Goal: Use online tool/utility: Use online tool/utility

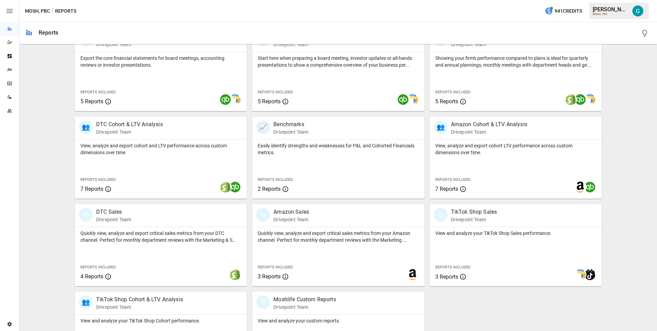
scroll to position [199, 0]
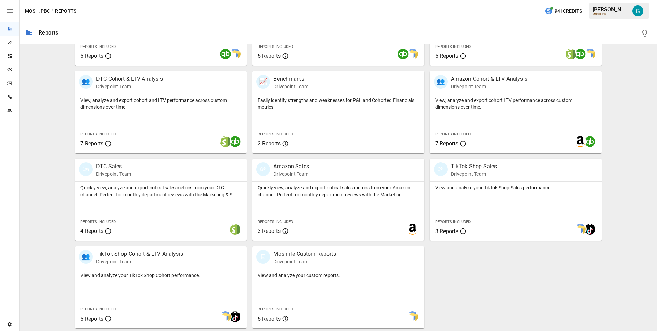
click at [11, 43] on icon "Dazzler Studio" at bounding box center [9, 42] width 5 height 5
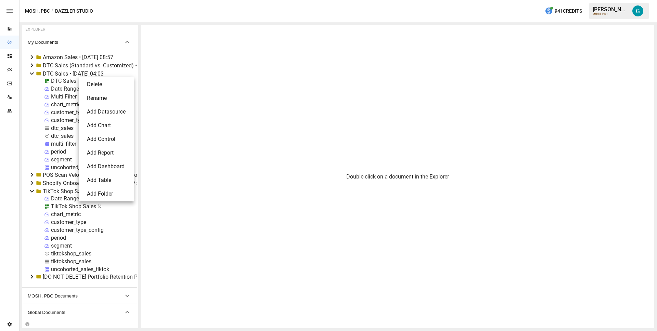
click at [96, 85] on li "Delete" at bounding box center [106, 85] width 50 height 14
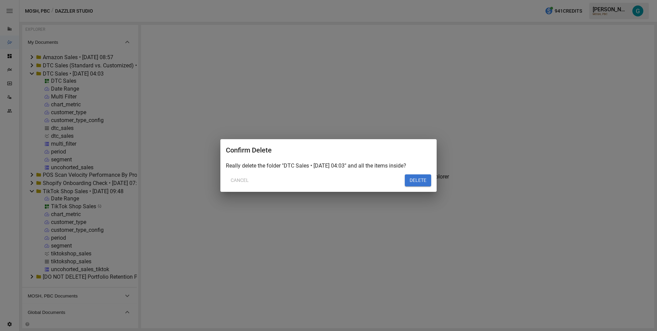
click at [417, 178] on button "DELETE" at bounding box center [418, 180] width 26 height 12
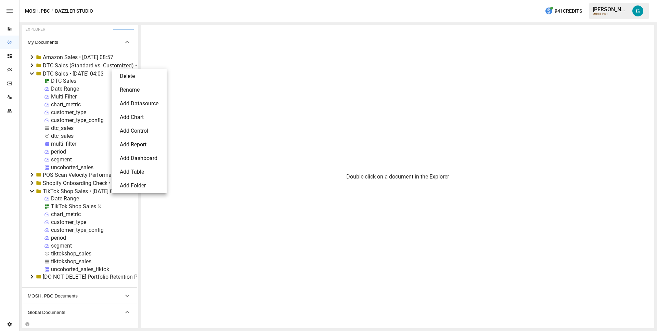
click at [143, 76] on li "Delete" at bounding box center [139, 76] width 50 height 14
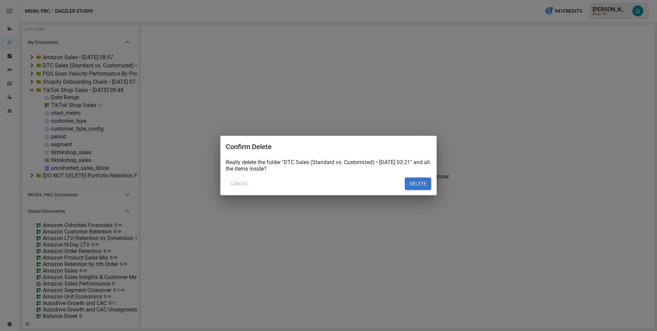
click at [409, 183] on button "DELETE" at bounding box center [418, 184] width 26 height 12
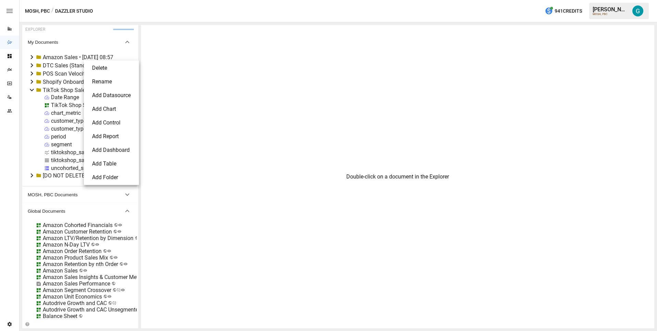
click at [110, 66] on li "Delete" at bounding box center [112, 68] width 50 height 14
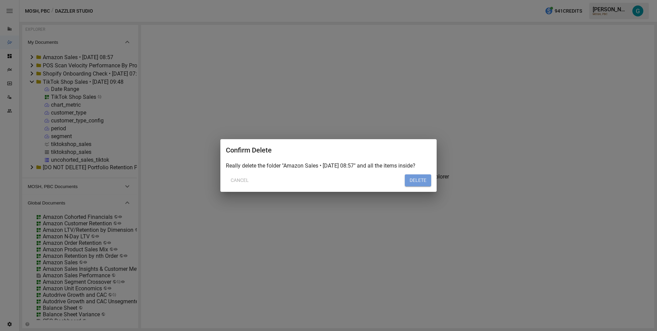
click at [416, 179] on button "DELETE" at bounding box center [418, 180] width 26 height 12
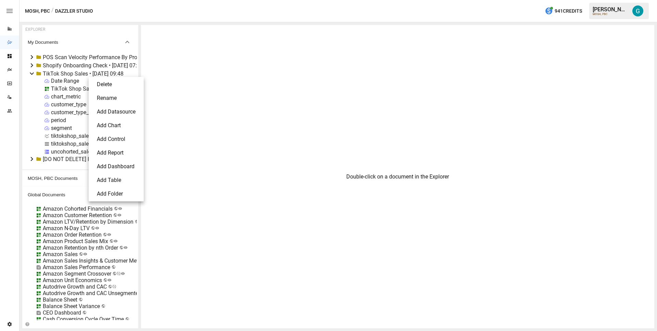
click at [103, 85] on li "Delete" at bounding box center [116, 85] width 50 height 14
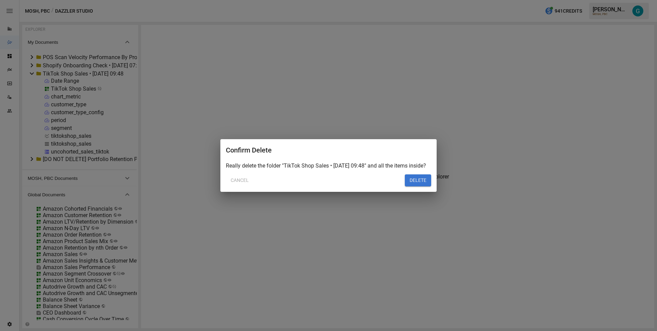
click at [420, 184] on button "DELETE" at bounding box center [418, 180] width 26 height 12
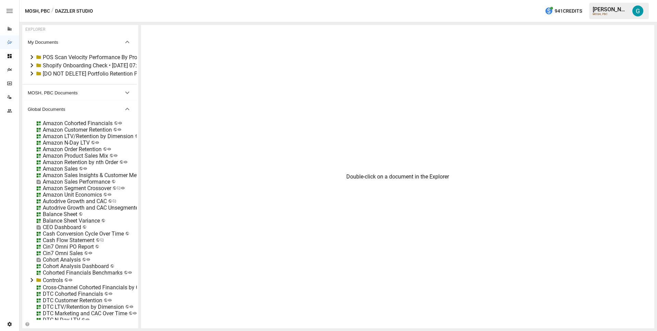
click at [83, 65] on div "Shopify Onboarding Check • [DATE] 07:31" at bounding box center [93, 65] width 100 height 6
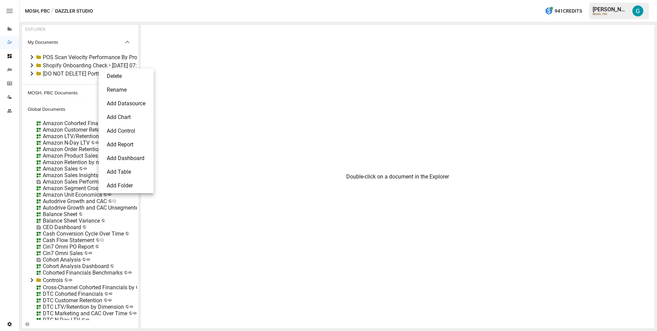
click at [125, 76] on li "Delete" at bounding box center [126, 76] width 50 height 14
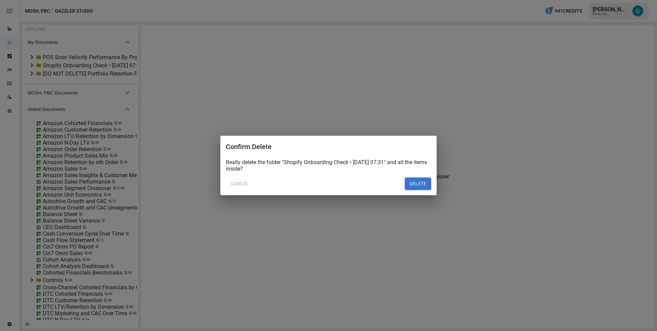
click at [407, 181] on button "DELETE" at bounding box center [418, 184] width 26 height 12
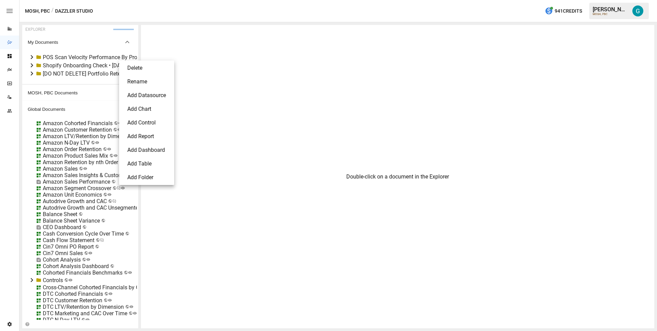
click at [131, 65] on li "Delete" at bounding box center [147, 68] width 50 height 14
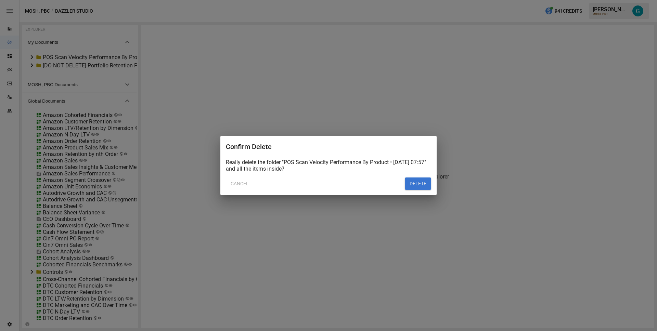
click at [415, 179] on button "DELETE" at bounding box center [418, 184] width 26 height 12
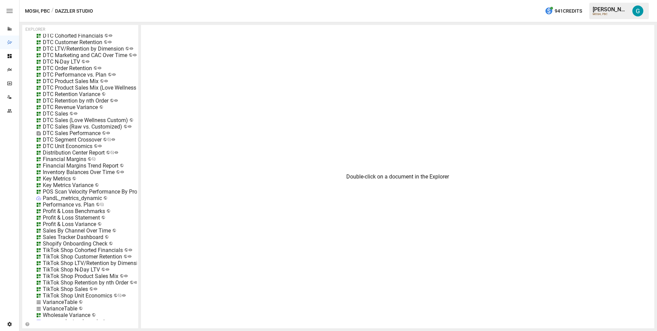
scroll to position [278, 0]
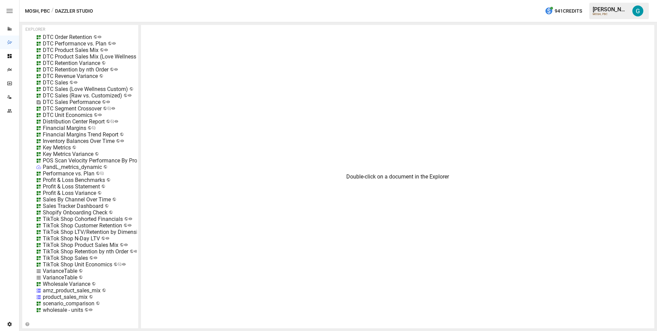
click at [63, 307] on div "wholesale - units" at bounding box center [63, 310] width 40 height 6
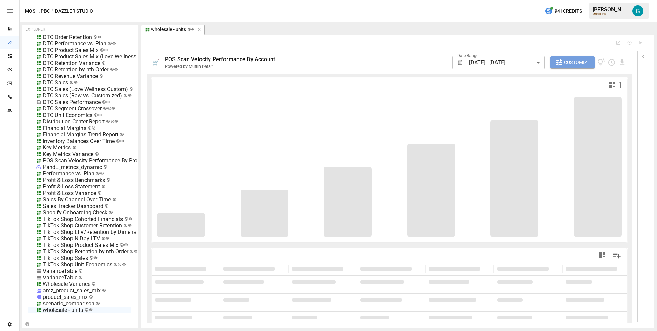
click at [586, 64] on span "Customize" at bounding box center [577, 62] width 26 height 9
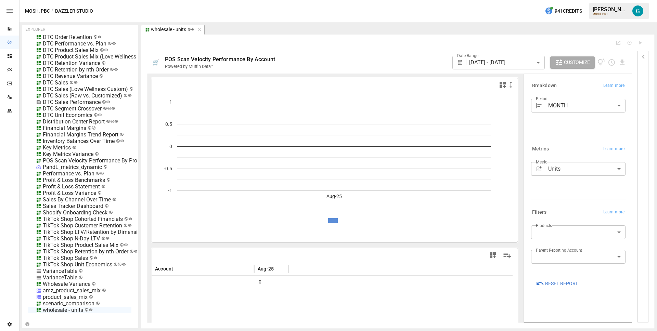
click at [68, 268] on div "VarianceTable" at bounding box center [60, 271] width 35 height 6
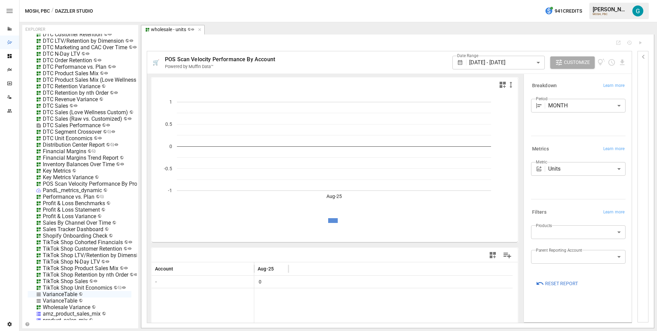
scroll to position [262, 0]
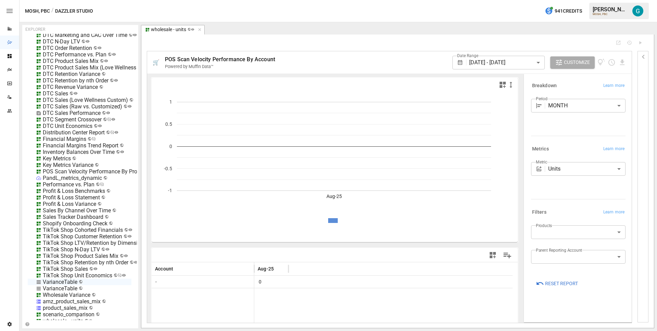
click at [59, 171] on div "POS Scan Velocity Performance By Product" at bounding box center [95, 171] width 105 height 6
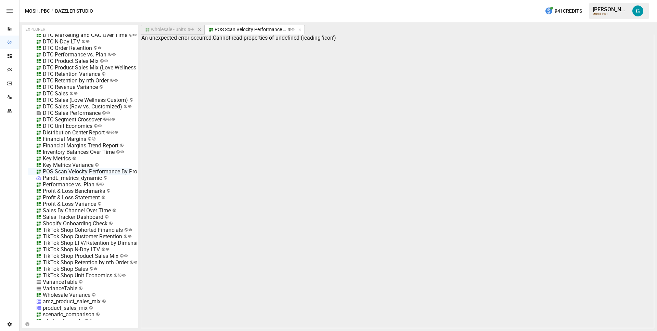
click at [199, 29] on icon "button" at bounding box center [199, 29] width 3 height 3
click at [10, 26] on icon "Reports" at bounding box center [9, 28] width 5 height 5
click at [236, 30] on icon "button" at bounding box center [236, 29] width 3 height 3
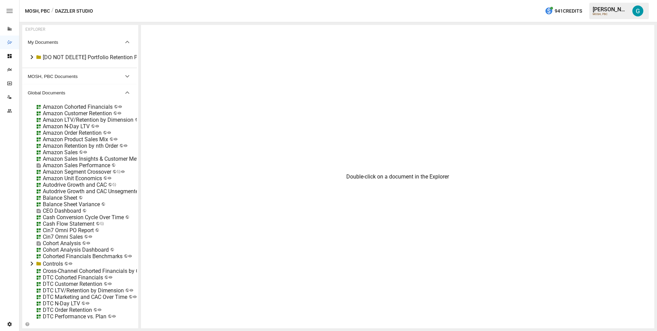
scroll to position [278, 0]
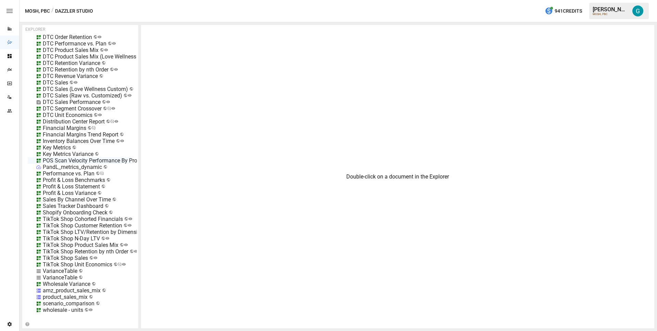
click at [69, 157] on div "POS Scan Velocity Performance By Product" at bounding box center [95, 160] width 105 height 6
click at [73, 159] on div at bounding box center [328, 165] width 657 height 331
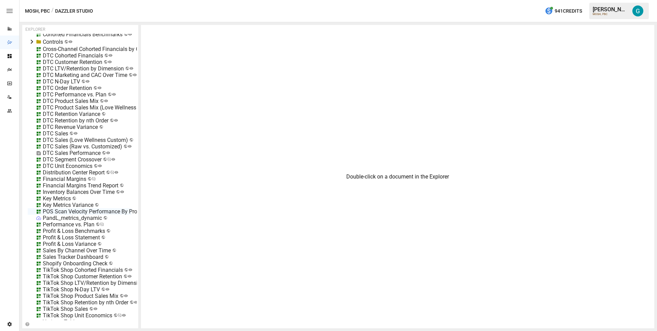
click at [72, 99] on div "DTC Product Sales Mix" at bounding box center [71, 101] width 56 height 6
click at [96, 138] on li "Edit" at bounding box center [96, 139] width 47 height 14
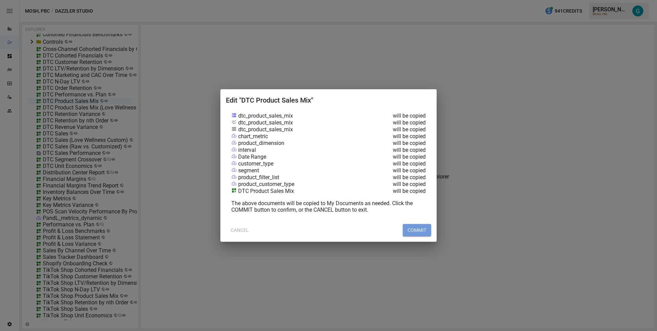
click at [412, 229] on button "COMMIT" at bounding box center [417, 230] width 28 height 12
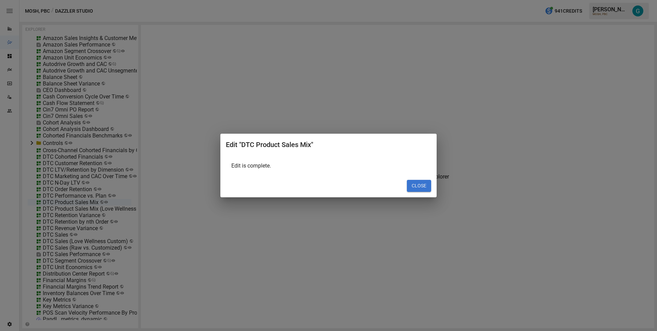
click at [417, 183] on button "CLOSE" at bounding box center [419, 186] width 24 height 12
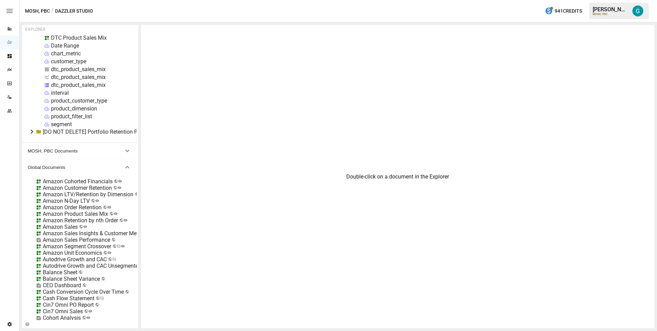
scroll to position [0, 0]
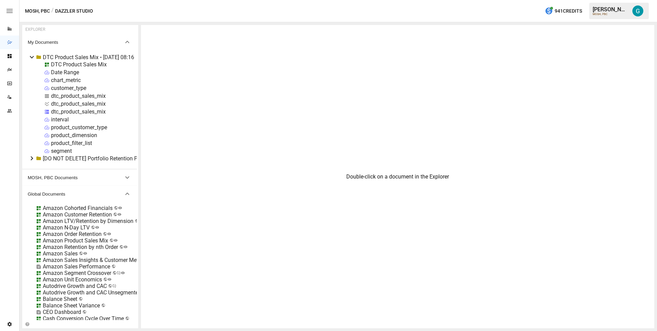
click at [65, 62] on div "DTC Product Sales Mix" at bounding box center [79, 64] width 56 height 6
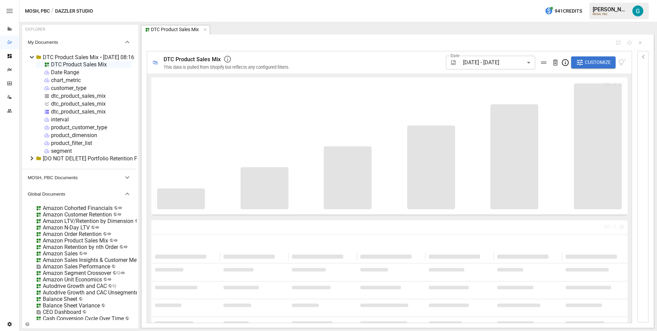
click at [579, 64] on icon "button" at bounding box center [580, 62] width 8 height 8
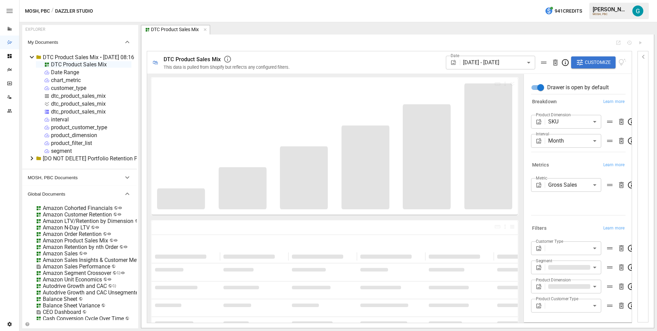
click at [63, 112] on div "dtc_product_sales_mix" at bounding box center [78, 111] width 55 height 6
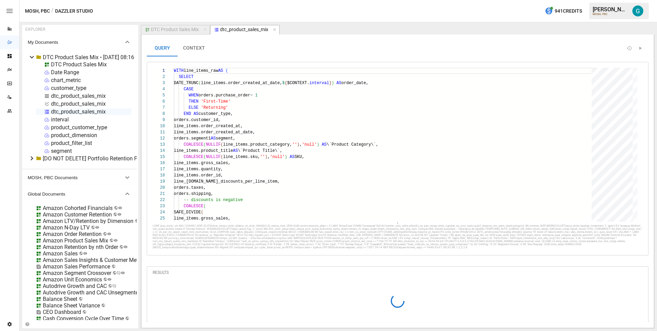
click at [73, 64] on div "DTC Product Sales Mix" at bounding box center [79, 64] width 56 height 6
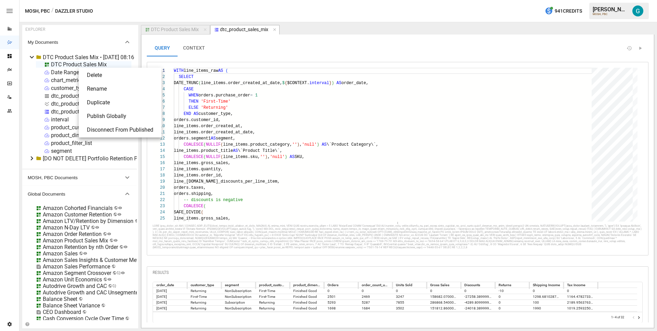
click at [111, 129] on li "Disconnect From Published" at bounding box center [119, 130] width 77 height 14
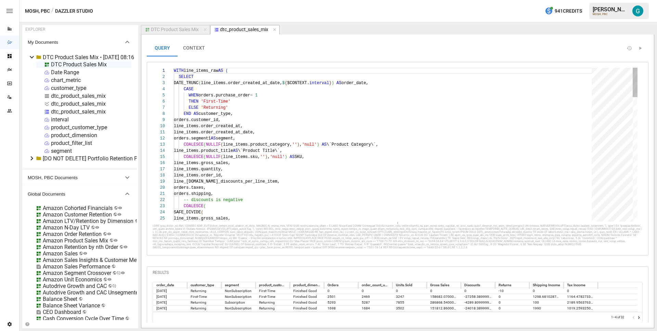
scroll to position [49, 57]
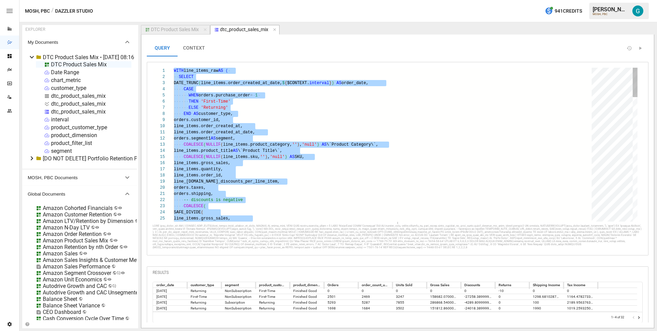
scroll to position [12, 44]
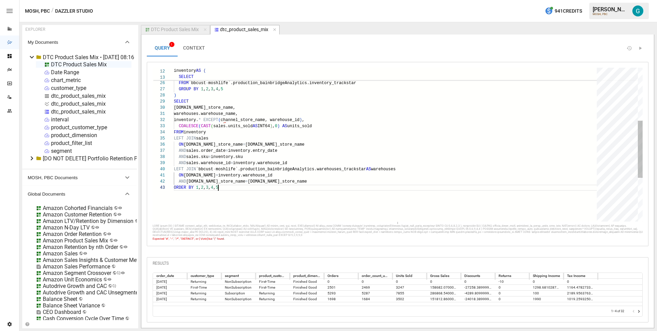
click at [208, 120] on div "SUM ( fulfillable ) AS fulfillable, SUM ( unfulfillable ) AS unfulfillable FROM…" at bounding box center [388, 132] width 428 height 413
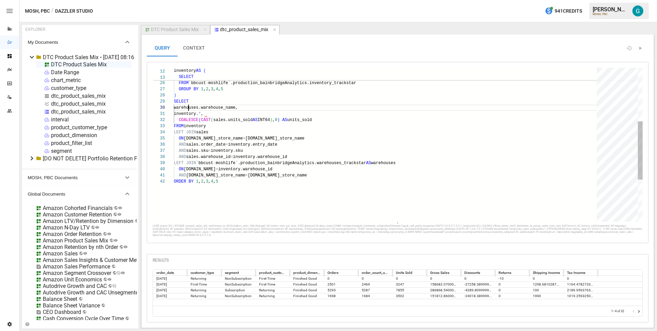
scroll to position [55, 15]
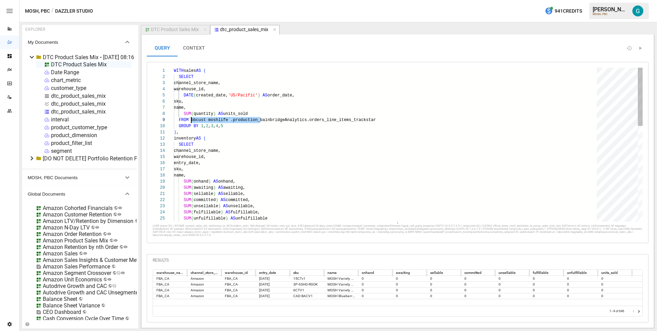
drag, startPoint x: 260, startPoint y: 120, endPoint x: 192, endPoint y: 120, distance: 68.4
click at [192, 120] on div "SUM ( fulfillable ) AS fulfillable, SUM ( unfulfillable ) AS unfulfillable SUM …" at bounding box center [388, 271] width 428 height 406
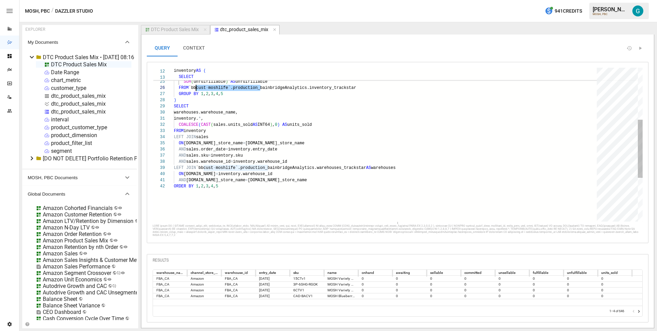
scroll to position [31, 17]
drag, startPoint x: 260, startPoint y: 87, endPoint x: 192, endPoint y: 88, distance: 67.7
click at [192, 88] on div "SUM ( fulfillable ) AS fulfillable, SUM ( unfulfillable ) AS unfulfillable SUM …" at bounding box center [388, 134] width 428 height 406
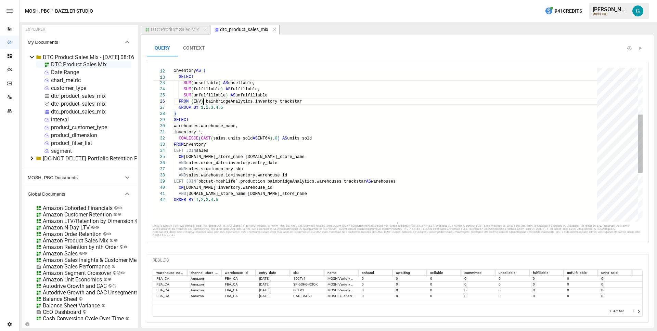
scroll to position [31, 30]
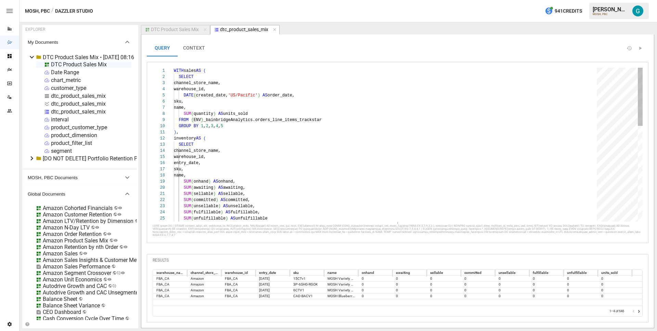
type textarea "**********"
click at [291, 105] on div "SUM ( fulfillable ) AS fulfillable, SUM ( unfulfillable ) AS unfulfillable SUM …" at bounding box center [388, 271] width 428 height 406
click at [76, 112] on div "dtc_product_sales_mix" at bounding box center [78, 111] width 55 height 6
click at [102, 135] on li "Rename" at bounding box center [106, 136] width 50 height 14
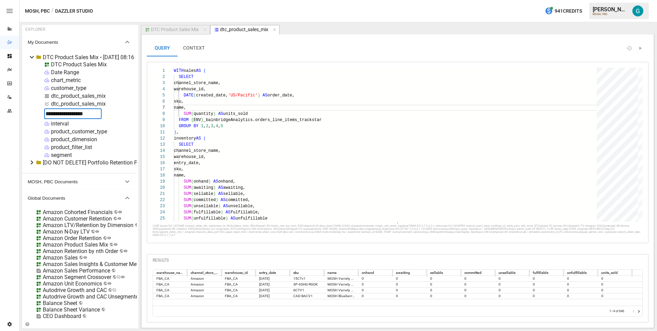
type input "**********"
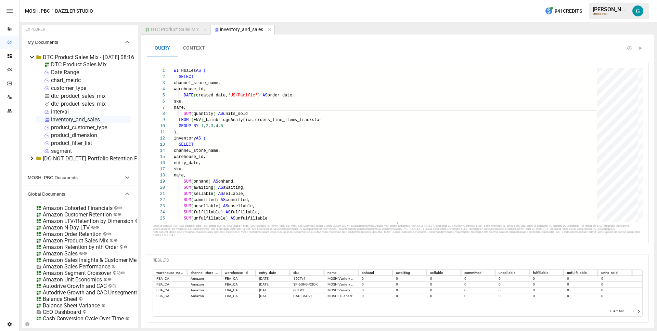
click at [68, 142] on div "product_filter_list" at bounding box center [71, 143] width 41 height 6
click at [100, 131] on div at bounding box center [328, 165] width 657 height 331
click at [84, 143] on div "product_filter_list" at bounding box center [71, 143] width 41 height 6
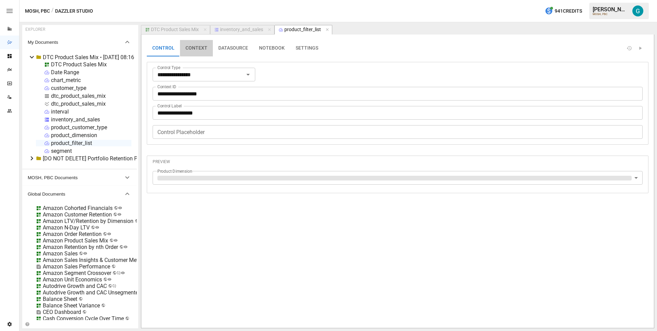
click at [197, 47] on button "CONTEXT" at bounding box center [196, 48] width 33 height 16
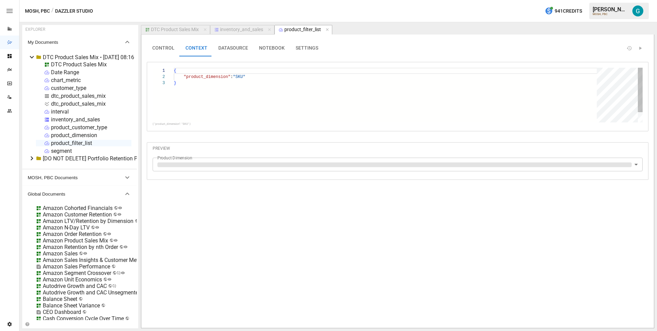
click at [253, 49] on button "NOTEBOOK" at bounding box center [271, 48] width 37 height 16
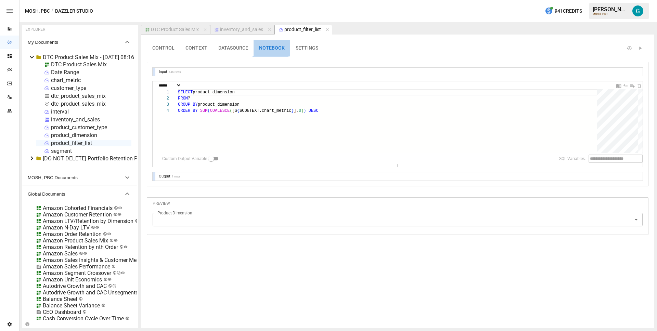
click at [263, 49] on button "NOTEBOOK" at bounding box center [271, 48] width 37 height 16
click at [78, 135] on div "product_dimension" at bounding box center [74, 135] width 46 height 6
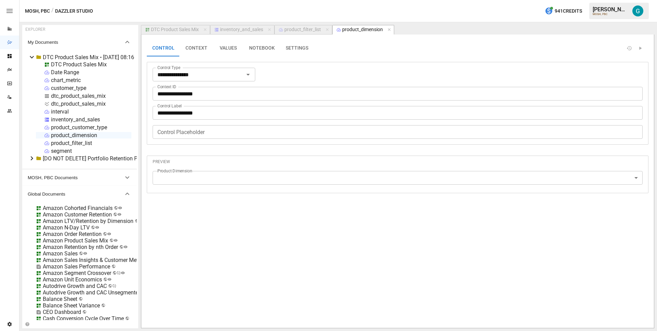
click at [222, 51] on button "VALUES" at bounding box center [228, 48] width 31 height 16
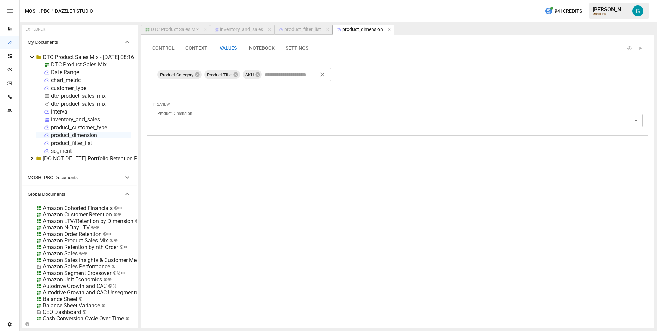
click at [389, 30] on icon "button" at bounding box center [389, 29] width 5 height 5
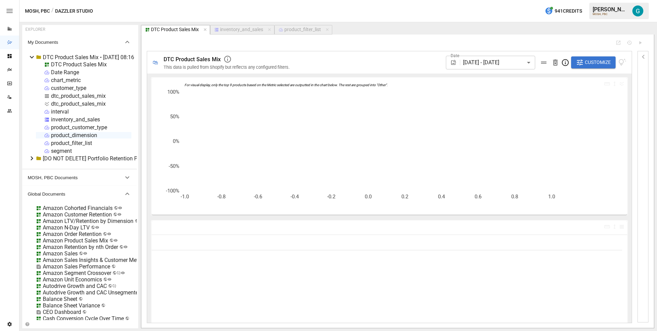
click at [297, 31] on div "product_filter_list" at bounding box center [302, 30] width 37 height 6
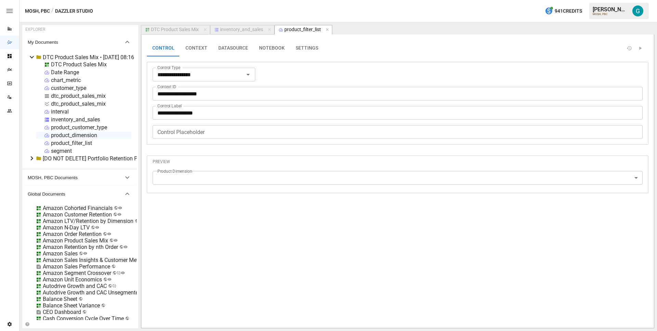
click at [74, 144] on div "product_filter_list" at bounding box center [71, 143] width 41 height 6
click at [95, 170] on li "Rename" at bounding box center [100, 168] width 50 height 14
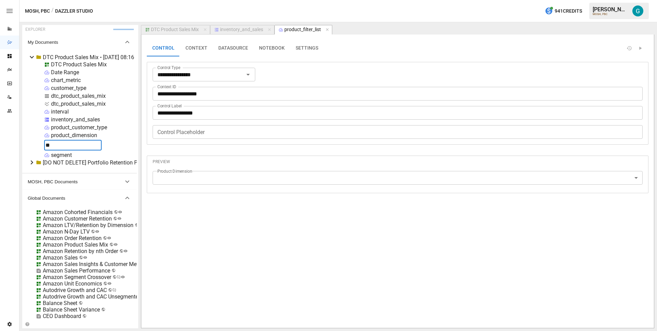
type input "***"
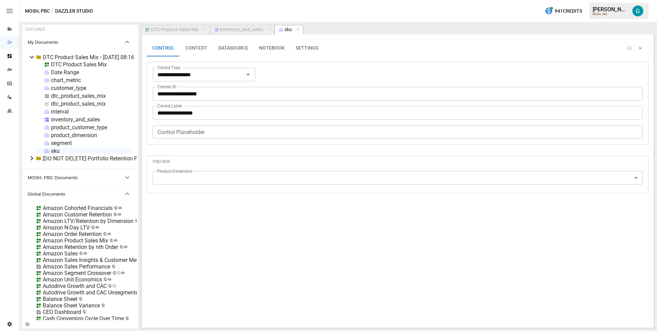
click at [207, 95] on input "**********" at bounding box center [398, 94] width 490 height 14
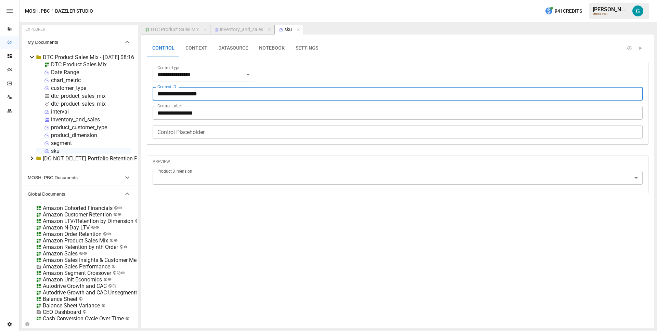
click at [207, 95] on input "**********" at bounding box center [398, 94] width 490 height 14
type input "***"
click at [238, 48] on button "DATASOURCE" at bounding box center [233, 48] width 41 height 16
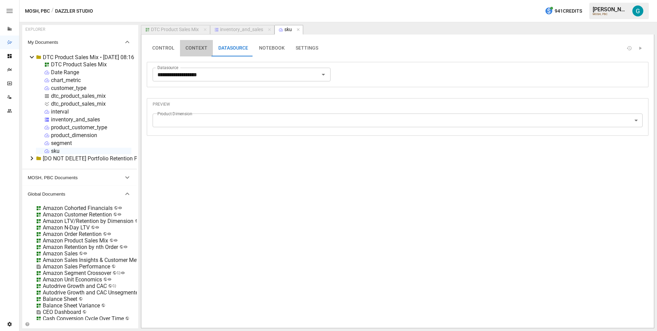
click at [194, 47] on button "CONTEXT" at bounding box center [196, 48] width 33 height 16
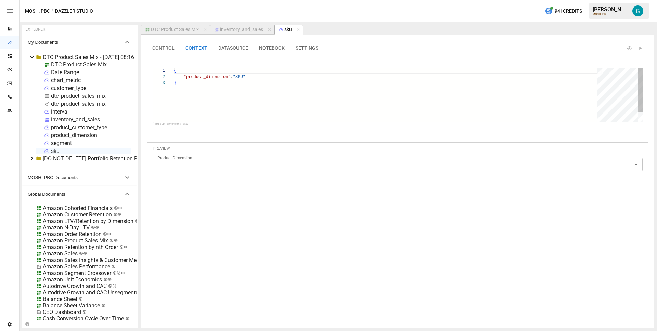
click at [276, 50] on button "NOTEBOOK" at bounding box center [271, 48] width 37 height 16
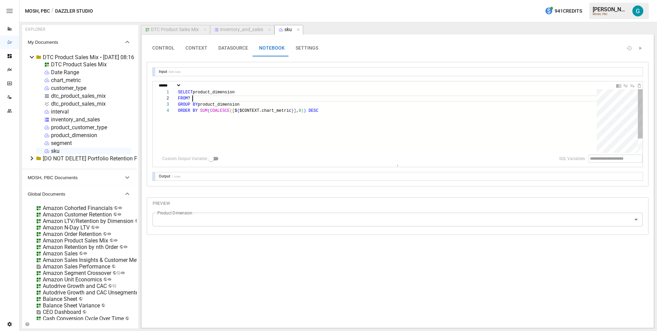
click at [258, 97] on div "SELECT product_dimension FROM ? GROUP BY product_dimension ORDER BY SUM ( COALE…" at bounding box center [389, 130] width 423 height 82
click at [257, 95] on div "SELECT product_dimension FROM ? GROUP BY product_dimension ORDER BY SUM ( COALE…" at bounding box center [389, 130] width 423 height 82
type textarea "**********"
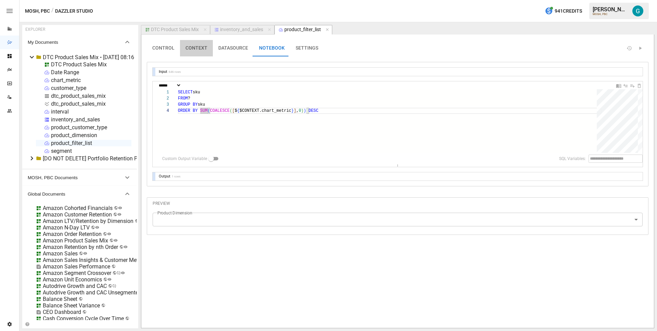
click at [192, 50] on button "CONTEXT" at bounding box center [196, 48] width 33 height 16
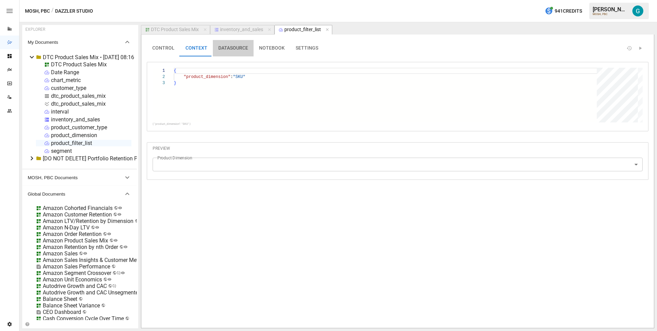
click at [243, 48] on button "DATASOURCE" at bounding box center [233, 48] width 41 height 16
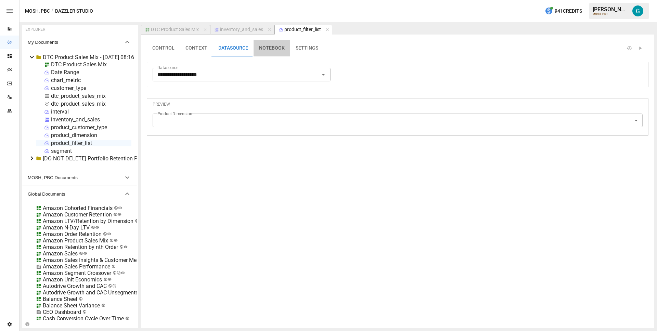
click at [274, 49] on button "NOTEBOOK" at bounding box center [271, 48] width 37 height 16
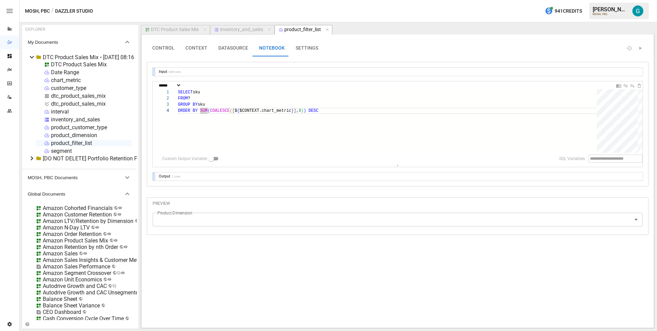
click at [159, 49] on button "CONTROL" at bounding box center [163, 48] width 33 height 16
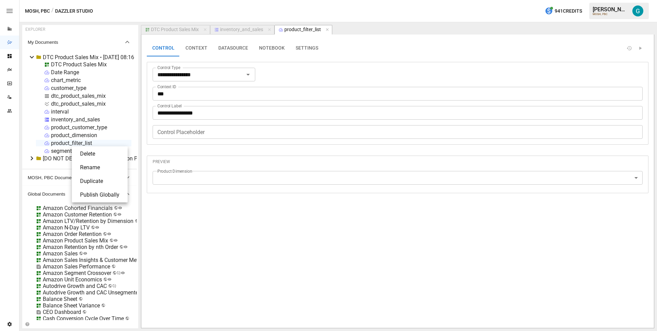
click at [120, 164] on li "Rename" at bounding box center [100, 168] width 50 height 14
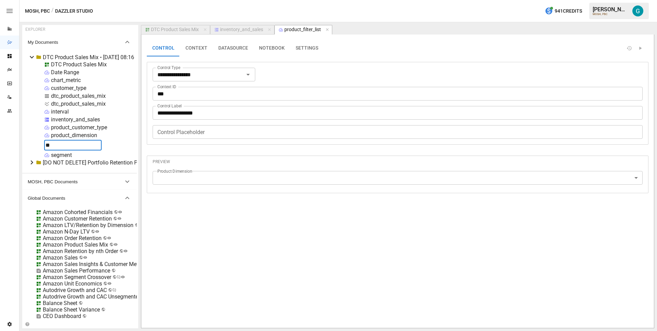
type input "***"
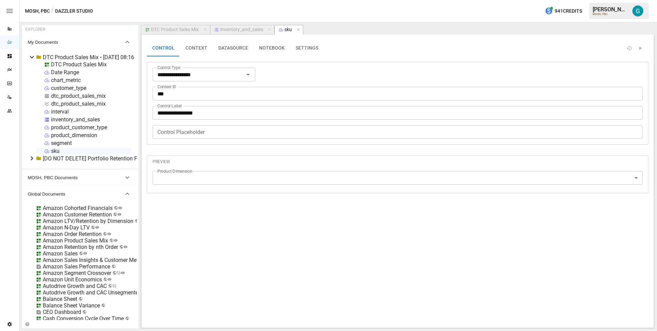
click at [66, 140] on div "DTC Product Sales Mix Date Range chart_metric customer_type dtc_product_sales_m…" at bounding box center [83, 107] width 95 height 93
click at [65, 142] on div "segment" at bounding box center [61, 143] width 21 height 6
click at [93, 152] on li "Delete" at bounding box center [89, 154] width 50 height 14
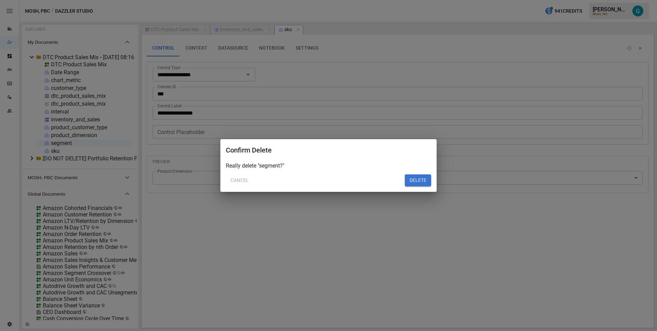
click at [415, 182] on button "DELETE" at bounding box center [418, 180] width 26 height 12
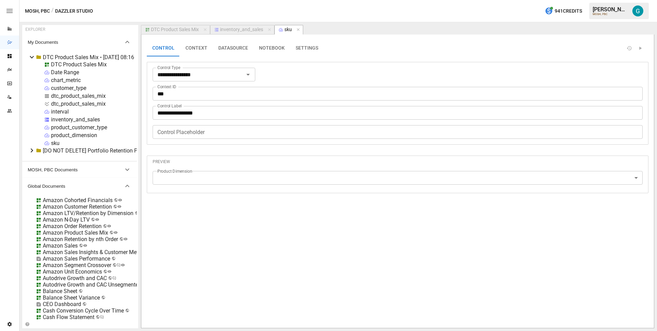
click at [72, 135] on div "product_dimension" at bounding box center [74, 135] width 46 height 6
click at [233, 49] on button "VALUES" at bounding box center [228, 48] width 31 height 16
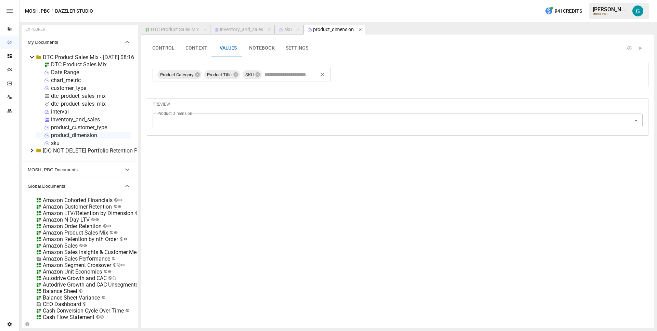
click at [362, 30] on icon "button" at bounding box center [360, 29] width 5 height 5
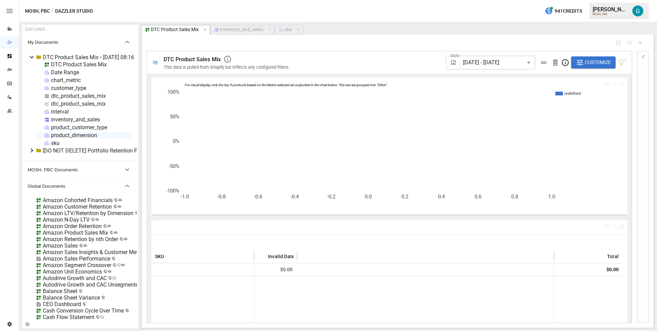
click at [70, 130] on div "product_customer_type" at bounding box center [79, 127] width 56 height 6
click at [70, 127] on div "product_customer_type" at bounding box center [79, 127] width 56 height 6
click at [90, 122] on div "inventory_and_sales" at bounding box center [75, 119] width 49 height 6
click at [85, 129] on div "product_customer_type" at bounding box center [79, 127] width 56 height 6
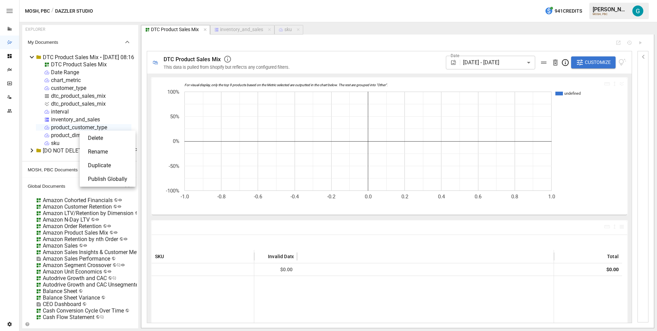
click at [102, 137] on li "Delete" at bounding box center [107, 138] width 50 height 14
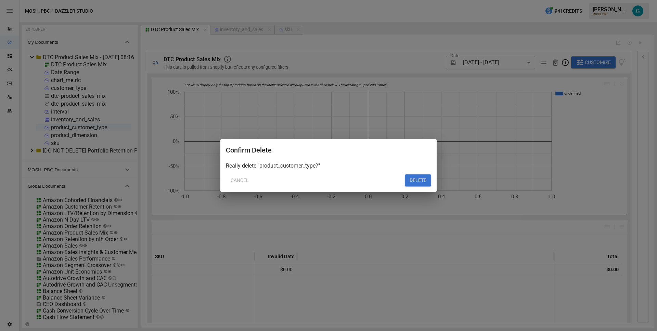
click at [422, 185] on button "DELETE" at bounding box center [418, 180] width 26 height 12
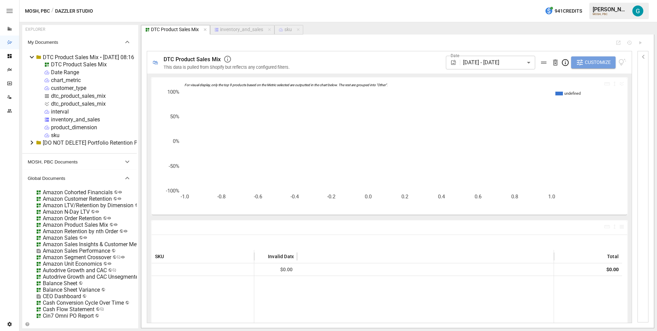
click at [594, 63] on span "Customize" at bounding box center [598, 62] width 26 height 9
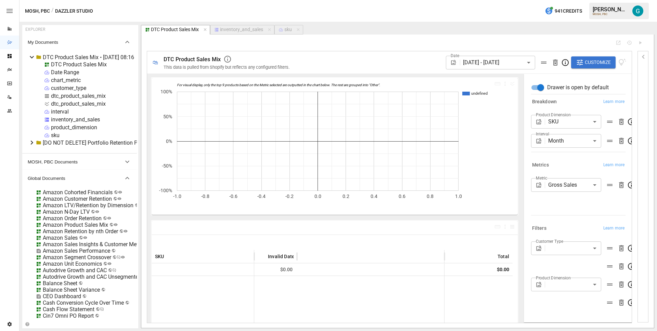
click at [66, 108] on div "interval" at bounding box center [60, 111] width 18 height 6
click at [65, 111] on div "interval" at bounding box center [60, 111] width 18 height 6
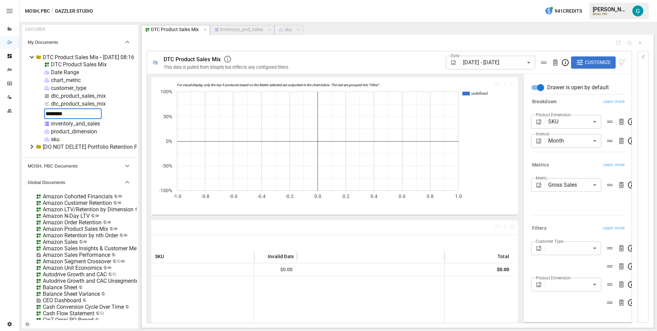
click at [96, 96] on div "dtc_product_sales_mix" at bounding box center [78, 96] width 55 height 6
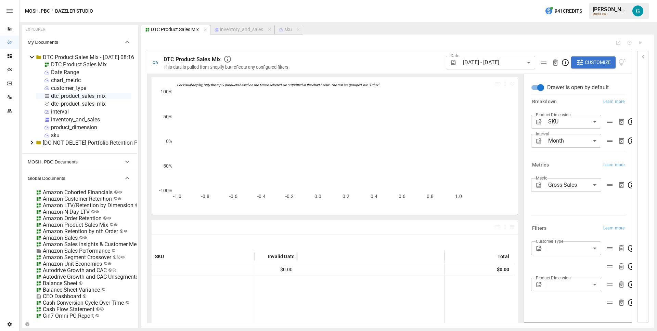
click at [67, 114] on div "interval" at bounding box center [60, 111] width 18 height 6
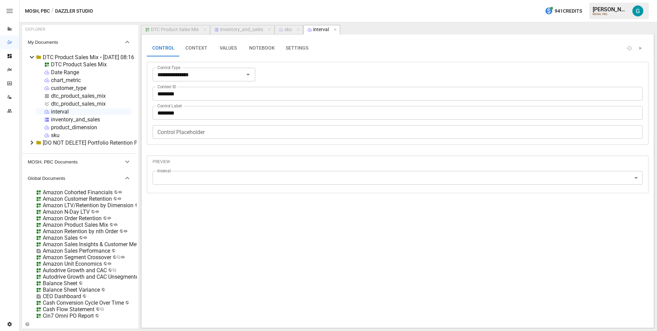
click at [221, 55] on button "VALUES" at bounding box center [228, 48] width 31 height 16
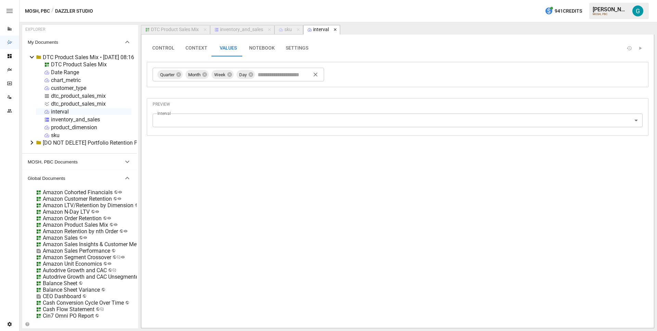
click at [335, 28] on icon "button" at bounding box center [335, 29] width 5 height 5
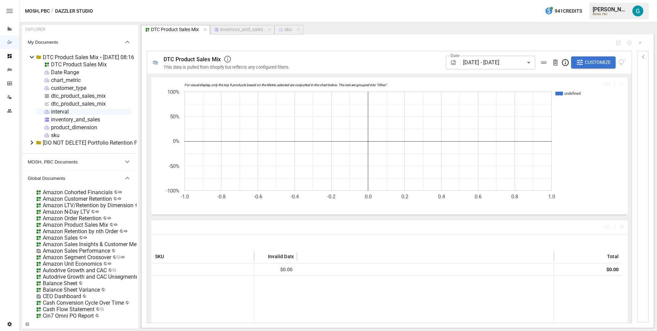
click at [643, 55] on icon "button" at bounding box center [643, 57] width 8 height 8
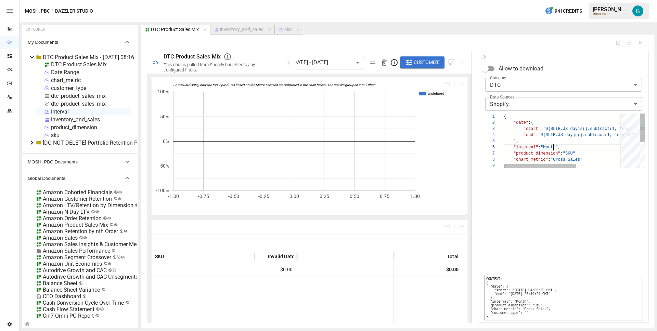
click at [553, 147] on div "{ "date" : { "start" : "${$LIB.JS.dayjs().subtract(1, 'year').startOf('mo nth')…" at bounding box center [602, 166] width 197 height 104
type textarea "**********"
type input "*"
type textarea "**********"
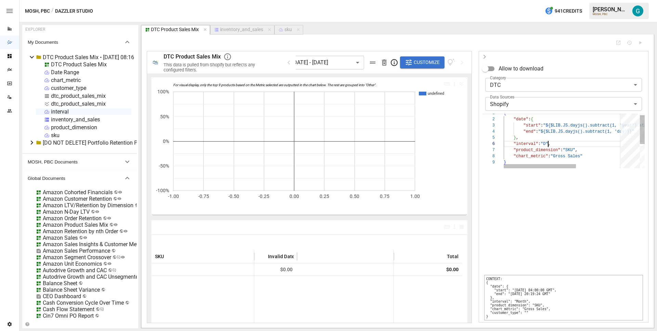
scroll to position [31, 50]
type input "***"
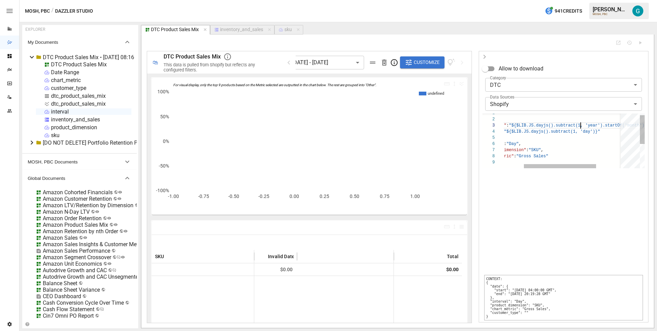
click at [580, 125] on div "{ "date" : { "start" : "${$LIB.JS.dayjs().subtract(1, 'year').startOf('mo nth')…" at bounding box center [567, 162] width 197 height 104
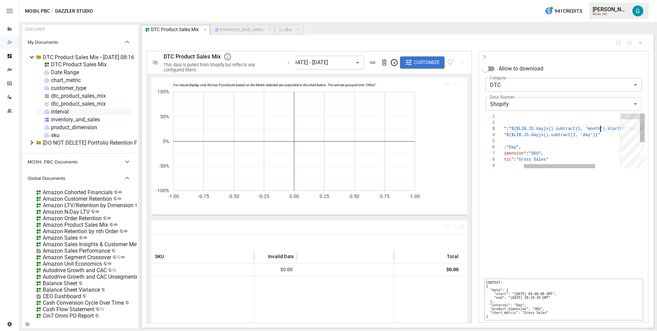
scroll to position [12, 131]
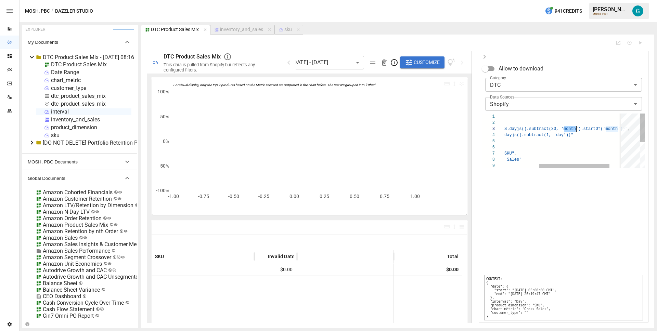
scroll to position [12, 133]
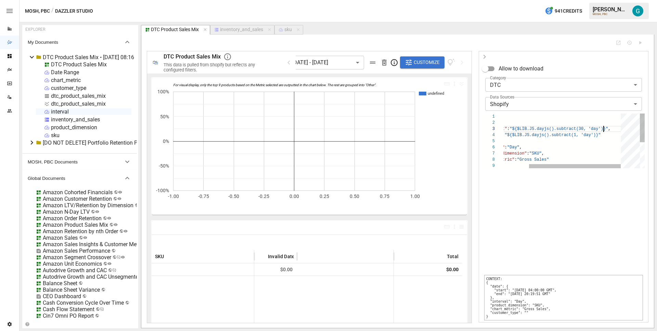
scroll to position [12, 133]
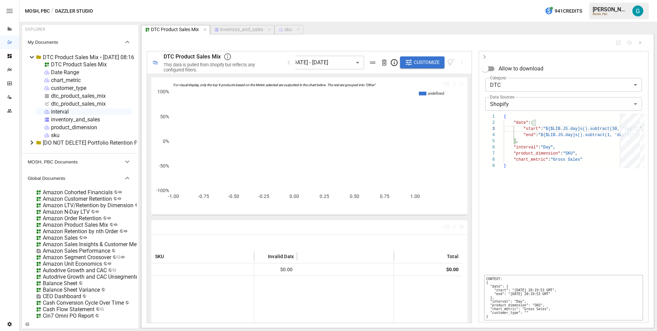
type textarea "**********"
click at [486, 54] on icon "button" at bounding box center [484, 57] width 8 height 8
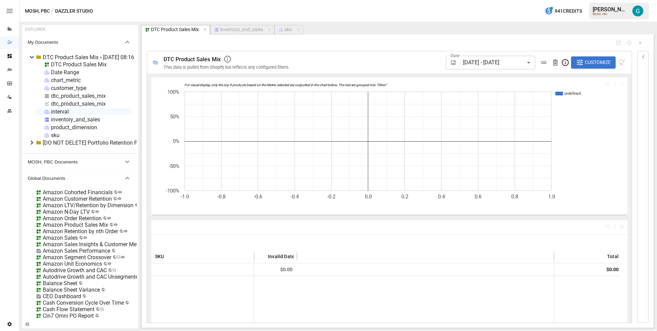
click at [72, 96] on div "dtc_product_sales_mix" at bounding box center [78, 96] width 55 height 6
select select "**********"
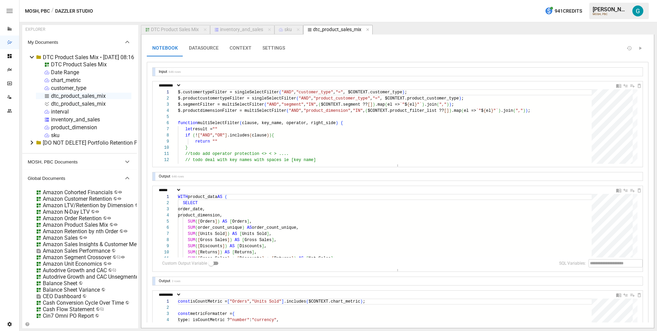
click at [182, 29] on div "DTC Product Sales Mix" at bounding box center [175, 30] width 48 height 6
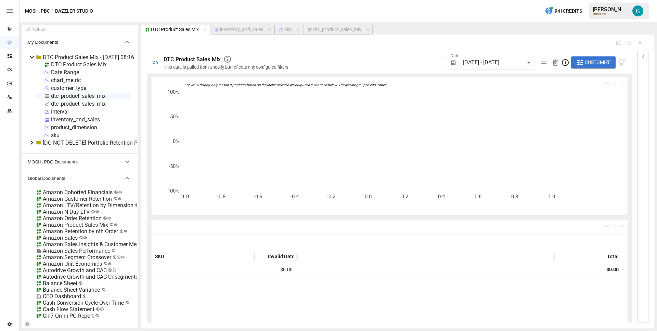
click at [187, 55] on div "DTC Product Sales Mix" at bounding box center [228, 59] width 129 height 8
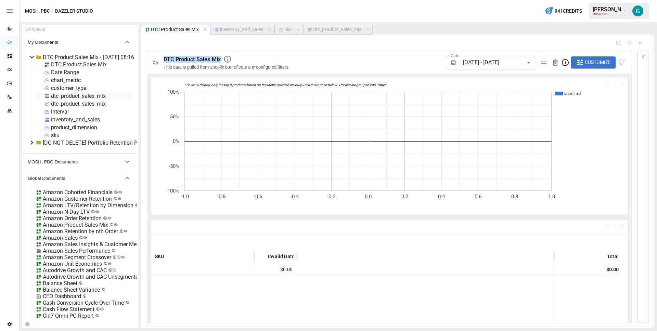
click at [187, 55] on div "DTC Product Sales Mix" at bounding box center [228, 59] width 129 height 8
click at [191, 56] on span "DTC Product Sales Mix" at bounding box center [192, 59] width 57 height 6
click at [194, 60] on span "DTC Product Sales Mix" at bounding box center [192, 59] width 57 height 6
click at [194, 60] on span "**********" at bounding box center [186, 59] width 44 height 5
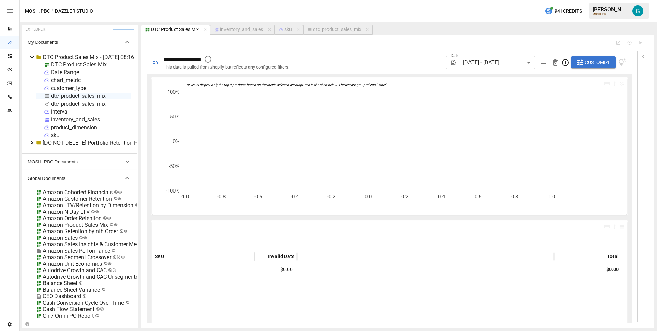
click at [209, 68] on span "This data is pulled from Shopify but reflects any configured filters." at bounding box center [227, 67] width 126 height 5
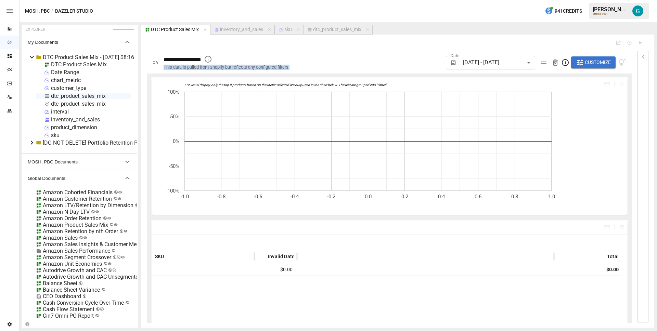
click at [209, 68] on span "This data is pulled from Shopify but reflects any configured filters." at bounding box center [227, 67] width 126 height 5
click at [347, 48] on div "**********" at bounding box center [397, 181] width 501 height 283
click at [238, 30] on div "inventory_and_sales" at bounding box center [241, 30] width 43 height 6
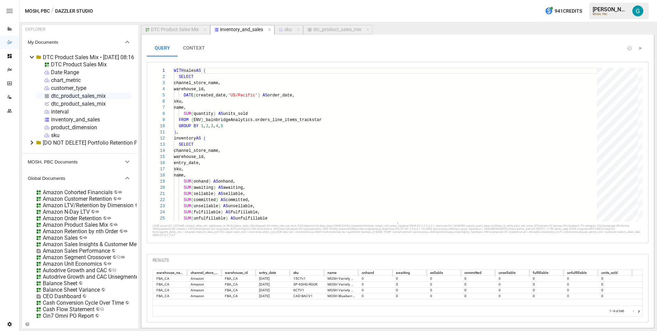
click at [73, 94] on div "dtc_product_sales_mix" at bounding box center [78, 96] width 55 height 6
click at [101, 123] on li "Rename" at bounding box center [106, 121] width 50 height 14
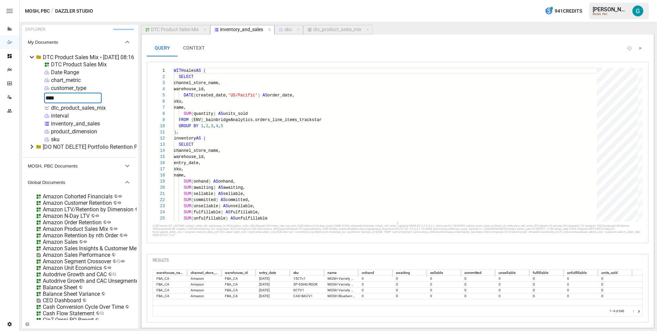
type input "*****"
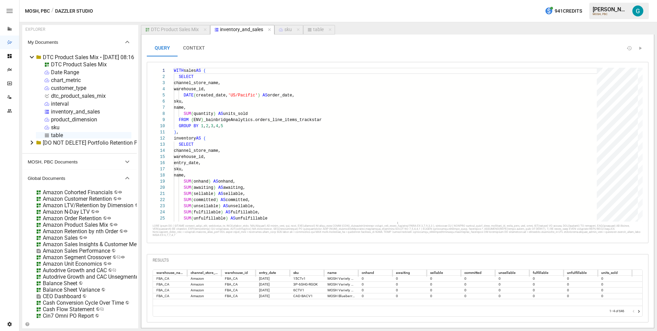
click at [57, 136] on div "table" at bounding box center [57, 135] width 12 height 6
select select "**********"
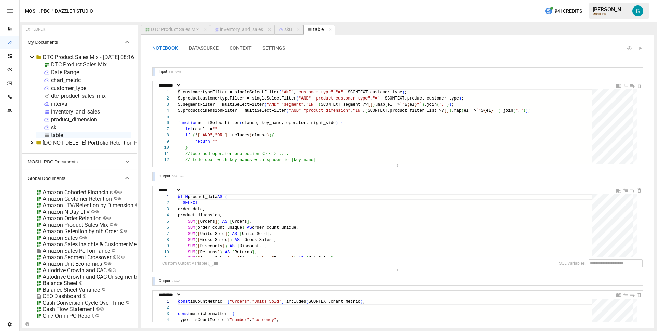
click at [153, 73] on div at bounding box center [154, 72] width 3 height 8
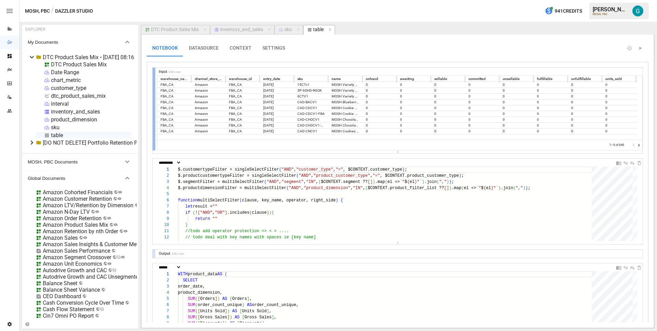
click at [153, 73] on div at bounding box center [154, 109] width 3 height 83
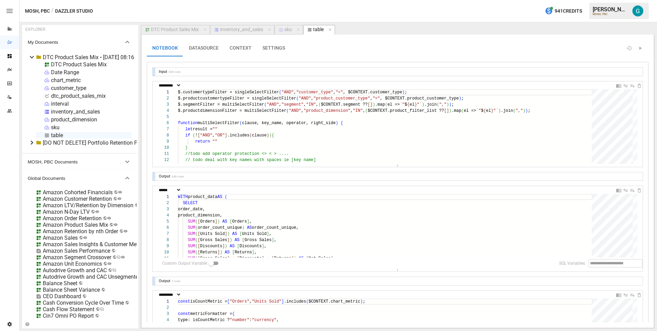
click at [153, 73] on div at bounding box center [154, 72] width 3 height 8
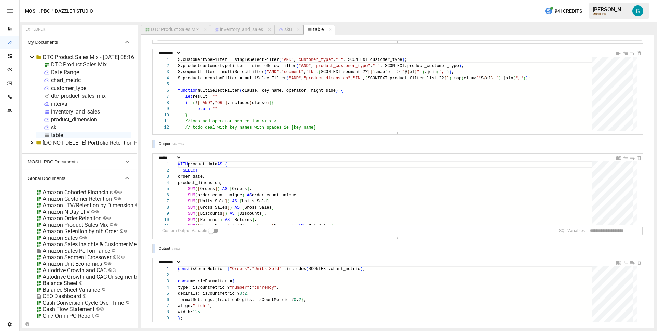
scroll to position [121, 0]
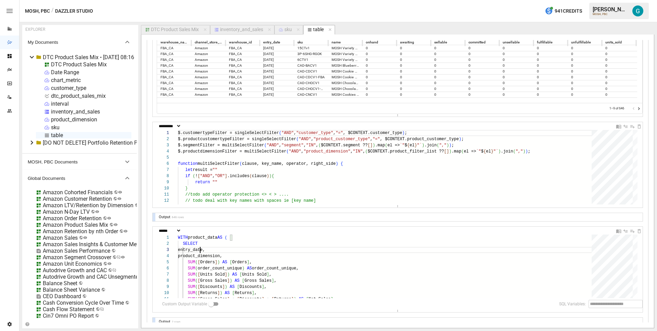
scroll to position [37, 0]
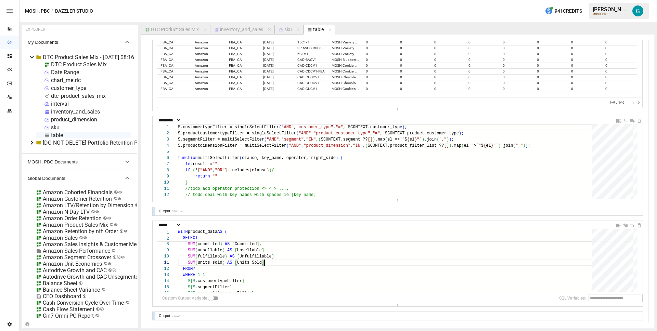
scroll to position [50, 0]
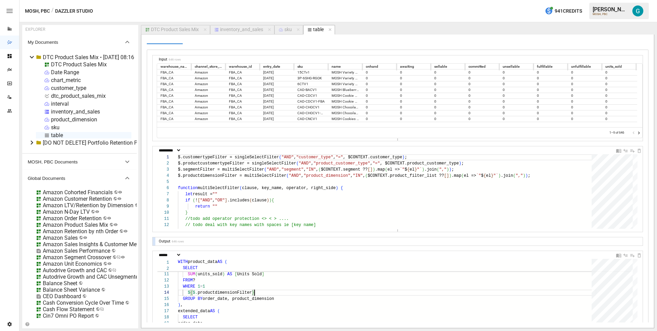
scroll to position [14, 0]
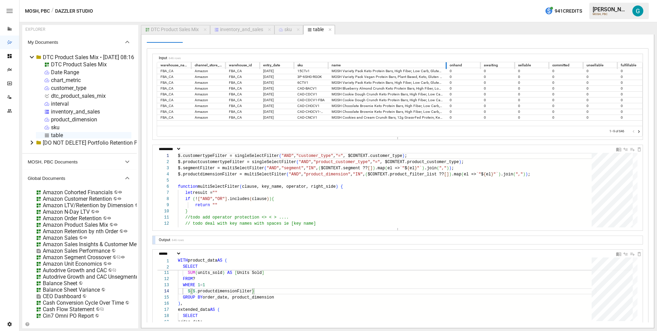
drag, startPoint x: 361, startPoint y: 65, endPoint x: 445, endPoint y: 62, distance: 83.9
click at [445, 62] on div "warehouse_name channel_store_name warehouse_id entry_date sku name onhand await…" at bounding box center [400, 99] width 486 height 75
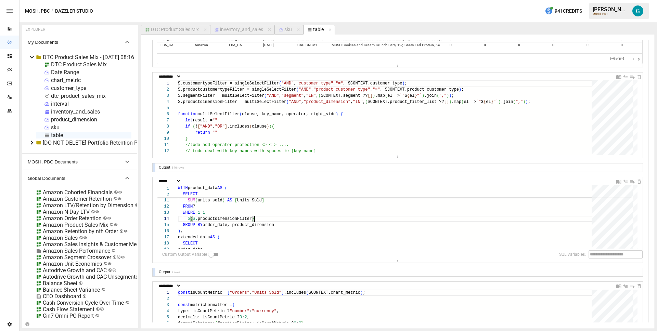
scroll to position [79, 0]
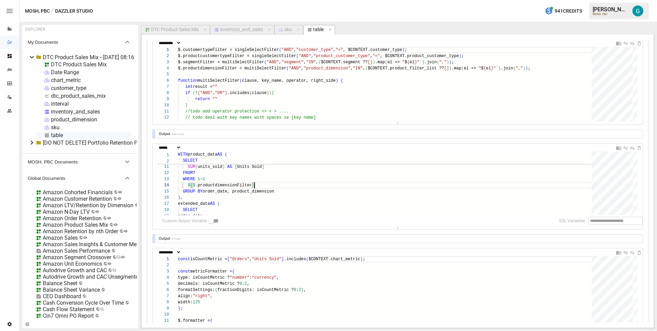
scroll to position [131, 0]
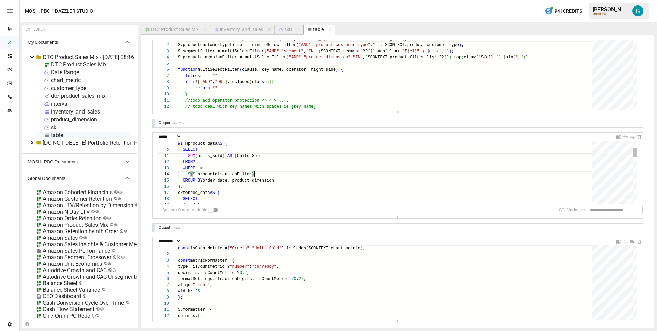
click at [218, 177] on div "FROM ? WHERE 1 = 1 $ { $. productdimensionFilter } SUM ( fulfillable ) AS [ Unf…" at bounding box center [387, 310] width 418 height 439
click at [218, 181] on div "FROM ? WHERE 1 = 1 $ { $. productdimensionFilter } SUM ( fulfillable ) AS [ Unf…" at bounding box center [387, 310] width 418 height 439
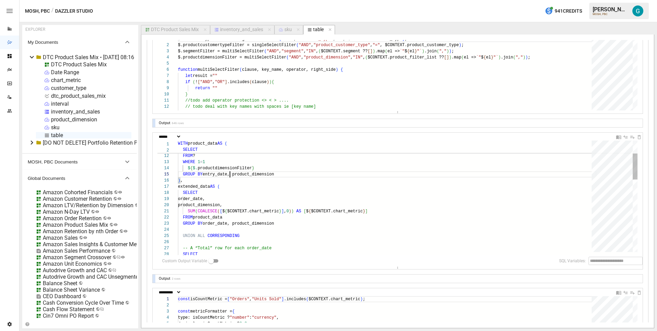
drag, startPoint x: 249, startPoint y: 218, endPoint x: 246, endPoint y: 273, distance: 55.5
click at [246, 273] on div "Input 646 rows warehouse_name channel_store_name warehouse_id entry_date sku na…" at bounding box center [398, 162] width 490 height 451
click at [218, 173] on div "FROM ? WHERE 1 = 1 $ { $. productdimensionFilter } SUM ( fulfillable ) AS [ Unf…" at bounding box center [387, 332] width 418 height 494
click at [200, 201] on div "FROM ? WHERE 1 = 1 $ { $. productdimensionFilter } SUM ( fulfillable ) AS [ Unf…" at bounding box center [387, 332] width 418 height 494
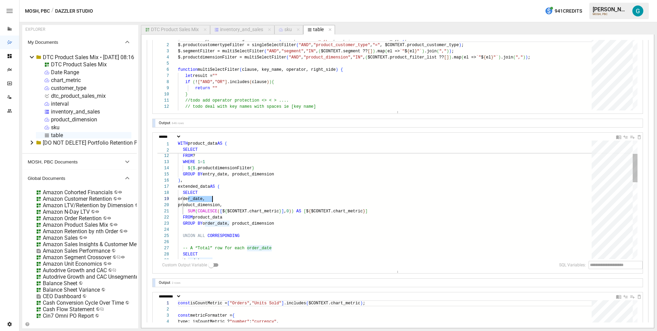
click at [200, 201] on div "FROM ? WHERE 1 = 1 $ { $. productdimensionFilter } SUM ( fulfillable ) AS [ Unf…" at bounding box center [387, 332] width 418 height 494
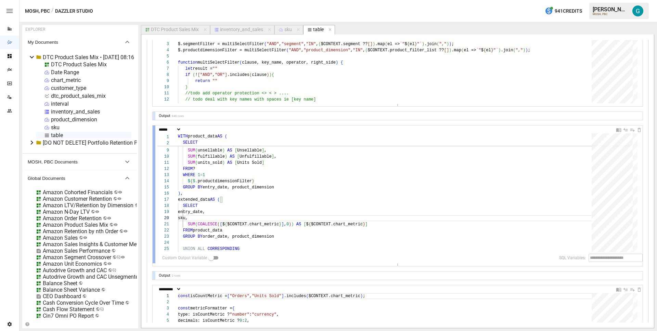
scroll to position [139, 0]
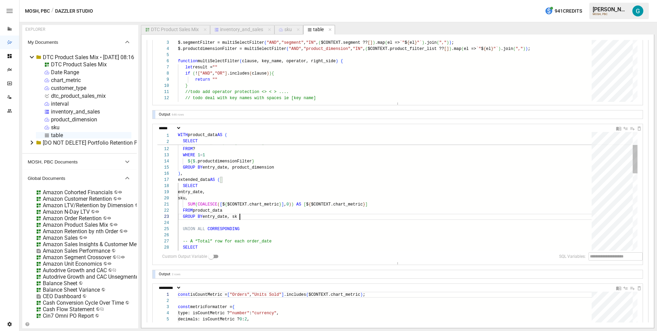
scroll to position [12, 64]
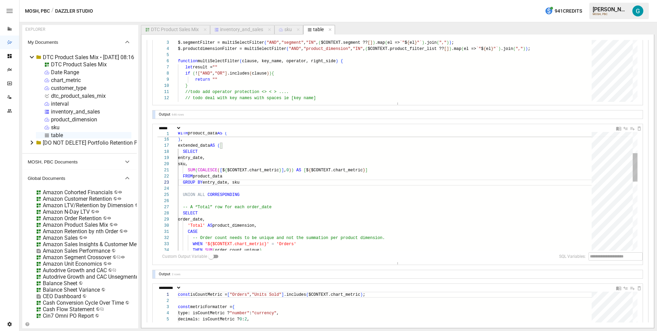
click at [228, 226] on div "GROUP BY entry_date, product_dimension ) , extended_data AS ( SELECT entry_date…" at bounding box center [387, 291] width 418 height 494
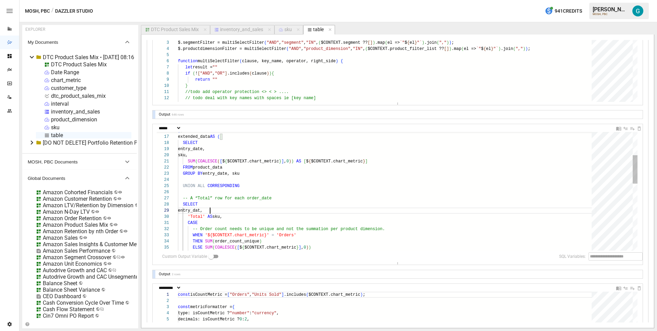
scroll to position [49, 35]
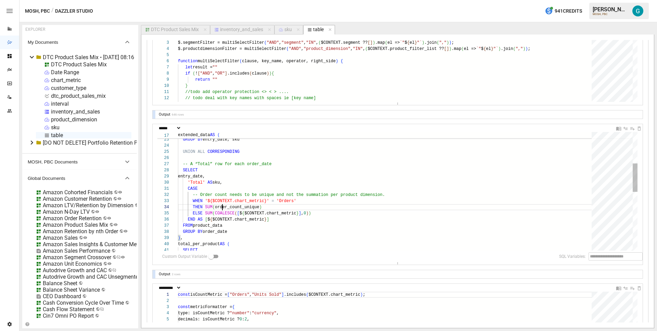
click at [221, 207] on div "FROM product_data GROUP BY entry_date, sku UNION ALL CORRESPONDING -- A “Total”…" at bounding box center [387, 248] width 418 height 494
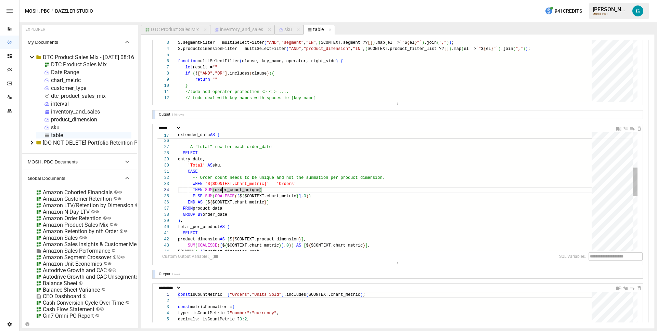
click at [335, 188] on div "-- A “Total” row for each order_date SELECT entry_date, 'Total' AS sku, CASE --…" at bounding box center [387, 231] width 418 height 494
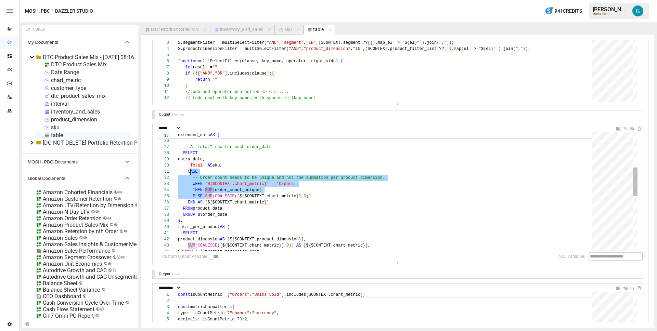
scroll to position [0, 10]
drag, startPoint x: 206, startPoint y: 195, endPoint x: 188, endPoint y: 173, distance: 28.5
click at [188, 173] on div "-- A “Total” row for each order_date SELECT entry_date, 'Total' AS sku, CASE --…" at bounding box center [387, 231] width 418 height 494
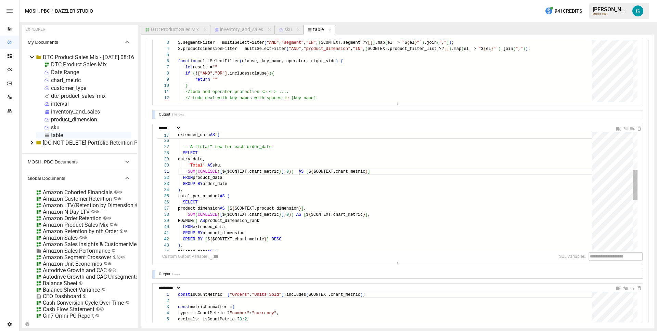
scroll to position [0, 121]
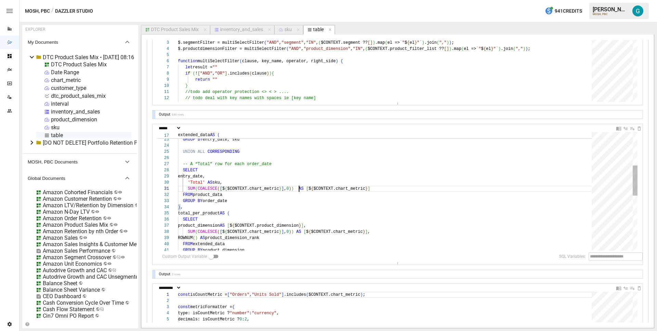
click at [197, 177] on div "FROM product_data GROUP BY entry_date, sku UNION ALL CORRESPONDING -- A “Total”…" at bounding box center [387, 233] width 418 height 464
click at [216, 201] on div "FROM product_data GROUP BY entry_date, sku UNION ALL CORRESPONDING -- A “Total”…" at bounding box center [387, 233] width 418 height 464
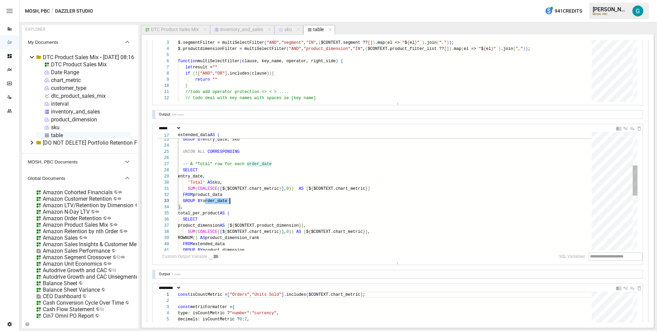
scroll to position [12, 52]
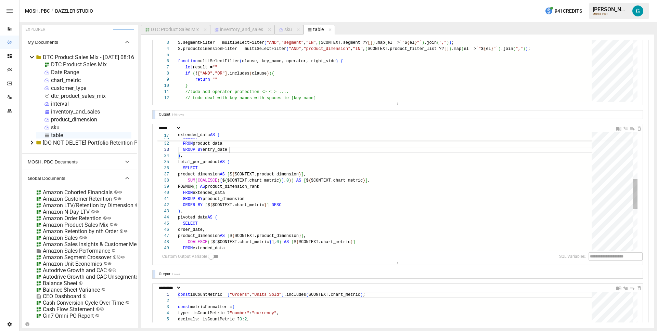
click at [199, 230] on div "'Total' AS sku, SUM ( COALESCE ( [ $ { $CONTEXT.chart_metric } ] , 0 ) ) AS [ $…" at bounding box center [387, 182] width 418 height 464
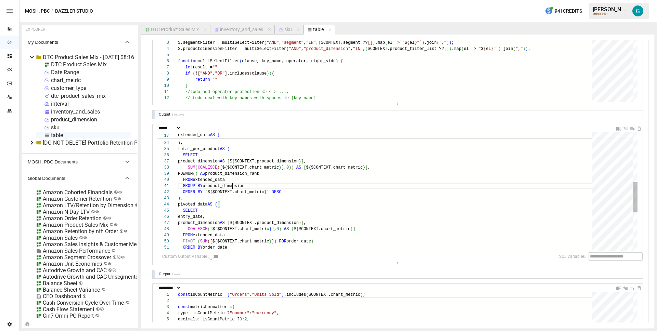
click at [233, 186] on div "FROM product_data GROUP BY entry_date ) , total_per_product AS ( SELECT product…" at bounding box center [387, 169] width 418 height 464
click at [210, 187] on div "FROM product_data GROUP BY entry_date ) , total_per_product AS ( SELECT product…" at bounding box center [387, 169] width 418 height 464
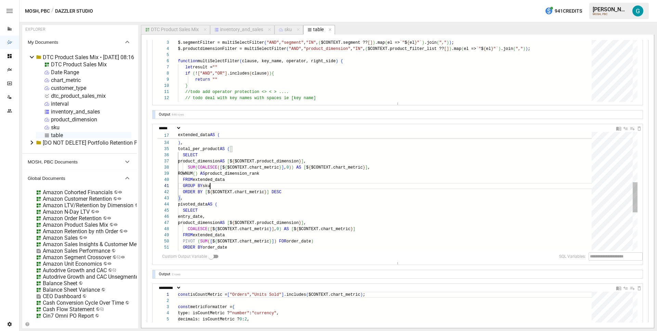
click at [210, 187] on div "FROM product_data GROUP BY entry_date ) , total_per_product AS ( SELECT product…" at bounding box center [387, 169] width 418 height 464
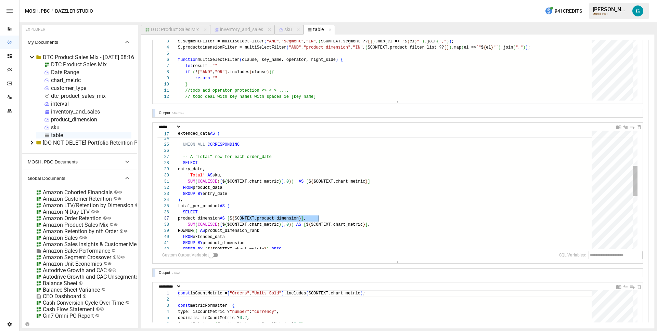
scroll to position [37, 139]
drag, startPoint x: 240, startPoint y: 218, endPoint x: 315, endPoint y: 218, distance: 75.3
click at [315, 218] on div "GROUP BY entry_date, sku UNION ALL CORRESPONDING -- A “Total” row for each orde…" at bounding box center [387, 226] width 418 height 464
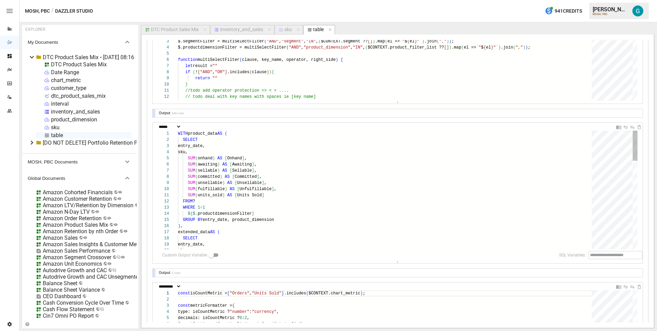
type textarea "**********"
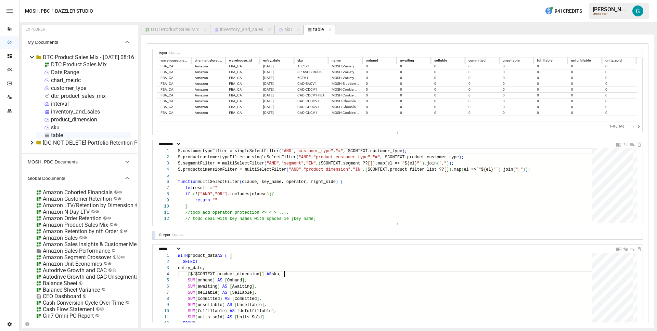
scroll to position [0, 0]
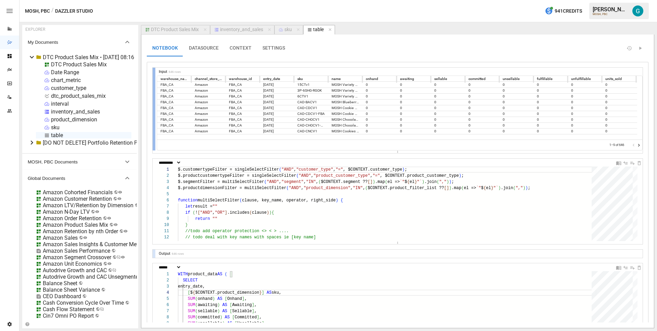
click at [154, 94] on div at bounding box center [154, 109] width 3 height 83
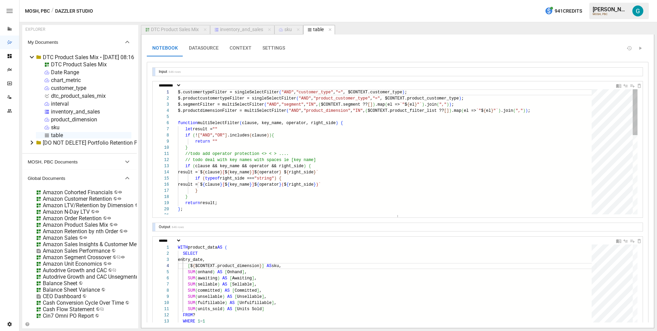
drag, startPoint x: 364, startPoint y: 166, endPoint x: 367, endPoint y: 218, distance: 51.4
click at [367, 218] on div "**********" at bounding box center [398, 282] width 490 height 428
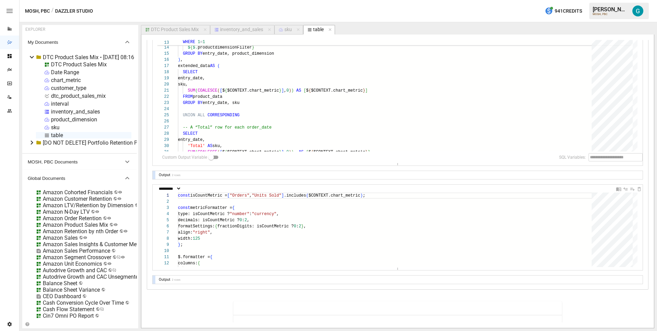
scroll to position [212, 0]
drag, startPoint x: 342, startPoint y: 270, endPoint x: 300, endPoint y: 271, distance: 42.8
click at [341, 323] on div "**********" at bounding box center [397, 181] width 512 height 293
type textarea "**********"
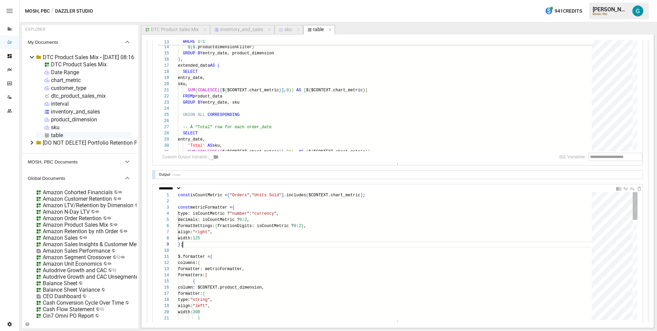
scroll to position [49, 5]
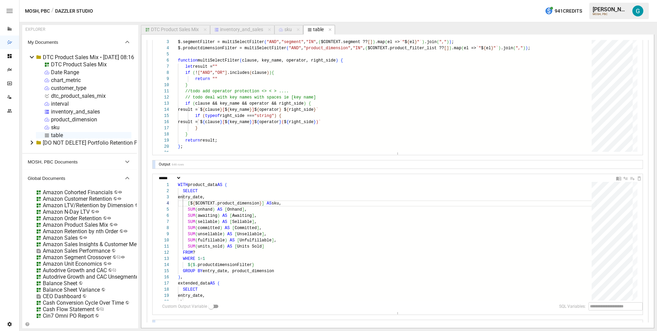
scroll to position [68, 0]
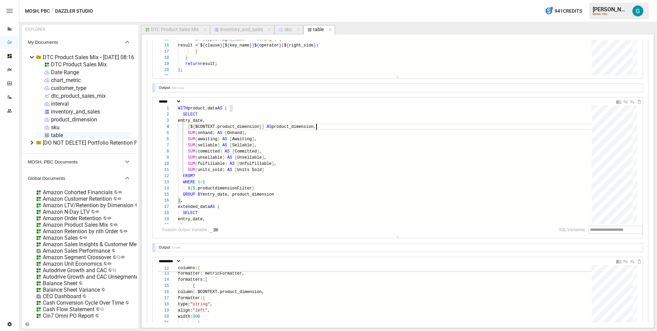
scroll to position [142, 0]
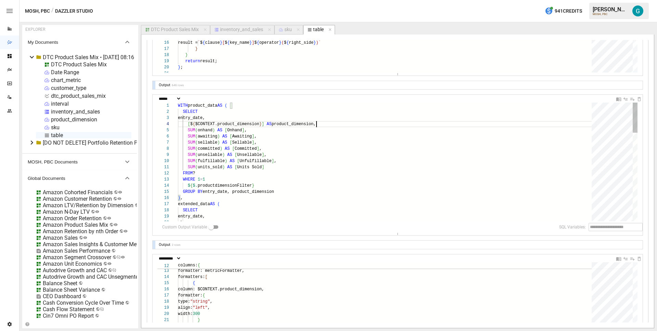
type textarea "**********"
click at [268, 177] on div "sku, extended_data AS ( SELECT entry_date, FROM ? WHERE 1 = 1 $ { $. productdim…" at bounding box center [387, 335] width 418 height 464
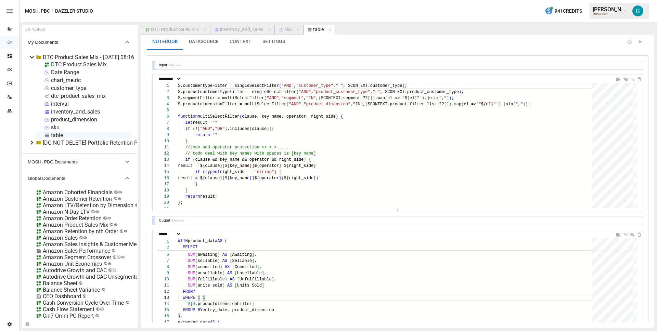
scroll to position [13, 0]
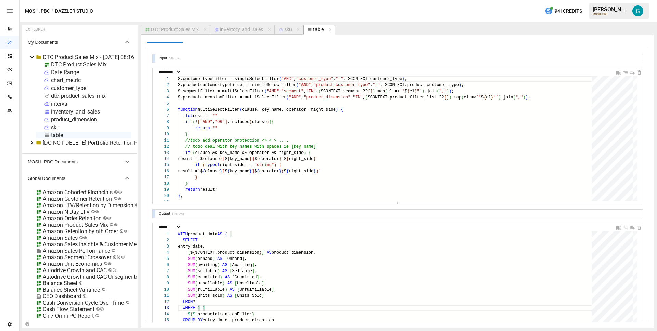
click at [188, 28] on div "DTC Product Sales Mix" at bounding box center [175, 30] width 48 height 6
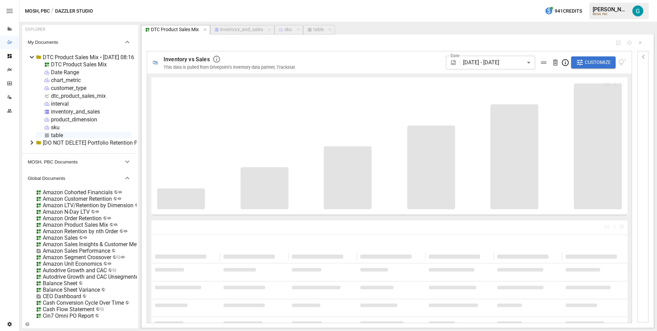
click at [589, 63] on span "Customize" at bounding box center [598, 62] width 26 height 9
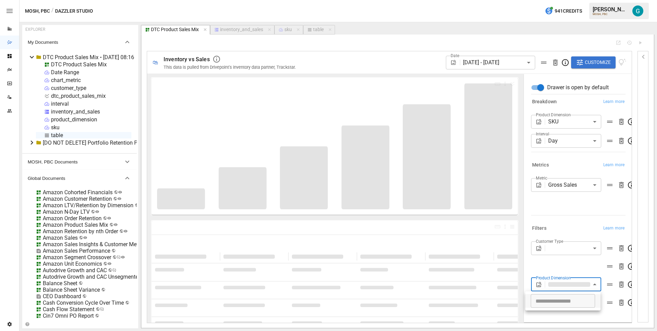
click at [569, 0] on body "Reports Dazzler Studio Dashboards Plans SmartModel ™ Data Sources Team Settings…" at bounding box center [328, 0] width 657 height 0
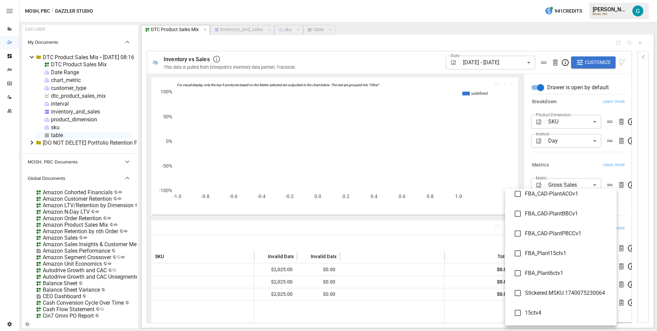
scroll to position [1430, 0]
click at [570, 164] on div at bounding box center [328, 165] width 657 height 331
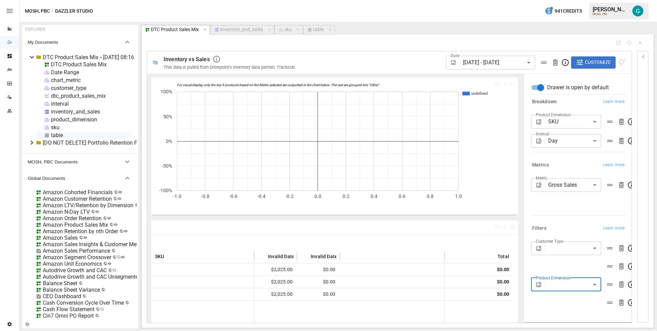
click at [68, 117] on div "product_dimension" at bounding box center [74, 119] width 46 height 6
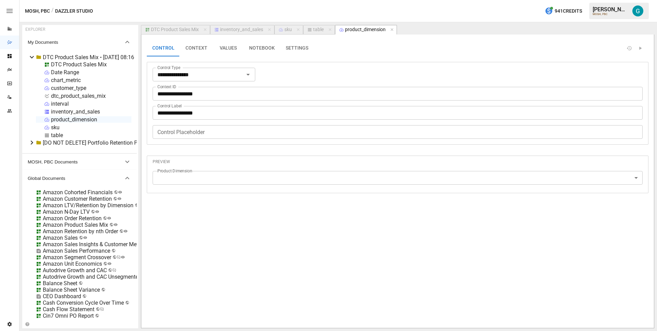
click at [233, 48] on button "VALUES" at bounding box center [228, 48] width 31 height 16
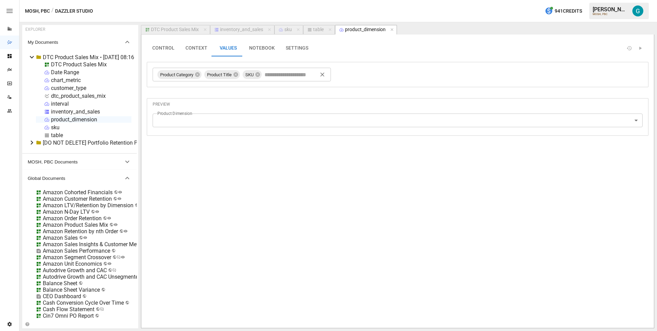
click at [257, 52] on button "NOTEBOOK" at bounding box center [262, 48] width 37 height 16
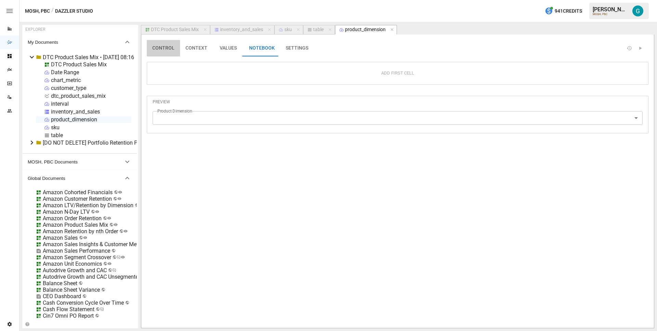
click at [159, 50] on button "CONTROL" at bounding box center [163, 48] width 33 height 16
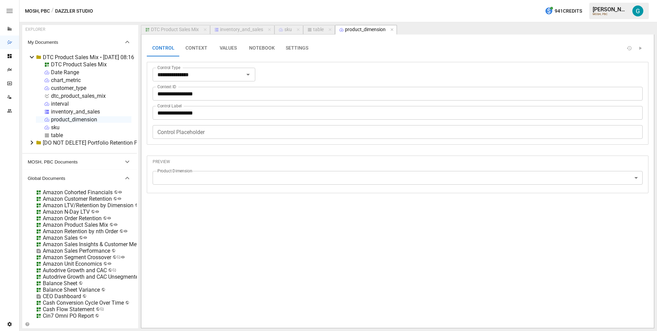
click at [225, 52] on button "VALUES" at bounding box center [228, 48] width 31 height 16
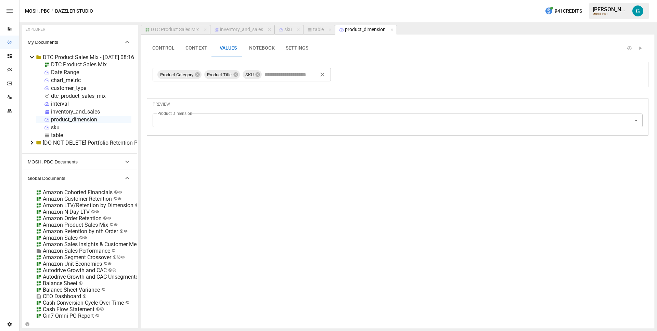
click at [57, 127] on div "sku" at bounding box center [55, 127] width 9 height 6
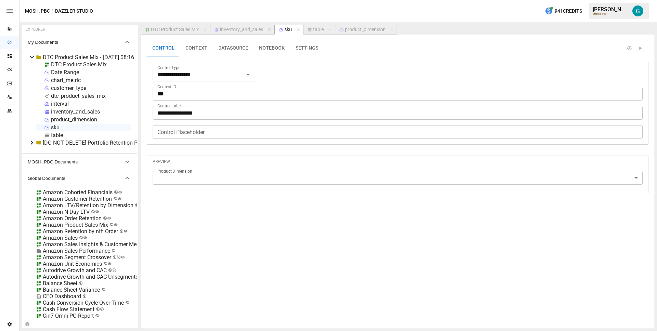
click at [357, 29] on div "product_dimension" at bounding box center [365, 30] width 41 height 6
click at [173, 29] on div "DTC Product Sales Mix" at bounding box center [175, 30] width 48 height 6
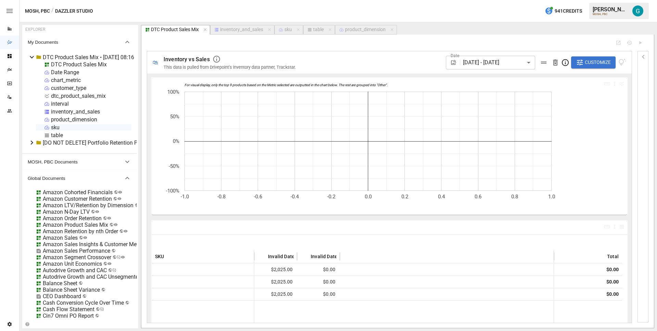
click at [586, 59] on span "Customize" at bounding box center [598, 62] width 26 height 9
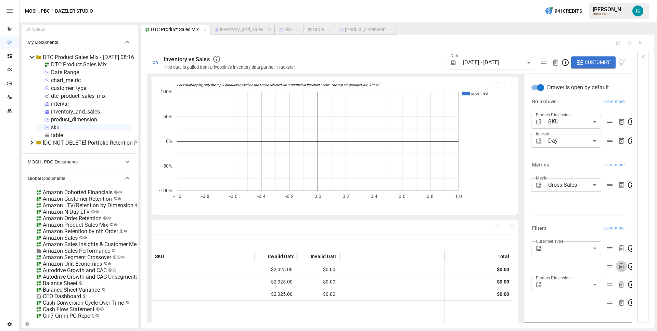
click at [619, 266] on icon "button" at bounding box center [621, 266] width 5 height 6
click at [621, 286] on icon "button" at bounding box center [621, 286] width 5 height 6
click at [622, 248] on icon "button" at bounding box center [621, 248] width 8 height 8
click at [568, 256] on div "Product Dimension ​" at bounding box center [578, 258] width 94 height 34
click at [566, 0] on body "Reports Dazzler Studio Dashboards Plans SmartModel ™ Data Sources Team Settings…" at bounding box center [328, 0] width 657 height 0
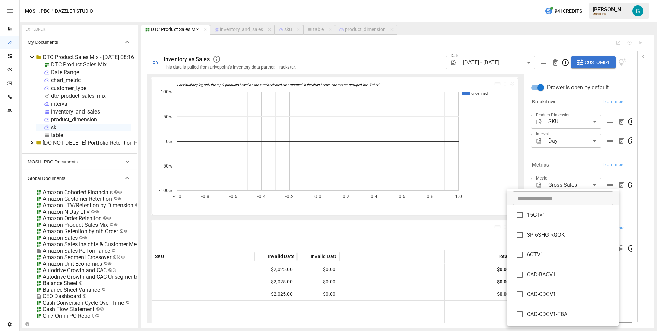
click at [580, 168] on div at bounding box center [328, 165] width 657 height 331
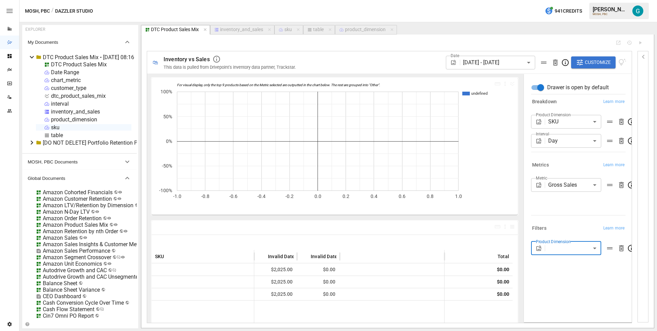
click at [577, 0] on body "Reports Dazzler Studio Dashboards Plans SmartModel ™ Data Sources Team Settings…" at bounding box center [328, 0] width 657 height 0
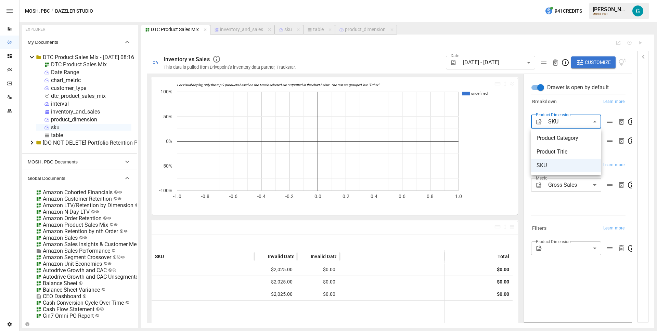
click at [575, 136] on span "Product Category" at bounding box center [565, 138] width 59 height 8
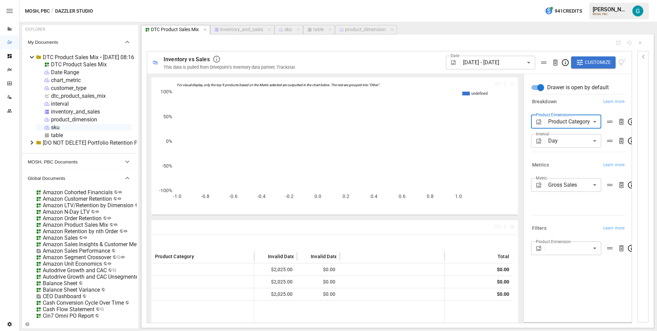
click at [572, 0] on body "Reports Dazzler Studio Dashboards Plans SmartModel ™ Data Sources Team Settings…" at bounding box center [328, 0] width 657 height 0
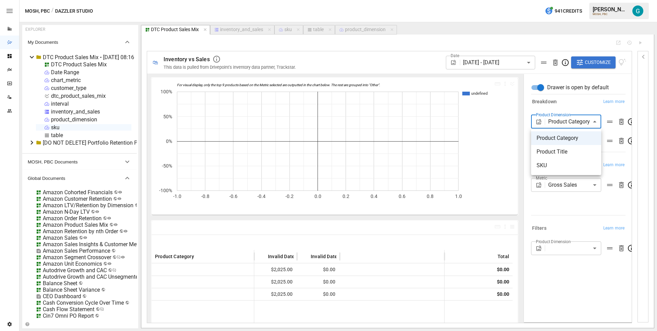
click at [562, 160] on li "SKU" at bounding box center [566, 166] width 70 height 14
type input "***"
click at [560, 161] on div "Metrics Learn more" at bounding box center [578, 165] width 94 height 10
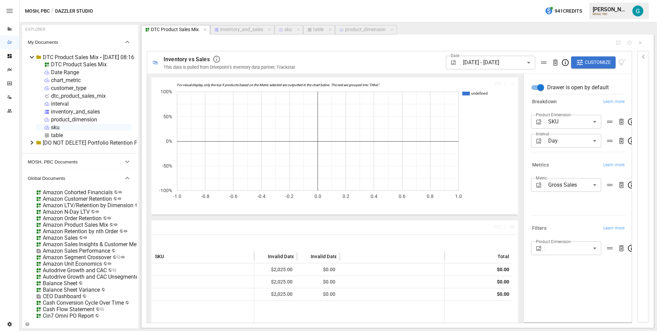
click at [331, 78] on icon "For visual display, only the top 9 products based on the Metric selected are ou…" at bounding box center [332, 146] width 361 height 137
click at [332, 81] on icon "For visual display, only the top 9 products based on the Metric selected are ou…" at bounding box center [332, 146] width 361 height 137
click at [479, 117] on icon "For visual display, only the top 9 products based on the Metric selected are ou…" at bounding box center [332, 146] width 361 height 137
click at [453, 83] on rect "A chart." at bounding box center [318, 84] width 282 height 3
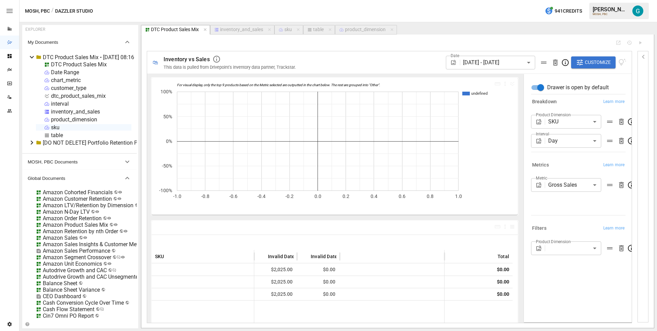
click at [453, 81] on icon "For visual display, only the top 9 products based on the Metric selected are ou…" at bounding box center [332, 146] width 361 height 137
click at [75, 119] on div "product_dimension" at bounding box center [74, 119] width 46 height 6
click at [101, 145] on li "Rename" at bounding box center [102, 144] width 50 height 14
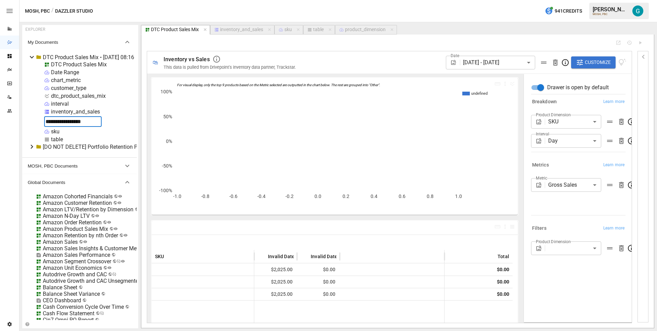
type input "**********"
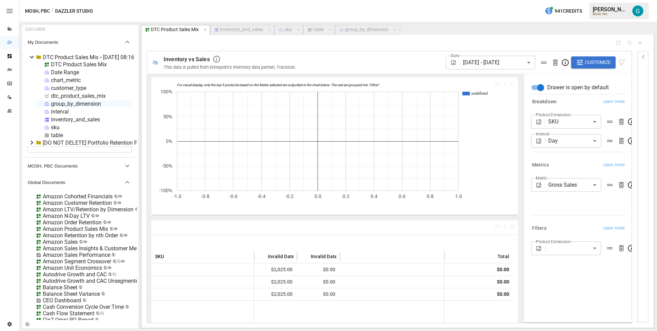
drag, startPoint x: 56, startPoint y: 104, endPoint x: 91, endPoint y: 103, distance: 34.9
click at [56, 104] on div "group_by_dimension" at bounding box center [76, 104] width 50 height 6
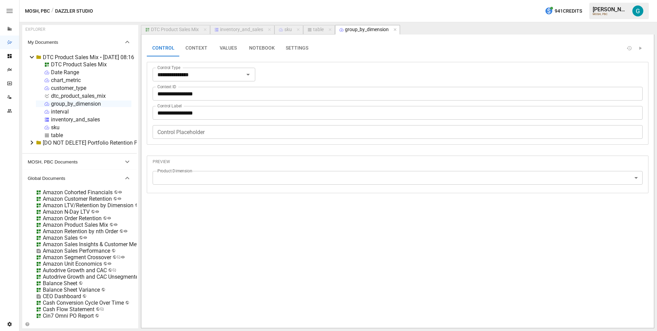
click at [84, 104] on div "group_by_dimension" at bounding box center [76, 104] width 50 height 6
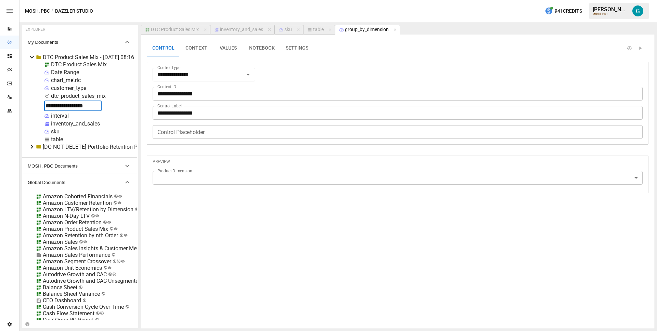
click at [84, 104] on input "**********" at bounding box center [72, 106] width 57 height 11
click at [216, 91] on input "**********" at bounding box center [398, 94] width 490 height 14
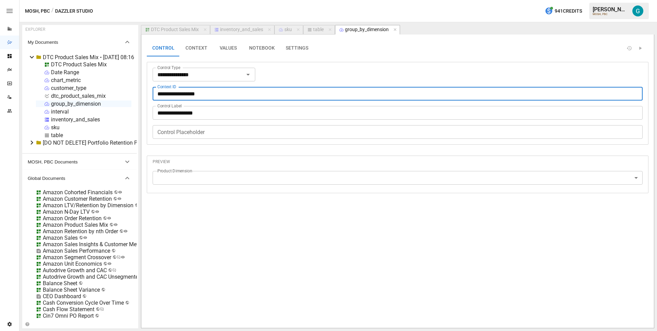
type input "**********"
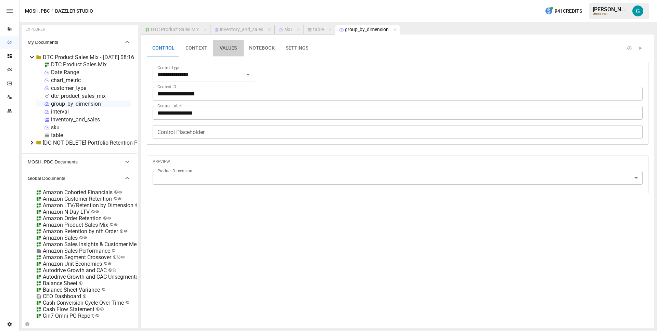
click at [223, 52] on button "VALUES" at bounding box center [228, 48] width 31 height 16
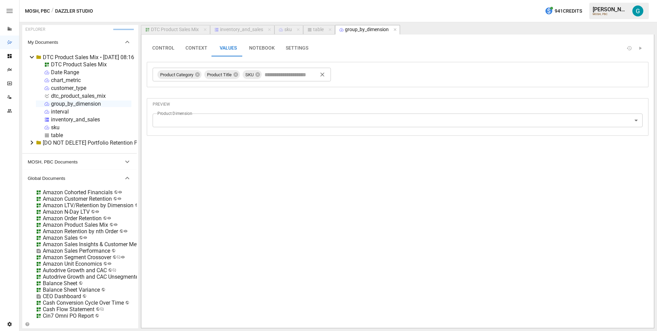
click at [288, 76] on input "text" at bounding box center [291, 74] width 57 height 10
type input "****"
click at [223, 74] on icon at bounding box center [221, 74] width 4 height 4
click at [212, 74] on icon at bounding box center [212, 74] width 4 height 4
click at [220, 77] on input "text" at bounding box center [230, 74] width 57 height 10
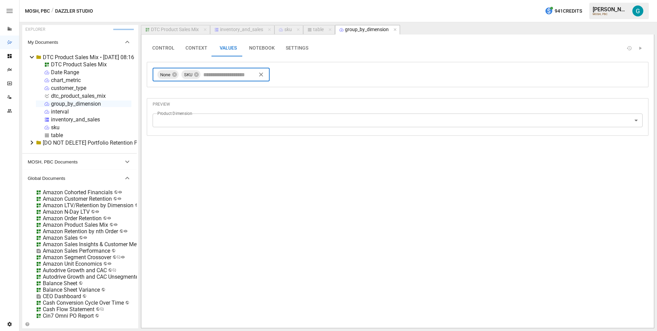
type input "*"
type input "*******"
click at [272, 75] on input "text" at bounding box center [259, 74] width 57 height 10
click at [190, 29] on div "DTC Product Sales Mix" at bounding box center [175, 30] width 48 height 6
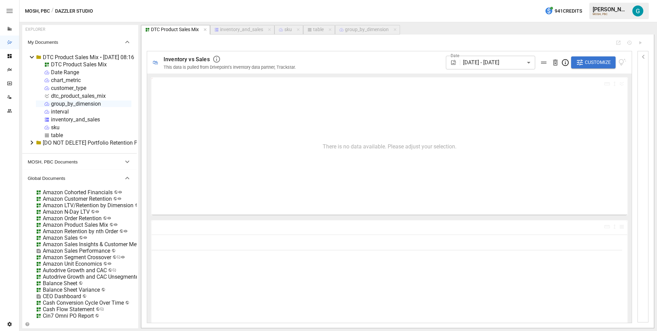
click at [588, 58] on button "Customize" at bounding box center [593, 62] width 44 height 12
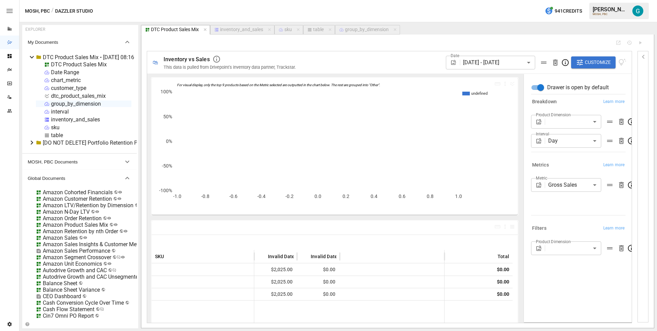
click at [363, 30] on div "group_by_dimension" at bounding box center [367, 30] width 44 height 6
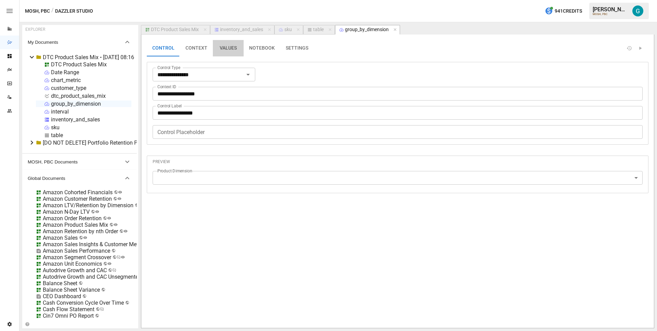
click at [225, 55] on button "VALUES" at bounding box center [228, 48] width 31 height 16
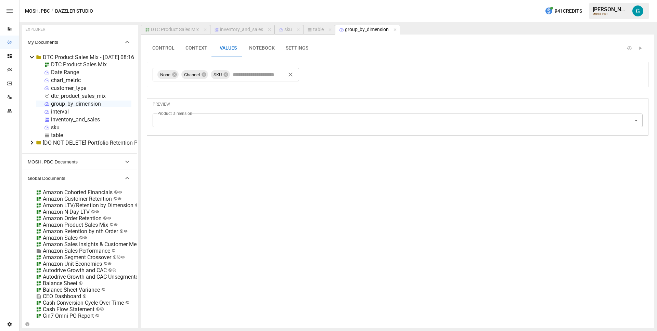
click at [239, 70] on input "text" at bounding box center [259, 74] width 57 height 10
type input "*********"
click at [336, 60] on div "**********" at bounding box center [397, 66] width 501 height 53
click at [253, 51] on button "NOTEBOOK" at bounding box center [262, 48] width 37 height 16
click at [153, 48] on button "CONTROL" at bounding box center [163, 48] width 33 height 16
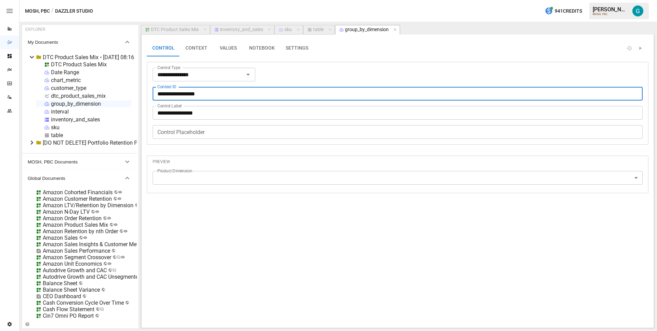
click at [212, 90] on input "**********" at bounding box center [398, 94] width 490 height 14
type input "*********"
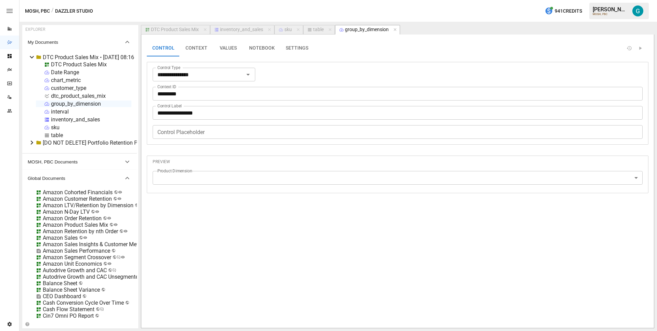
click at [317, 61] on div "**********" at bounding box center [397, 95] width 501 height 110
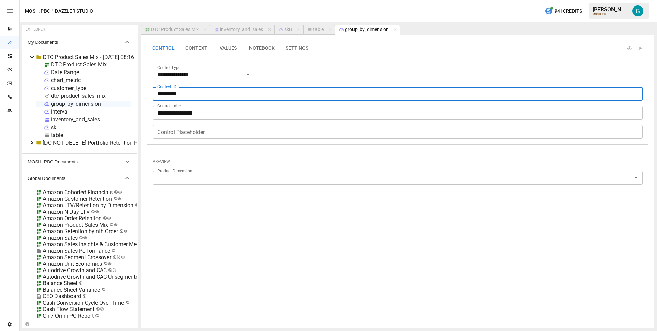
click at [240, 94] on input "*********" at bounding box center [398, 94] width 490 height 14
click at [178, 113] on input "**********" at bounding box center [398, 113] width 490 height 14
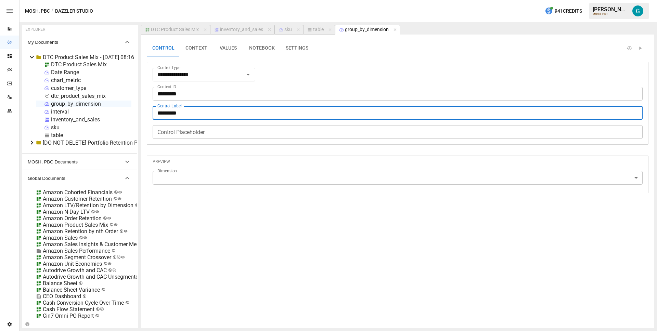
type input "*********"
click at [358, 52] on div at bounding box center [467, 48] width 307 height 16
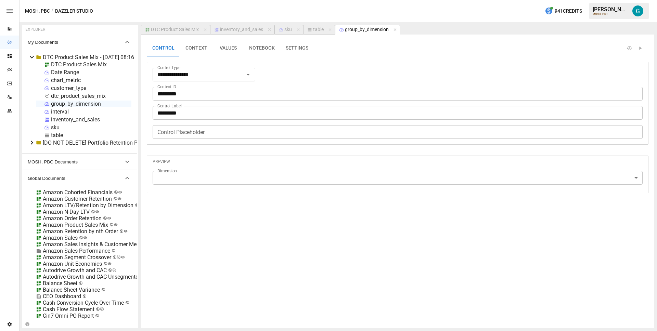
click at [176, 30] on div "DTC Product Sales Mix" at bounding box center [175, 30] width 48 height 6
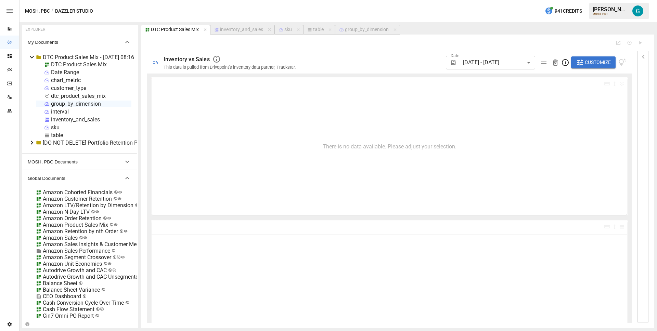
click at [587, 60] on span "Customize" at bounding box center [598, 62] width 26 height 9
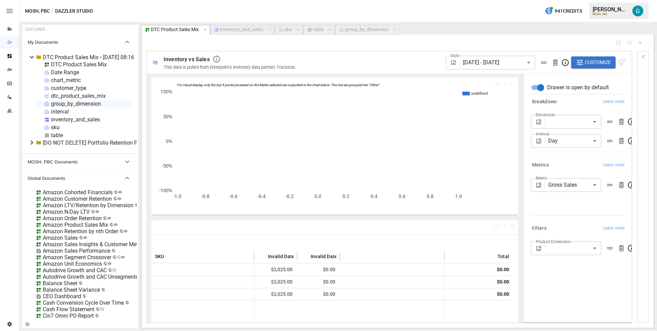
click at [364, 30] on div "group_by_dimension" at bounding box center [367, 30] width 44 height 6
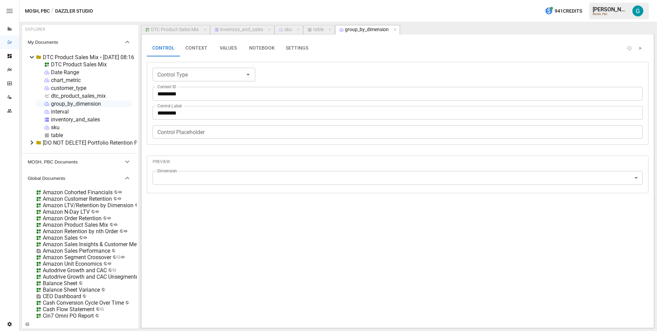
type input "**********"
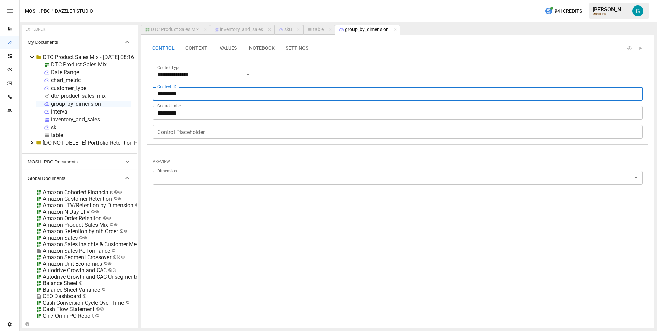
click at [206, 92] on input "*********" at bounding box center [398, 94] width 490 height 14
click at [314, 30] on div "table" at bounding box center [318, 30] width 11 height 6
select select "**********"
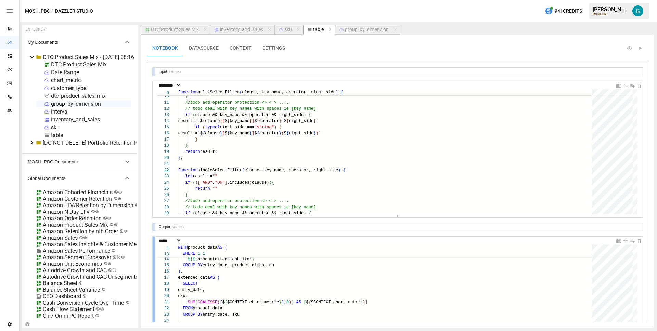
click at [155, 109] on div at bounding box center [154, 147] width 3 height 133
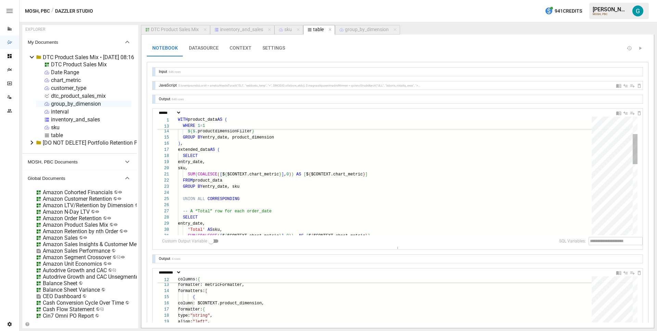
scroll to position [62, 5]
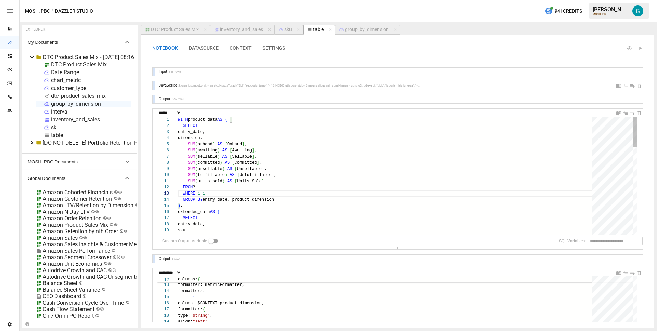
scroll to position [12, 27]
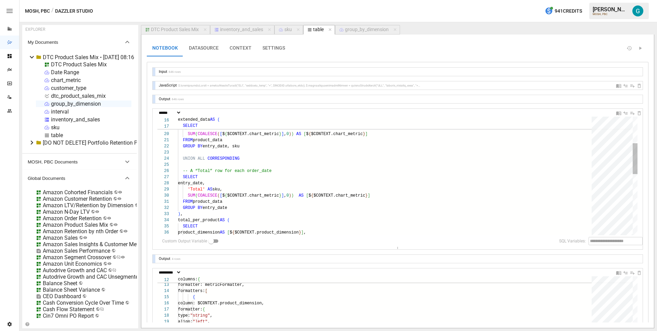
click at [293, 188] on div "SELECT entry_date, sku, SUM ( COALESCE ( [ $ { $CONTEXT.chart_metric } ] , 0 ) …" at bounding box center [387, 242] width 418 height 457
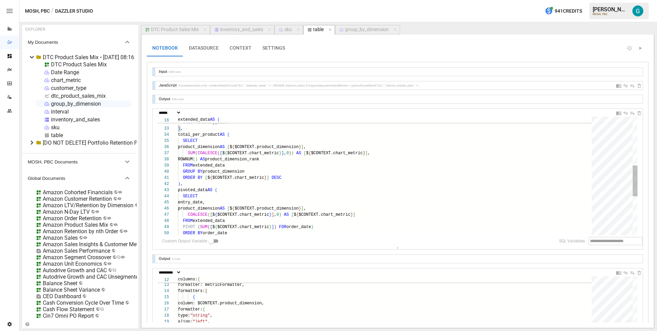
click at [306, 183] on div "FROM product_data GROUP BY entry_date ) , total_per_product AS ( SELECT product…" at bounding box center [387, 157] width 418 height 457
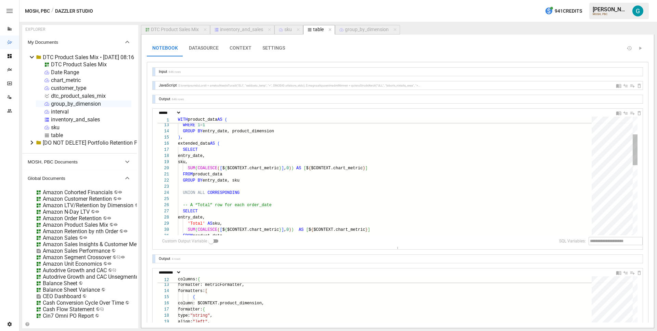
scroll to position [37, 22]
click at [315, 153] on div "SUM ( COALESCE ( [ $ { $CONTEXT.chart_metric } ] , 0 ) ) AS [ $ { $CONTEXT.char…" at bounding box center [387, 276] width 418 height 457
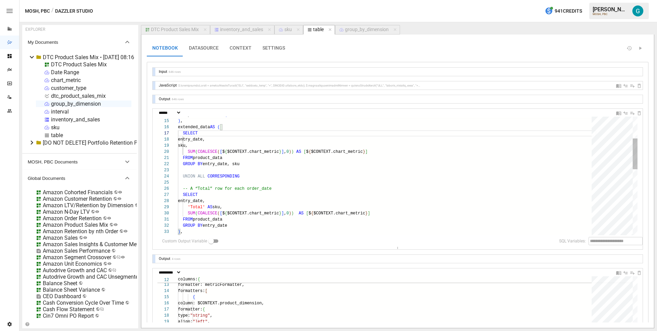
click at [262, 195] on div "SUM ( COALESCE ( [ $ { $CONTEXT.chart_metric } ] , 0 ) ) AS [ $ { $CONTEXT.char…" at bounding box center [387, 260] width 418 height 457
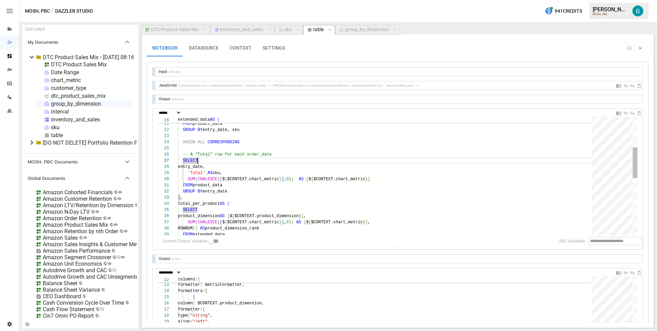
click at [263, 190] on div "SUM ( COALESCE ( [ $ { $CONTEXT.chart_metric } ] , 0 ) ) AS [ $ { $CONTEXT.char…" at bounding box center [387, 226] width 418 height 457
drag, startPoint x: 263, startPoint y: 182, endPoint x: 262, endPoint y: 188, distance: 6.8
click at [263, 182] on div "SUM ( COALESCE ( [ $ { $CONTEXT.chart_metric } ] , 0 ) ) AS [ $ { $CONTEXT.char…" at bounding box center [387, 226] width 418 height 457
click at [262, 190] on div "SUM ( COALESCE ( [ $ { $CONTEXT.chart_metric } ] , 0 ) ) AS [ $ { $CONTEXT.char…" at bounding box center [387, 226] width 418 height 457
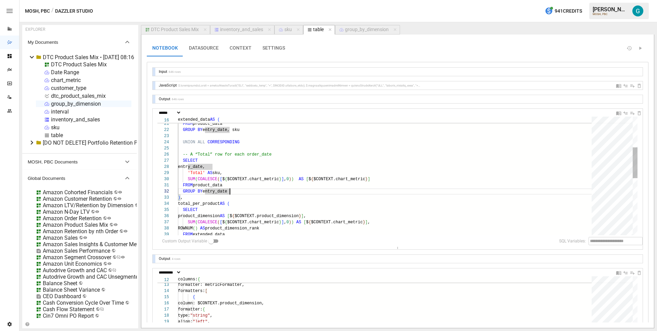
click at [262, 187] on div "SUM ( COALESCE ( [ $ { $CONTEXT.chart_metric } ] , 0 ) ) AS [ $ { $CONTEXT.char…" at bounding box center [387, 226] width 418 height 457
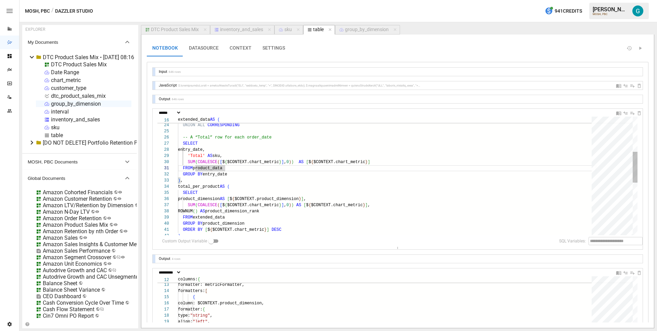
click at [313, 188] on div "UNION ALL CORRESPONDING -- A “Total” row for each order_date SELECT entry_date,…" at bounding box center [387, 209] width 418 height 457
click at [313, 194] on div "UNION ALL CORRESPONDING -- A “Total” row for each order_date SELECT entry_date,…" at bounding box center [387, 209] width 418 height 457
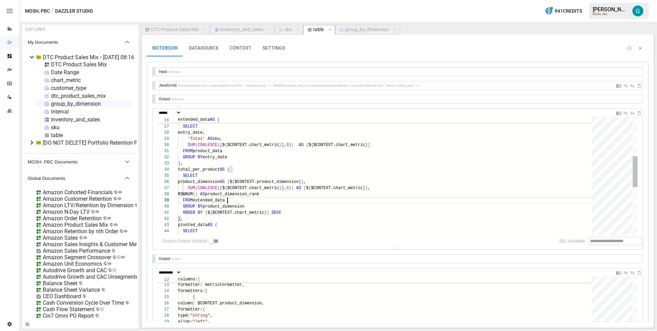
click at [306, 202] on div "-- A “Total” row for each order_date SELECT entry_date, 'Total' AS sku, SUM ( C…" at bounding box center [387, 191] width 418 height 457
click at [307, 209] on div "-- A “Total” row for each order_date SELECT entry_date, 'Total' AS sku, SUM ( C…" at bounding box center [387, 191] width 418 height 457
click at [310, 213] on div "-- A “Total” row for each order_date SELECT entry_date, 'Total' AS sku, SUM ( C…" at bounding box center [387, 191] width 418 height 457
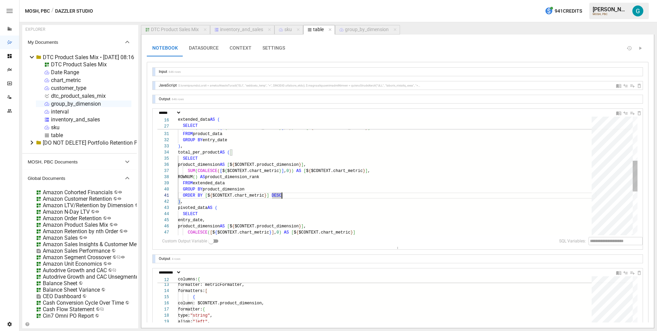
click at [309, 209] on div "entry_date, 'Total' AS sku, SUM ( COALESCE ( [ $ { $CONTEXT.chart_metric } ] , …" at bounding box center [387, 174] width 418 height 457
click at [309, 214] on div "entry_date, 'Total' AS sku, SUM ( COALESCE ( [ $ { $CONTEXT.chart_metric } ] , …" at bounding box center [387, 174] width 418 height 457
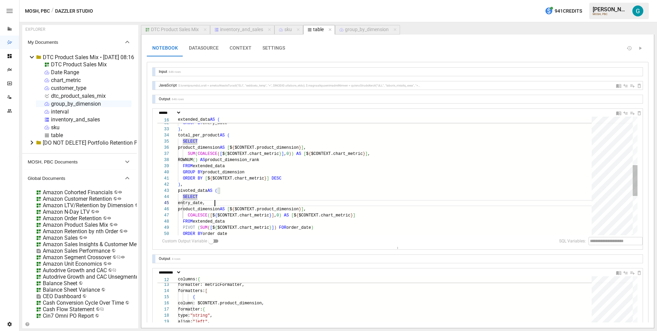
click at [310, 201] on div "FROM product_data GROUP BY entry_date ) , total_per_product AS ( SELECT product…" at bounding box center [387, 157] width 418 height 457
click at [355, 211] on div "FROM product_data GROUP BY entry_date ) , total_per_product AS ( SELECT product…" at bounding box center [387, 157] width 418 height 457
click at [366, 216] on div "FROM product_data GROUP BY entry_date ) , total_per_product AS ( SELECT product…" at bounding box center [387, 157] width 418 height 457
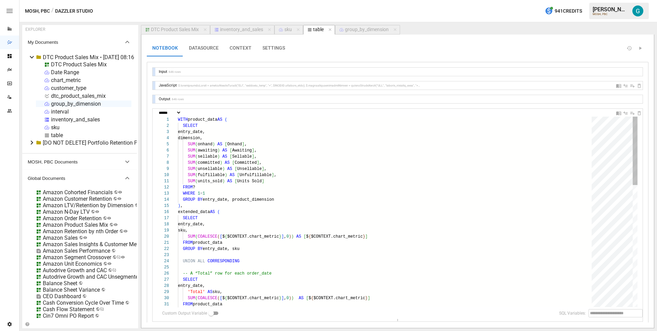
drag, startPoint x: 381, startPoint y: 249, endPoint x: 363, endPoint y: 328, distance: 81.4
click at [363, 328] on article "EXPLORER My Documents DTC Product Sales Mix • [DATE] 08:16 DTC Product Sales Mi…" at bounding box center [337, 176] width 637 height 309
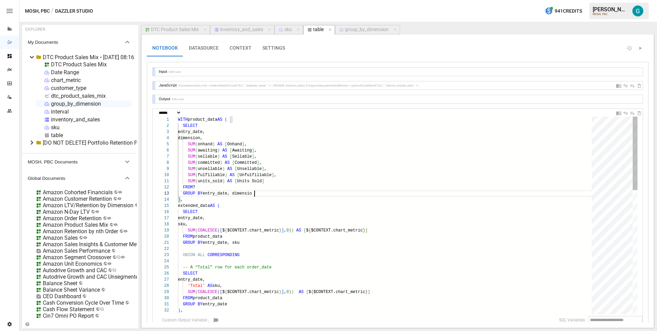
scroll to position [12, 79]
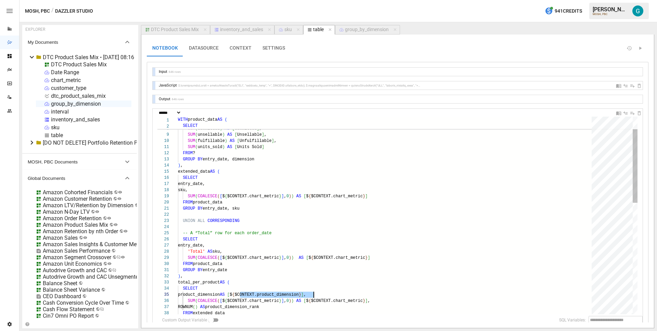
scroll to position [25, 139]
drag, startPoint x: 241, startPoint y: 294, endPoint x: 316, endPoint y: 294, distance: 75.6
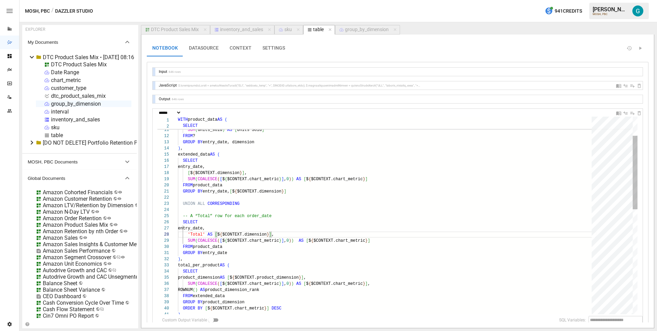
click at [259, 252] on div "SUM ( COALESCE ( [ $ { $CONTEXT.chart_metric } ] , 0 ) ) AS [ $ { $CONTEXT.char…" at bounding box center [387, 330] width 418 height 530
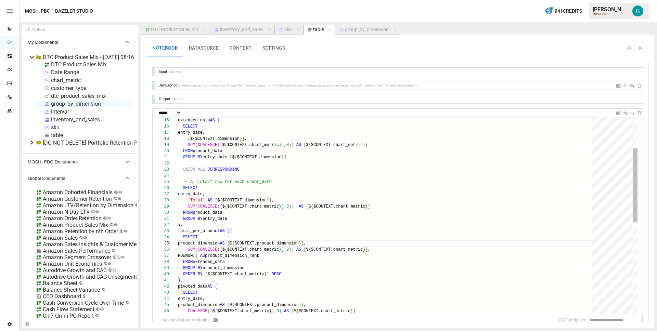
click at [230, 243] on div "SUM ( COALESCE ( [ $ { $CONTEXT.chart_metric } ] , 0 ) ) AS [ $ { $CONTEXT.char…" at bounding box center [387, 296] width 418 height 530
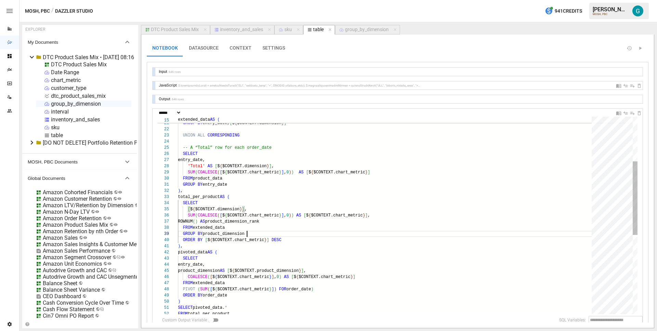
click at [254, 232] on div "FROM product_data GROUP BY entry_date, [ $ { $CONTEXT.dimension } ] UNION ALL C…" at bounding box center [387, 262] width 418 height 530
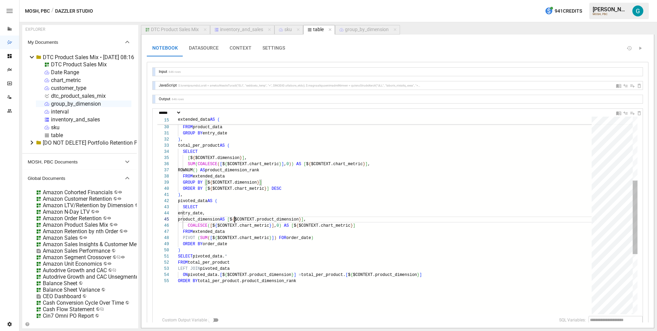
click at [234, 219] on div "'Total' AS [ $ { $CONTEXT.dimension } ] , SUM ( COALESCE ( [ $ { $CONTEXT.chart…" at bounding box center [387, 211] width 418 height 530
click at [213, 135] on div "'Total' AS [ $ { $CONTEXT.dimension } ] , SUM ( COALESCE ( [ $ { $CONTEXT.chart…" at bounding box center [387, 211] width 418 height 530
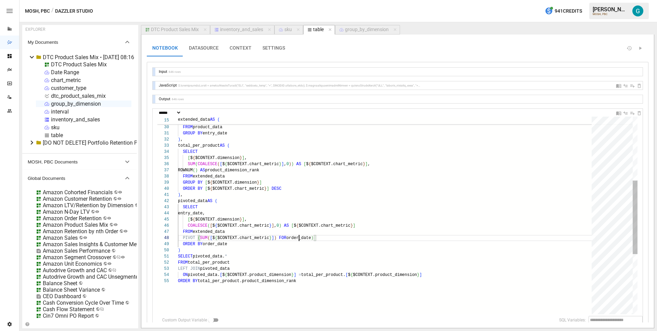
click at [299, 237] on div "'Total' AS [ $ { $CONTEXT.dimension } ] , SUM ( COALESCE ( [ $ { $CONTEXT.chart…" at bounding box center [387, 211] width 418 height 530
click at [215, 245] on div "'Total' AS [ $ { $CONTEXT.dimension } ] , SUM ( COALESCE ( [ $ { $CONTEXT.chart…" at bounding box center [387, 211] width 418 height 530
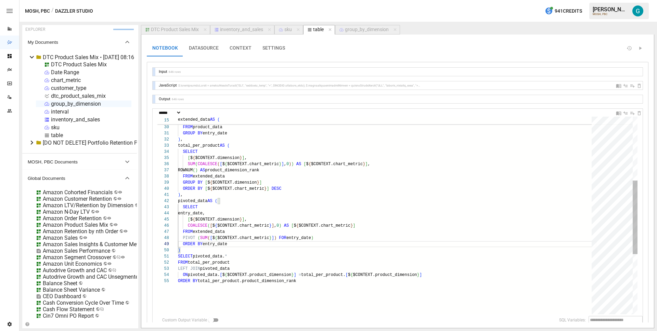
click at [280, 248] on div "'Total' AS [ $ { $CONTEXT.dimension } ] , SUM ( COALESCE ( [ $ { $CONTEXT.chart…" at bounding box center [387, 211] width 418 height 530
click at [270, 261] on div "'Total' AS [ $ { $CONTEXT.dimension } ] , SUM ( COALESCE ( [ $ { $CONTEXT.chart…" at bounding box center [387, 211] width 418 height 530
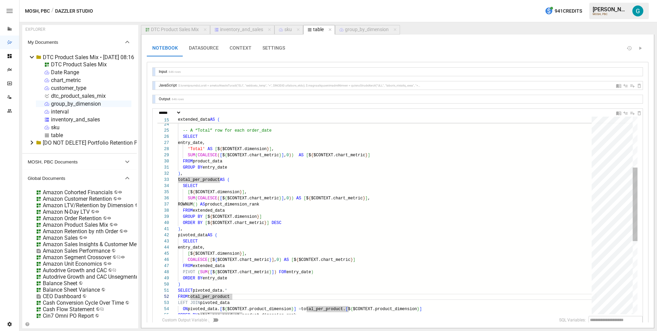
click at [206, 182] on div "'Total' AS [ $ { $CONTEXT.dimension } ] , SUM ( COALESCE ( [ $ { $CONTEXT.chart…" at bounding box center [387, 245] width 418 height 530
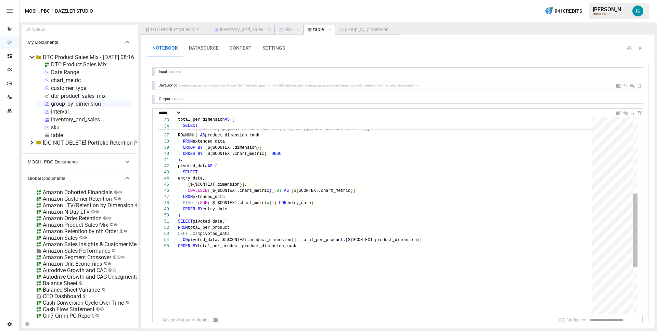
click at [216, 227] on div "ROWNUM ( ) AS product_dimension_rank FROM extended_data GROUP BY [ $ { $CONTEXT…" at bounding box center [387, 176] width 418 height 530
click at [211, 243] on div "ROWNUM ( ) AS product_dimension_rank FROM extended_data GROUP BY [ $ { $CONTEXT…" at bounding box center [387, 176] width 418 height 530
click at [215, 246] on div "ROWNUM ( ) AS product_dimension_rank FROM extended_data GROUP BY [ $ { $CONTEXT…" at bounding box center [387, 176] width 418 height 530
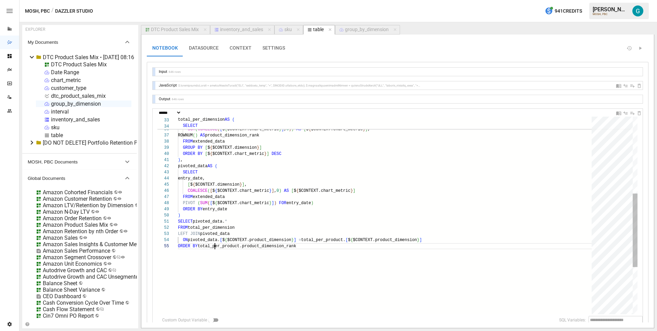
click at [215, 246] on div "ROWNUM ( ) AS product_dimension_rank FROM extended_data GROUP BY [ $ { $CONTEXT…" at bounding box center [387, 176] width 418 height 530
click at [324, 239] on div "ROWNUM ( ) AS product_dimension_rank FROM extended_data GROUP BY [ $ { $CONTEXT…" at bounding box center [387, 176] width 418 height 530
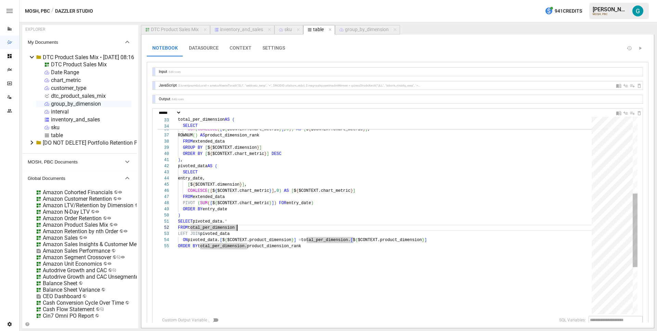
click at [264, 213] on div "ROWNUM ( ) AS product_dimension_rank FROM extended_data GROUP BY [ $ { $CONTEXT…" at bounding box center [387, 176] width 418 height 530
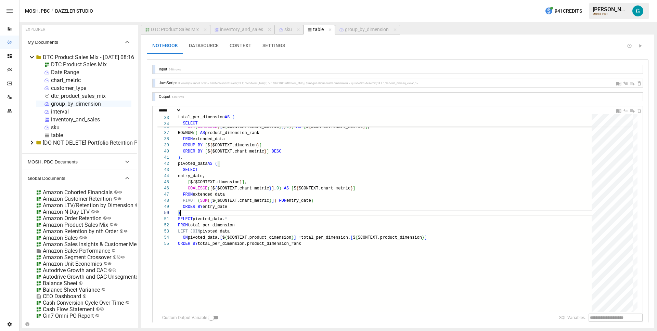
scroll to position [3, 0]
click at [238, 207] on div "ROWNUM ( ) AS product_dimension_rank FROM extended_data GROUP BY [ $ { $CONTEXT…" at bounding box center [387, 173] width 418 height 530
click at [211, 219] on div "ROWNUM ( ) AS product_dimension_rank FROM extended_data GROUP BY [ $ { $CONTEXT…" at bounding box center [387, 173] width 418 height 530
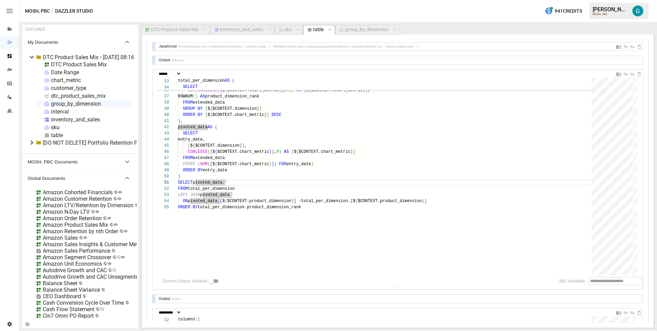
scroll to position [0, 0]
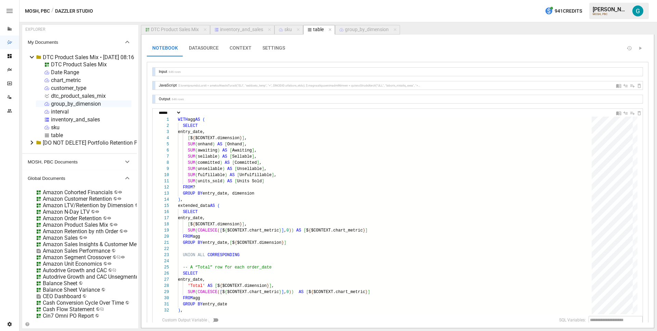
type textarea "**********"
click at [241, 54] on button "CONTEXT" at bounding box center [240, 48] width 33 height 16
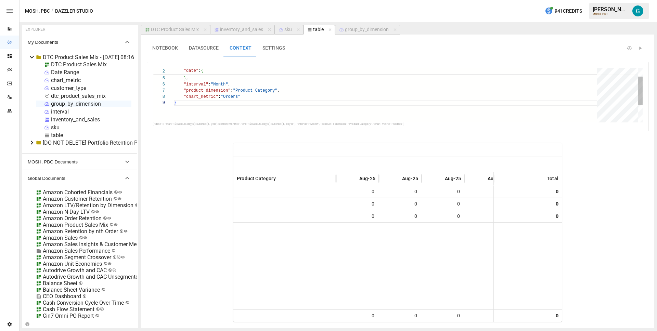
click at [207, 91] on div "} "interval" : "Month" , "product_dimension" : "Product Category" , "chart_metr…" at bounding box center [388, 103] width 428 height 104
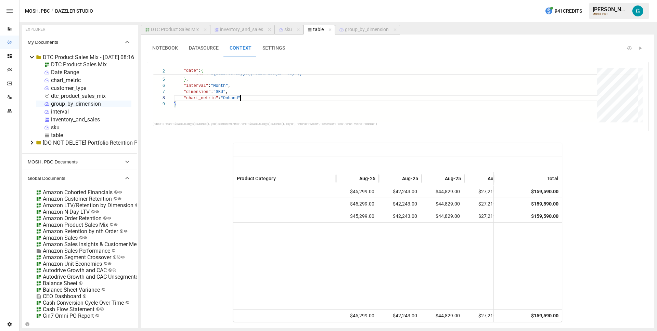
type textarea "**********"
click at [177, 53] on button "NOTEBOOK" at bounding box center [165, 48] width 37 height 16
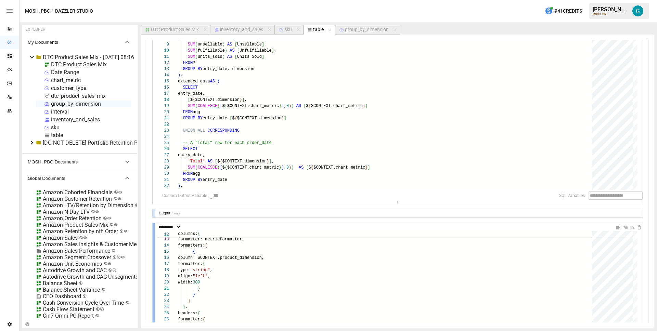
scroll to position [125, 0]
click at [155, 213] on div at bounding box center [154, 213] width 3 height 8
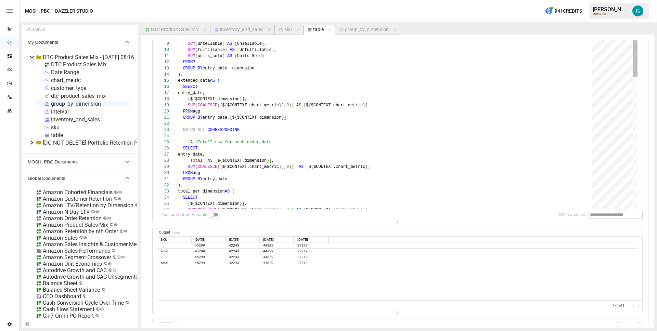
drag, startPoint x: 372, startPoint y: 203, endPoint x: 373, endPoint y: 243, distance: 39.7
click at [373, 243] on div "**********" at bounding box center [398, 208] width 490 height 530
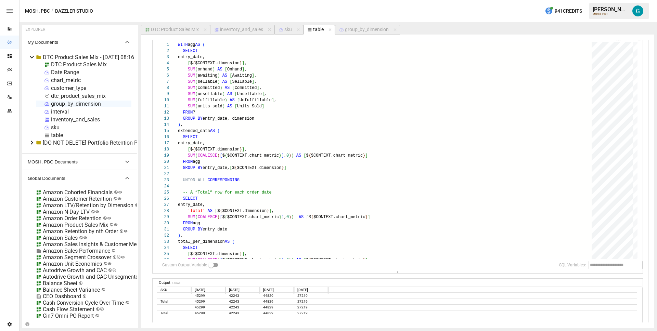
scroll to position [76, 0]
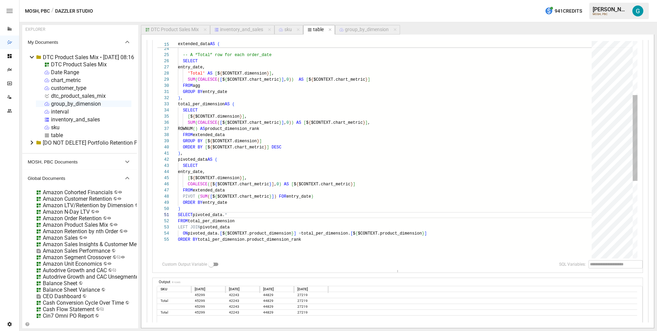
click at [271, 236] on div "UNION ALL CORRESPONDING -- A “Total” row for each order_date SELECT entry_date,…" at bounding box center [387, 179] width 418 height 550
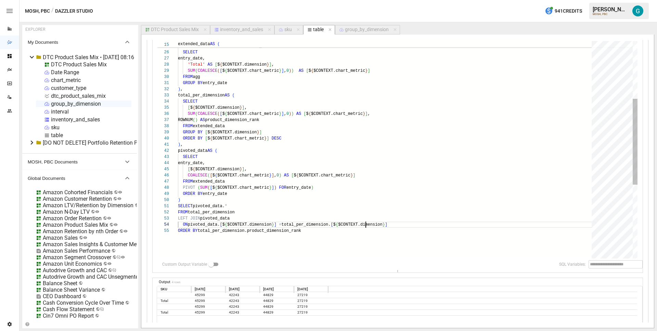
scroll to position [18, 188]
click at [237, 119] on div "-- A “Total” row for each order_date SELECT entry_date, 'Total' AS [ $ { $CONTE…" at bounding box center [387, 170] width 418 height 550
click at [268, 231] on div "-- A “Total” row for each order_date SELECT entry_date, 'Total' AS [ $ { $CONTE…" at bounding box center [387, 170] width 418 height 550
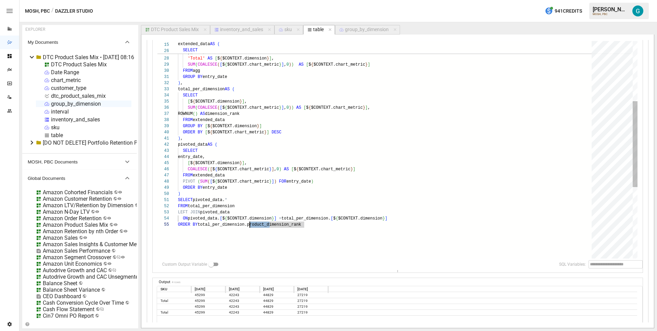
scroll to position [25, 72]
type textarea "**********"
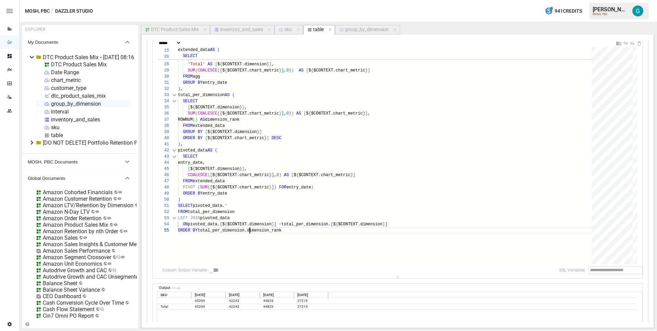
scroll to position [62, 0]
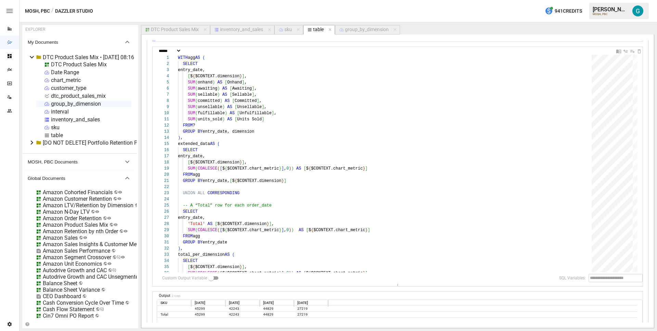
click at [240, 33] on button "inventory_and_sales" at bounding box center [242, 30] width 64 height 10
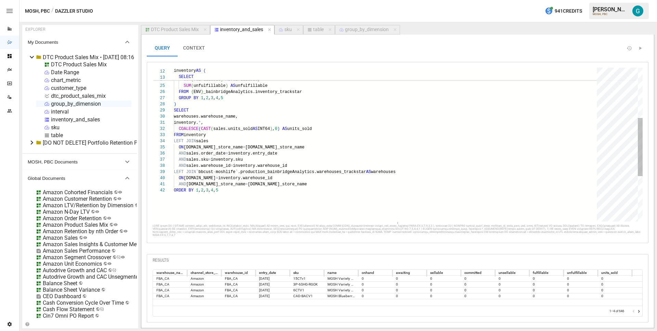
scroll to position [0, 35]
click at [267, 122] on div "ORDER BY 1 , 2 , 3 , 4 , 5 LEFT JOIN `bbcust - moshlife`.production_bainbridgeA…" at bounding box center [388, 138] width 428 height 406
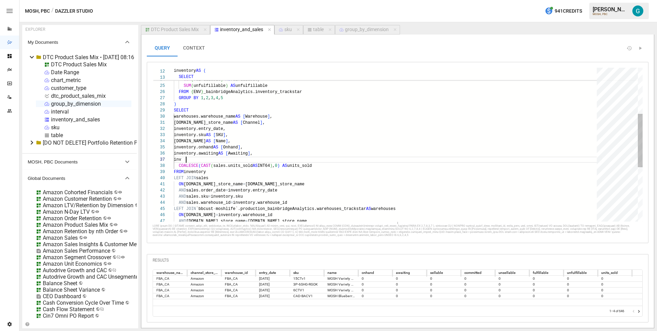
scroll to position [37, 17]
click at [253, 117] on div "LEFT JOIN `bbcust - moshlife`.production_bainbridgeAnalytics.warehouse s_tracks…" at bounding box center [388, 156] width 428 height 443
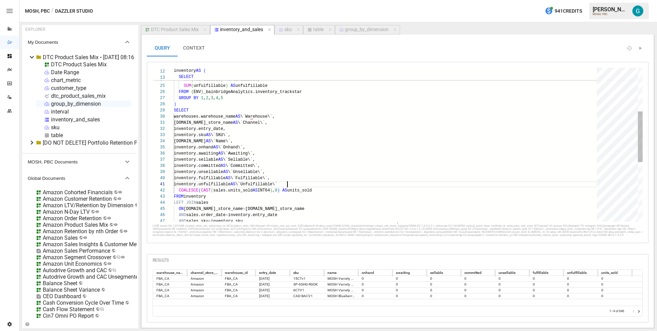
scroll to position [0, 116]
click at [254, 117] on div "AND sales.order_date = inventory.entry_date AND sales.sku = inventory.[PERSON_N…" at bounding box center [385, 169] width 422 height 468
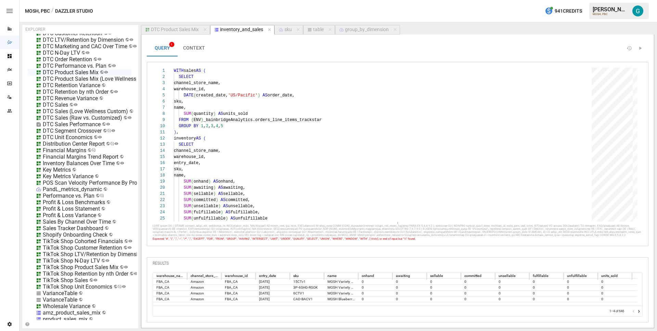
scroll to position [364, 0]
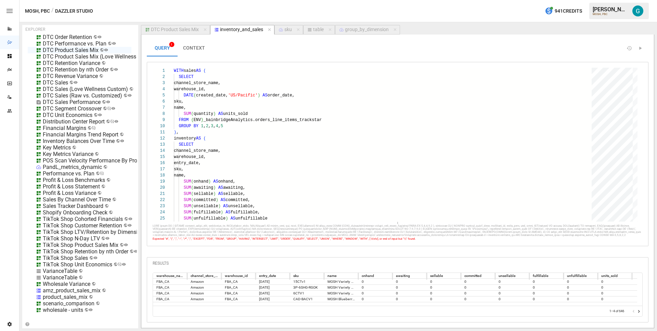
type textarea "**********"
click at [67, 145] on div "Key Metrics" at bounding box center [57, 147] width 28 height 6
click at [64, 248] on div "TikTok Shop Retention by nth Order" at bounding box center [86, 251] width 86 height 6
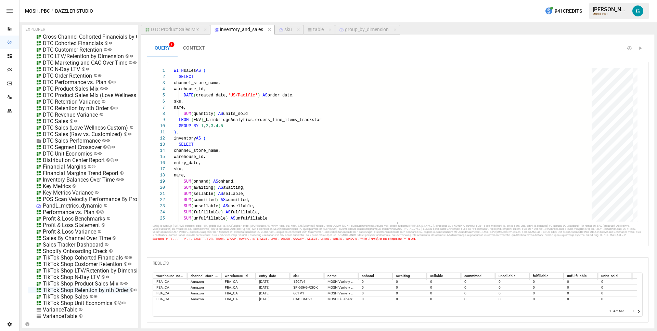
scroll to position [316, 0]
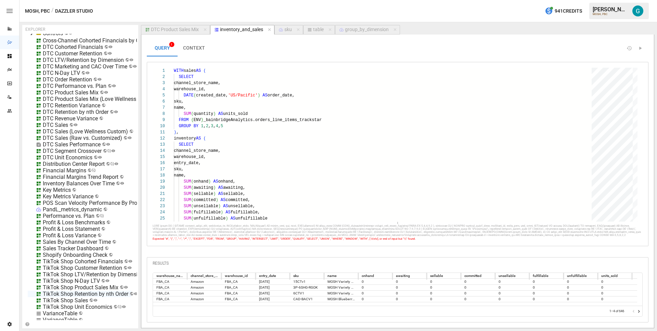
click at [79, 149] on div "DTC Segment Crossover" at bounding box center [72, 151] width 59 height 6
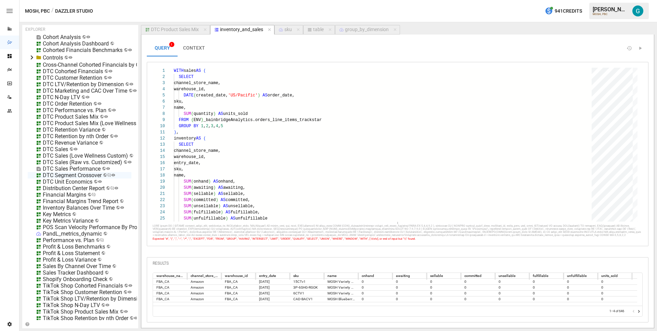
scroll to position [291, 0]
click at [70, 70] on div "DTC Cohorted Financials" at bounding box center [73, 71] width 60 height 6
click at [87, 112] on li "Edit" at bounding box center [99, 110] width 47 height 14
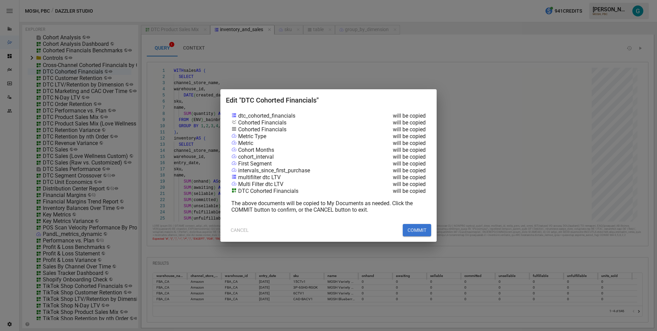
click at [414, 225] on button "COMMIT" at bounding box center [417, 230] width 28 height 12
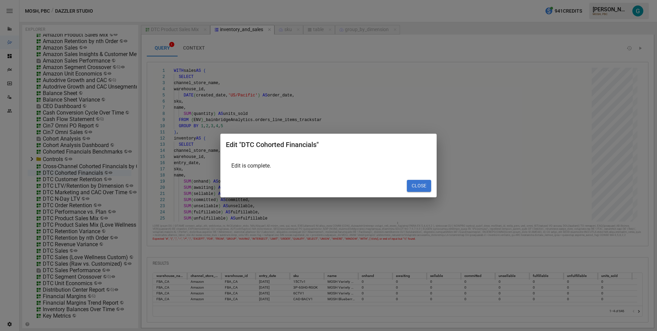
click at [433, 187] on div "Edit "DTC Cohorted Financials" Edit is complete. CLOSE" at bounding box center [328, 166] width 216 height 64
click at [428, 186] on button "CLOSE" at bounding box center [419, 186] width 24 height 12
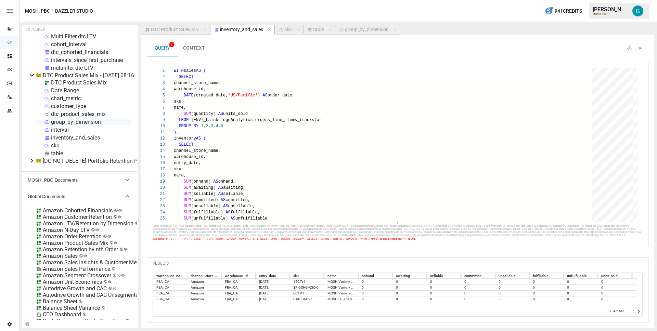
scroll to position [0, 0]
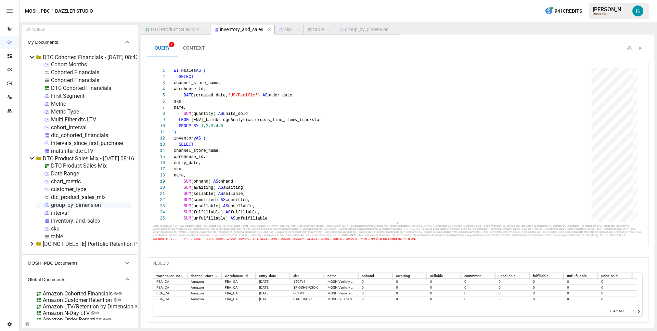
click at [68, 134] on div "dtc_cohorted_financials" at bounding box center [79, 135] width 57 height 6
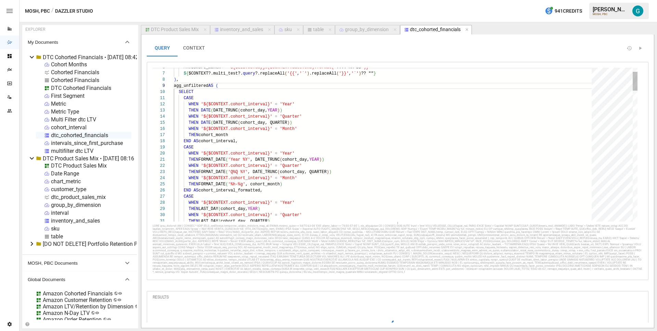
scroll to position [62, 5]
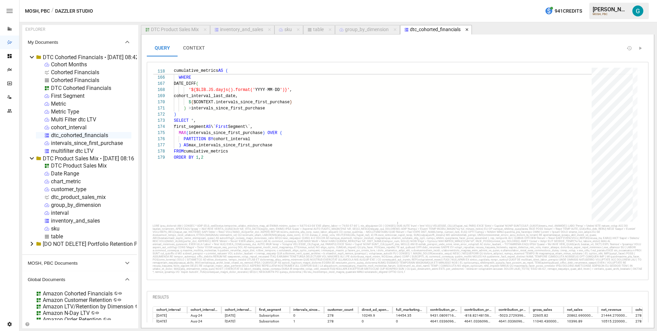
click at [468, 30] on icon "button" at bounding box center [466, 29] width 3 height 3
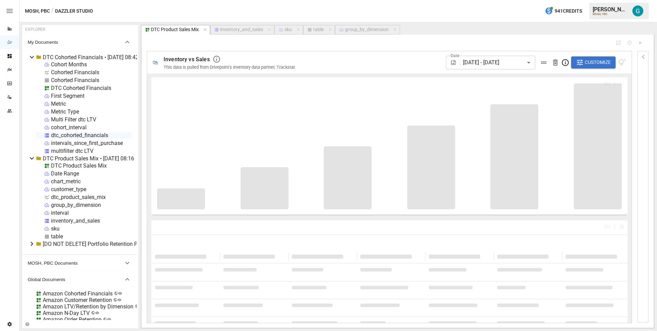
click at [233, 29] on div "inventory_and_sales" at bounding box center [241, 30] width 43 height 6
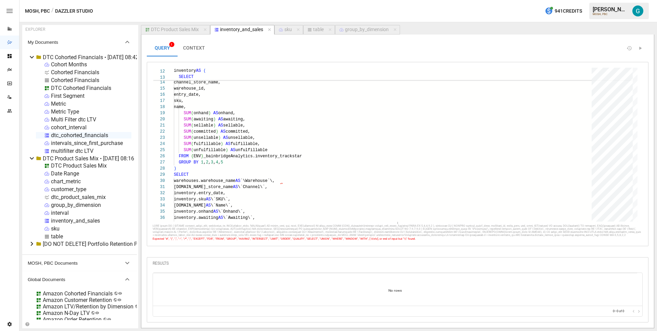
click at [62, 135] on div "dtc_cohorted_financials" at bounding box center [79, 135] width 57 height 6
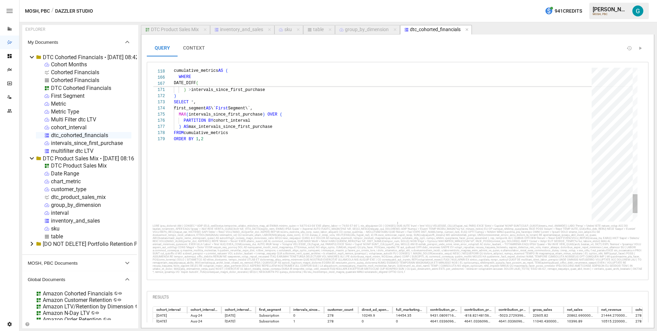
type textarea "**********"
drag, startPoint x: 221, startPoint y: 107, endPoint x: 226, endPoint y: 109, distance: 5.4
click at [467, 30] on icon "button" at bounding box center [467, 29] width 5 height 5
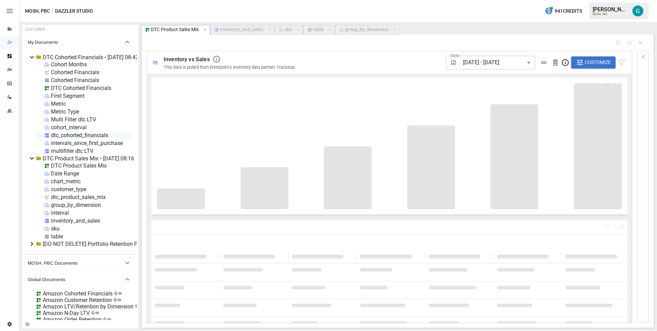
click at [231, 30] on div "inventory_and_sales" at bounding box center [241, 30] width 43 height 6
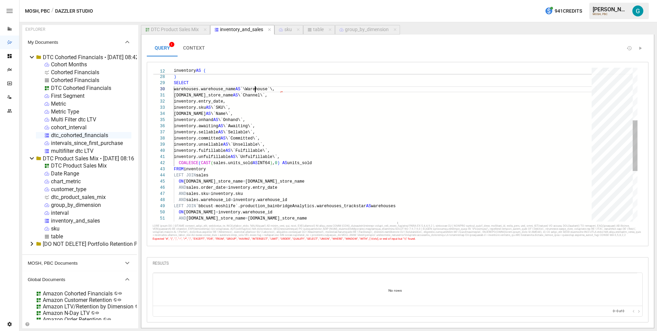
click at [254, 88] on div "LEFT JOIN `bbcust - moshlife`.production_bainbridgeAnalytics.warehouse s_tracks…" at bounding box center [385, 142] width 422 height 468
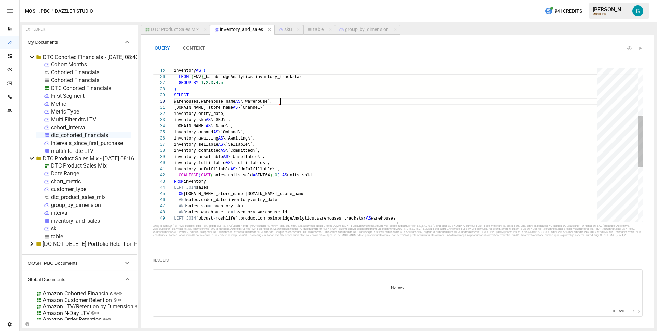
type textarea "**********"
click at [84, 135] on div "dtc_cohorted_financials" at bounding box center [79, 135] width 57 height 6
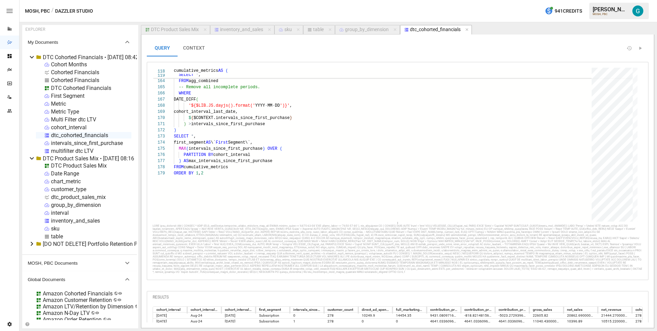
click at [230, 28] on div "inventory_and_sales" at bounding box center [241, 30] width 43 height 6
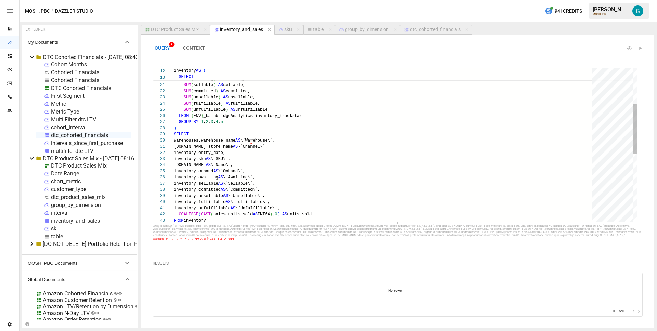
click at [256, 140] on div "inventory.onhand AS \`Onhand\`, inventory.awaiting AS \`Awaiting\`, inventory.s…" at bounding box center [385, 193] width 422 height 468
click at [324, 141] on div "inventory.onhand AS \`Onhand\`, inventory.awaiting AS \`Awaiting\`, inventory.s…" at bounding box center [385, 193] width 422 height 468
type textarea "**********"
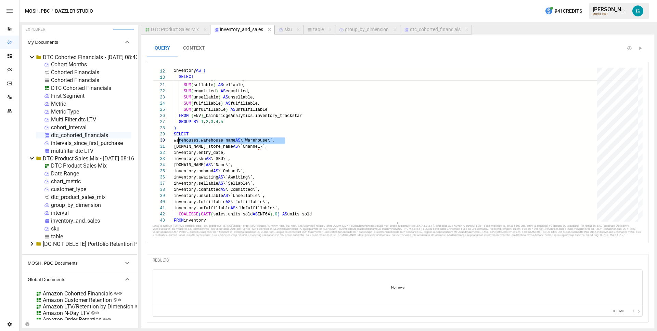
click at [436, 28] on div "dtc_cohorted_financials" at bounding box center [435, 30] width 51 height 6
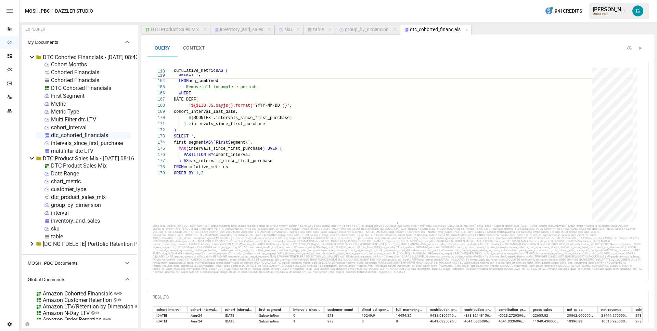
click at [235, 31] on div "inventory_and_sales" at bounding box center [241, 30] width 43 height 6
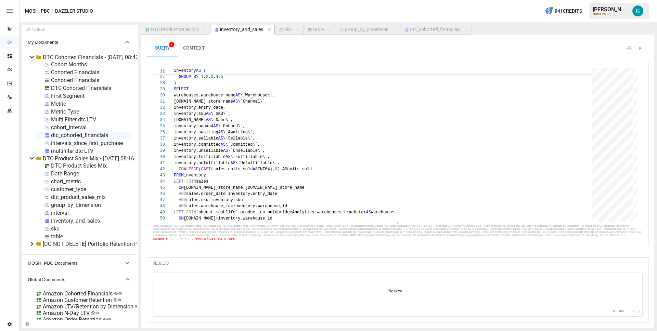
click at [433, 29] on div "dtc_cohorted_financials" at bounding box center [435, 30] width 51 height 6
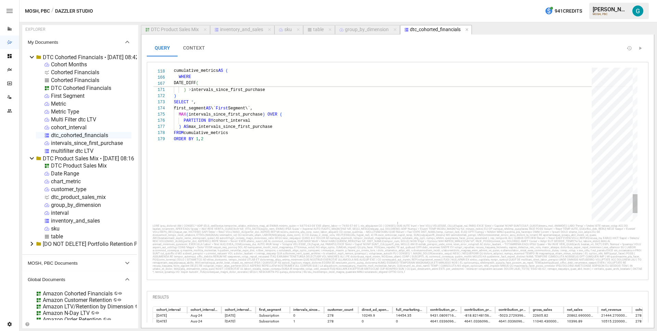
type textarea "**********"
click at [244, 24] on article "EXPLORER My Documents DTC Cohorted Financials • [DATE] 08:42 Cohort Months Coho…" at bounding box center [337, 176] width 637 height 309
click at [243, 29] on div "inventory_and_sales" at bounding box center [241, 30] width 43 height 6
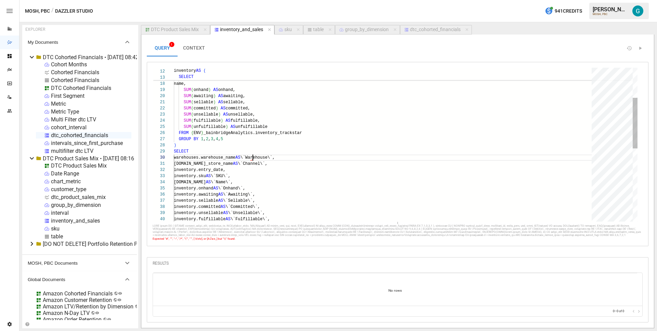
click at [253, 156] on div "inventory.onhand AS \`Onhand\`, inventory.awaiting AS \`Awaiting\`, inventory.s…" at bounding box center [385, 210] width 422 height 468
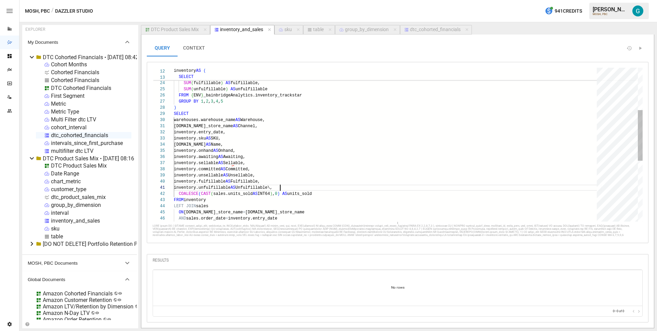
scroll to position [0, 104]
type textarea "**********"
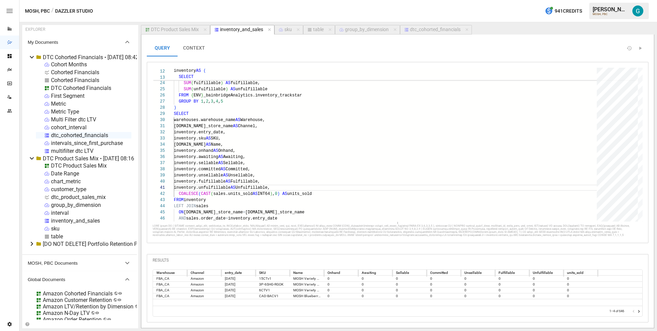
click at [322, 31] on div "table" at bounding box center [318, 30] width 11 height 6
select select "**********"
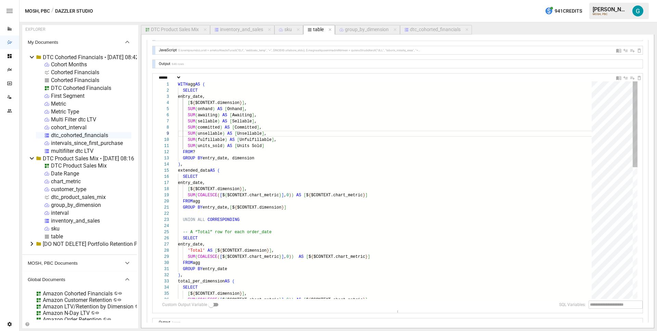
scroll to position [62, 5]
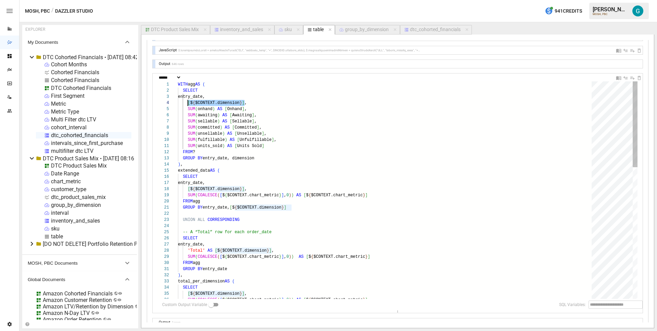
type textarea "**********"
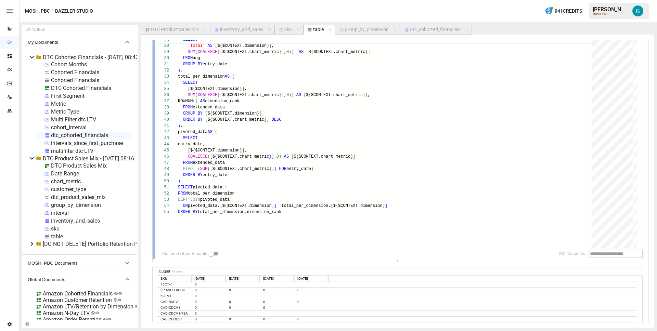
scroll to position [118, 0]
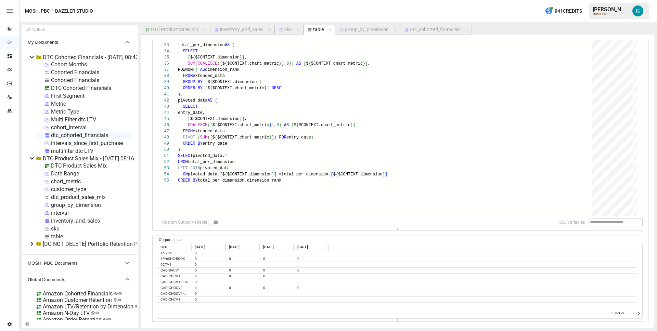
click at [636, 312] on icon "Go to next page" at bounding box center [638, 313] width 5 height 5
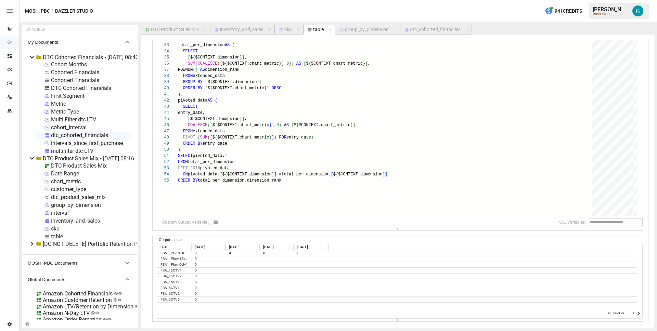
click at [636, 312] on icon "Go to next page" at bounding box center [638, 313] width 5 height 5
click at [635, 312] on div at bounding box center [636, 313] width 11 height 7
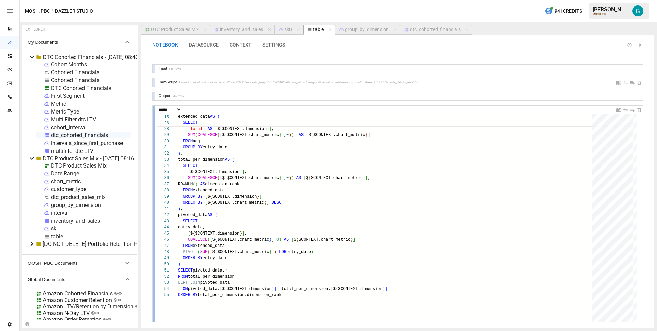
scroll to position [0, 0]
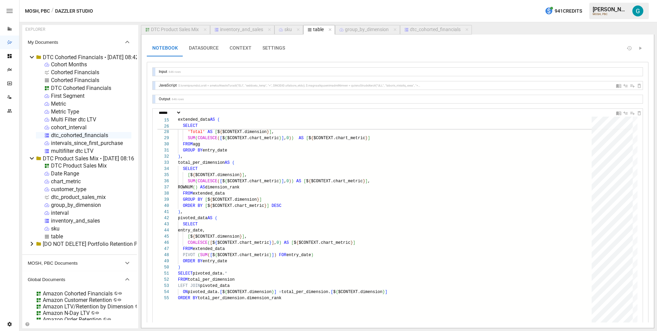
click at [230, 50] on button "CONTEXT" at bounding box center [240, 48] width 33 height 16
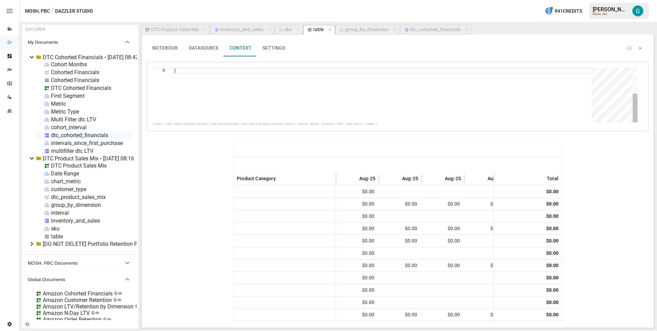
scroll to position [49, 2]
click at [233, 96] on div "} "interval" : "Month" , "dimension" : "SKU" , "chart_metric" : "Onhand" "start…" at bounding box center [385, 103] width 422 height 104
click at [237, 30] on div "inventory_and_sales" at bounding box center [241, 30] width 43 height 6
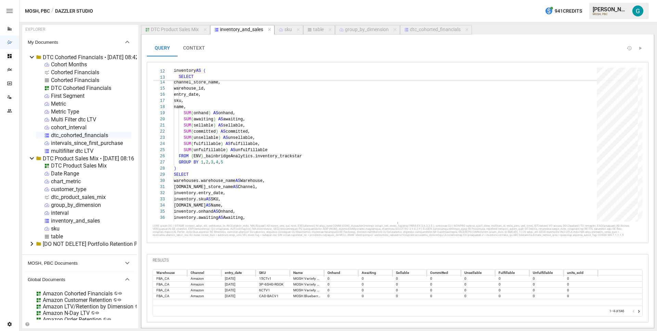
click at [641, 313] on icon "Go to next page" at bounding box center [638, 311] width 5 height 5
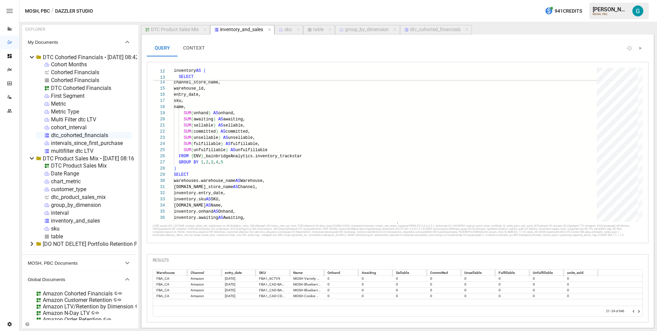
click at [641, 313] on icon "Go to next page" at bounding box center [638, 311] width 5 height 5
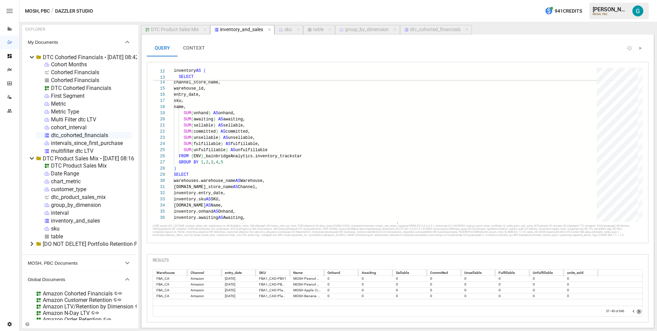
click at [641, 313] on icon "Go to next page" at bounding box center [638, 311] width 5 height 5
click at [640, 313] on icon "Go to next page" at bounding box center [638, 311] width 5 height 5
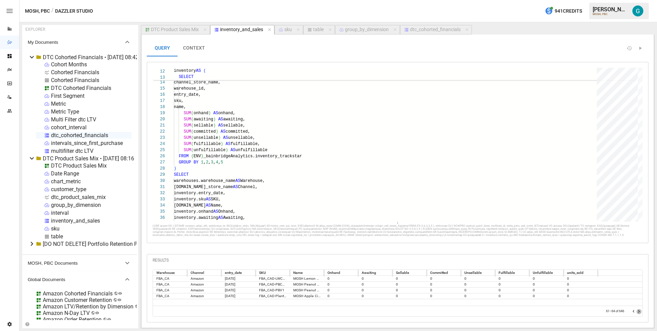
click at [640, 313] on icon "Go to next page" at bounding box center [638, 311] width 5 height 5
click at [639, 312] on icon "Go to next page" at bounding box center [638, 311] width 5 height 5
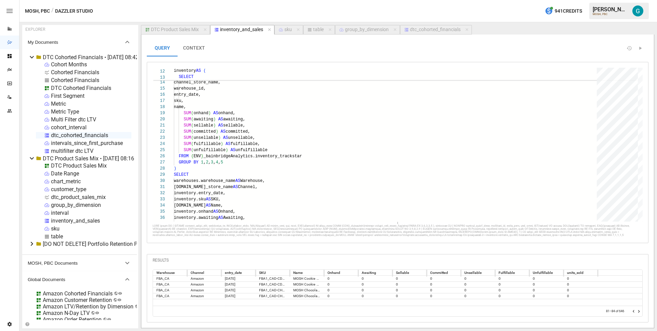
click at [639, 312] on icon "Go to next page" at bounding box center [638, 311] width 5 height 5
click at [639, 313] on icon "Go to next page" at bounding box center [638, 311] width 5 height 5
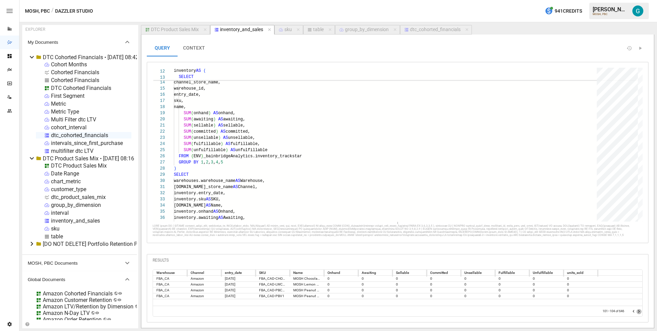
click at [639, 313] on icon "Go to next page" at bounding box center [638, 311] width 5 height 5
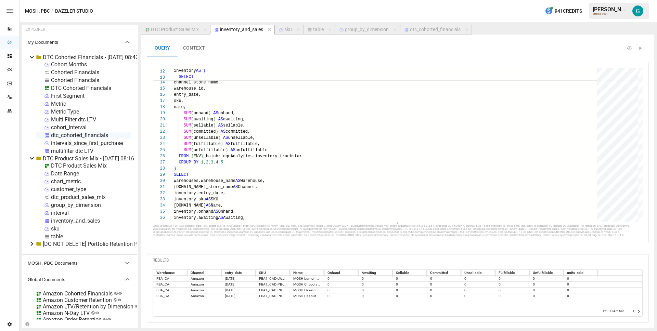
click at [639, 313] on icon "Go to next page" at bounding box center [638, 311] width 5 height 5
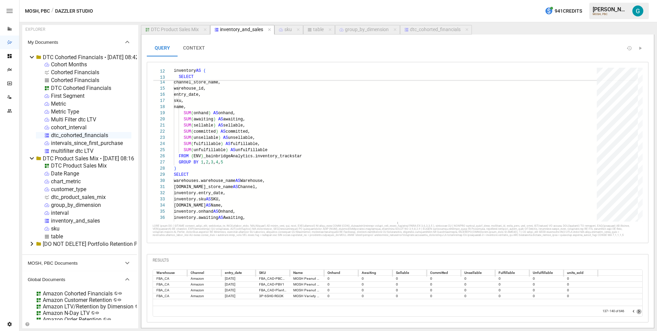
click at [639, 313] on icon "Go to next page" at bounding box center [638, 311] width 5 height 5
click at [639, 312] on icon "Go to next page" at bounding box center [638, 311] width 5 height 5
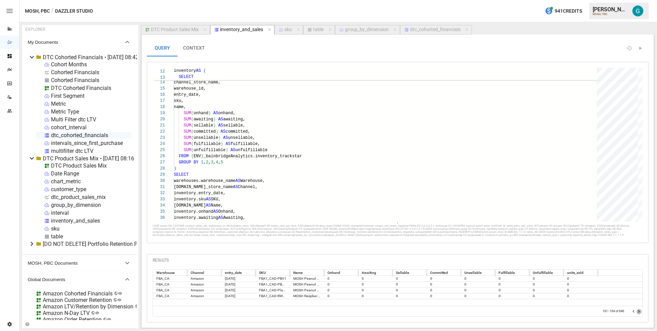
click at [639, 312] on icon "Go to next page" at bounding box center [638, 311] width 5 height 5
click at [638, 312] on icon "Go to next page" at bounding box center [639, 311] width 2 height 3
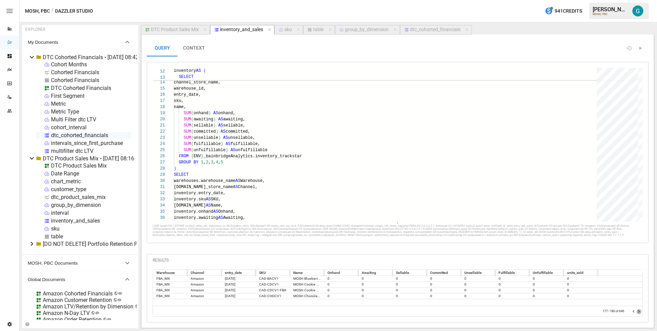
click at [638, 312] on icon "Go to next page" at bounding box center [639, 311] width 2 height 3
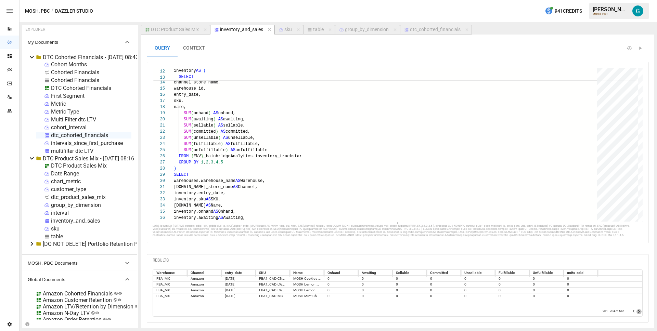
click at [638, 312] on icon "Go to next page" at bounding box center [639, 311] width 2 height 3
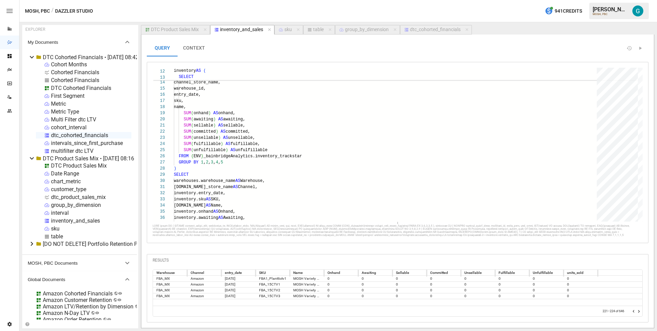
click at [638, 312] on icon "Go to next page" at bounding box center [639, 311] width 2 height 3
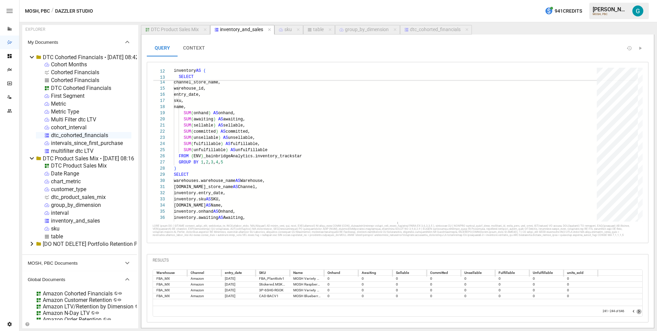
click at [638, 312] on icon "Go to next page" at bounding box center [639, 311] width 2 height 3
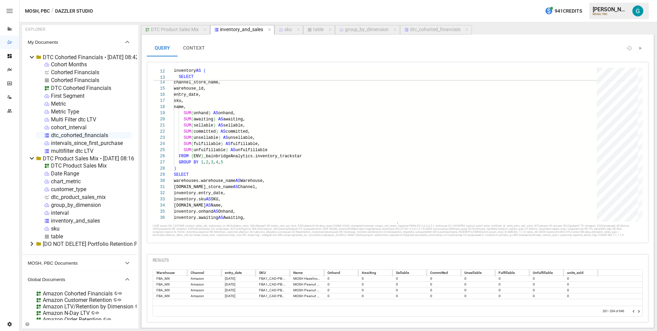
click at [638, 312] on icon "Go to next page" at bounding box center [639, 311] width 2 height 3
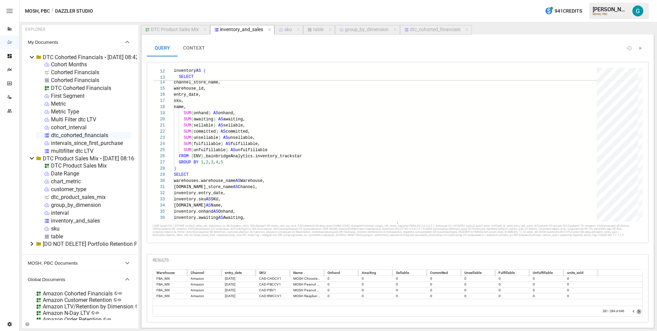
click at [638, 312] on icon "Go to next page" at bounding box center [639, 311] width 2 height 3
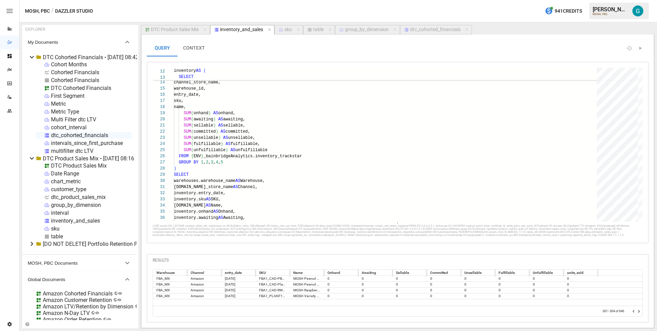
click at [638, 312] on icon "Go to next page" at bounding box center [639, 311] width 2 height 3
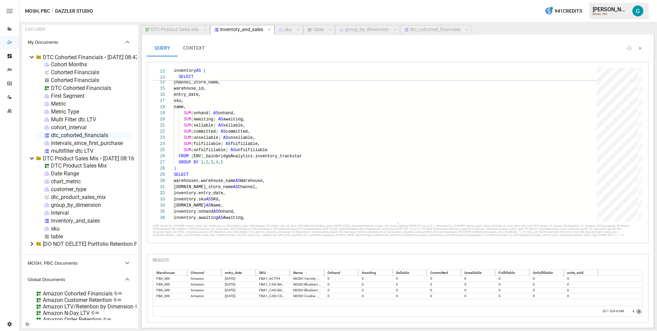
click at [638, 312] on icon "Go to next page" at bounding box center [639, 311] width 2 height 3
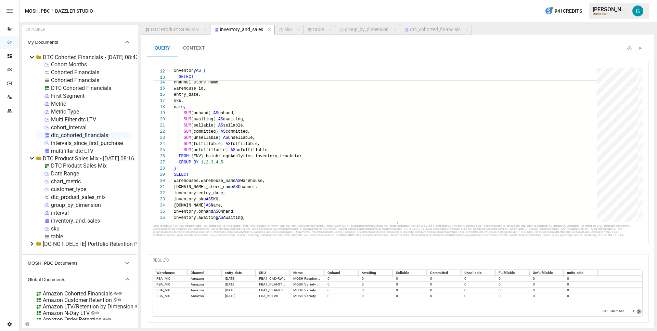
click at [638, 312] on icon "Go to next page" at bounding box center [639, 311] width 2 height 3
click at [426, 28] on div "dtc_cohorted_financials" at bounding box center [435, 30] width 51 height 6
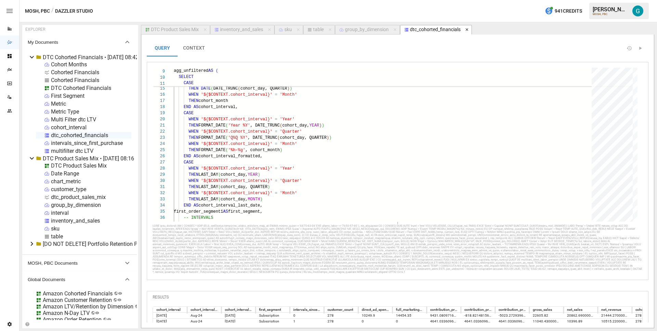
click at [467, 30] on icon "button" at bounding box center [467, 29] width 5 height 5
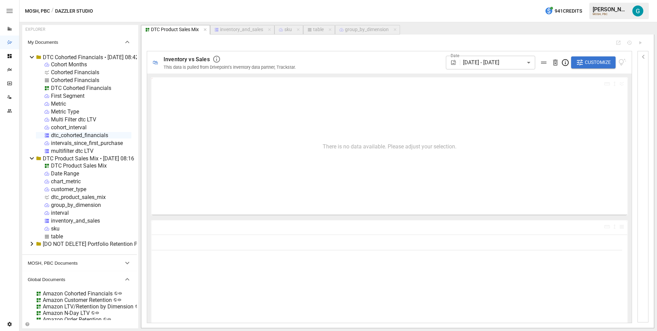
click at [242, 30] on div "inventory_and_sales" at bounding box center [241, 30] width 43 height 6
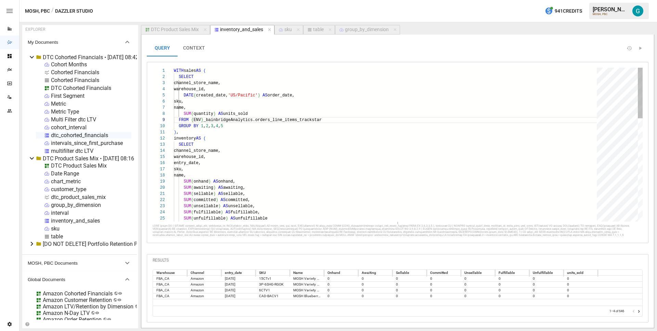
scroll to position [62, 5]
click at [257, 133] on div "inventory AS ( SELECT channel_store_name, warehouse_id, entry_date, sku, name, …" at bounding box center [388, 302] width 428 height 468
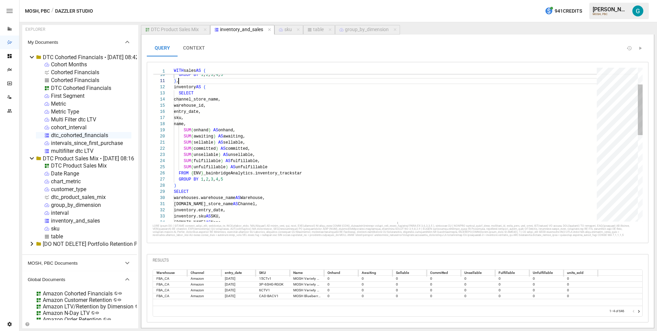
type textarea "**********"
click at [260, 179] on div "channel_store_name, warehouse_id, entry_date, sku, name, SUM ( onhand ) AS onha…" at bounding box center [388, 250] width 428 height 468
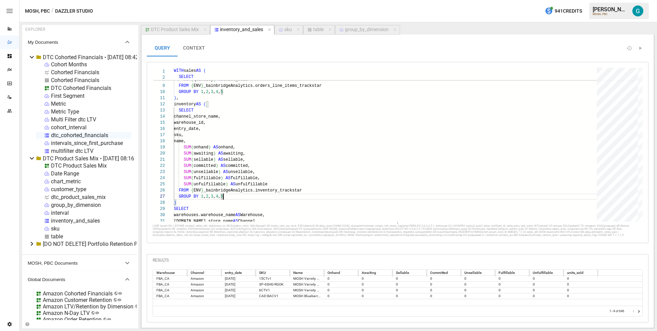
click at [315, 30] on div "table" at bounding box center [318, 30] width 11 height 6
select select "**********"
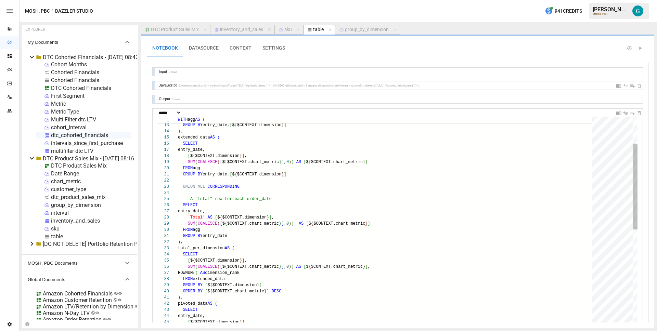
scroll to position [62, 5]
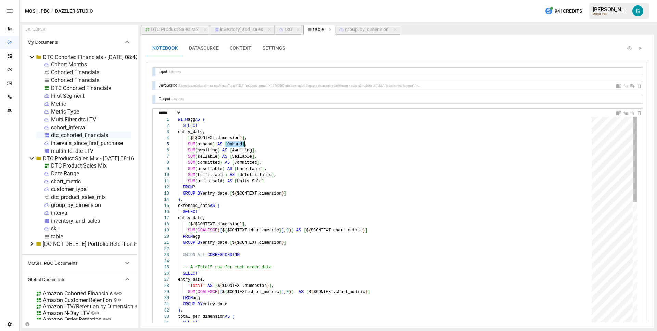
drag, startPoint x: 225, startPoint y: 144, endPoint x: 245, endPoint y: 146, distance: 20.3
type textarea "**********"
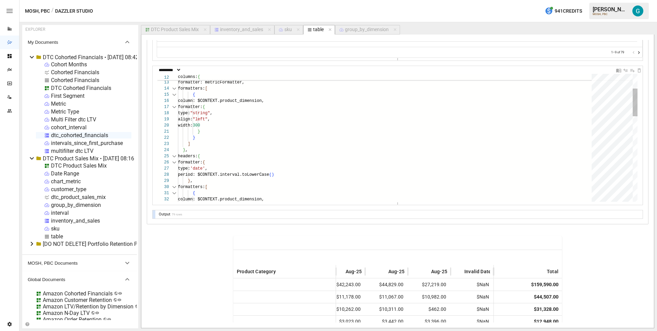
scroll to position [374, 0]
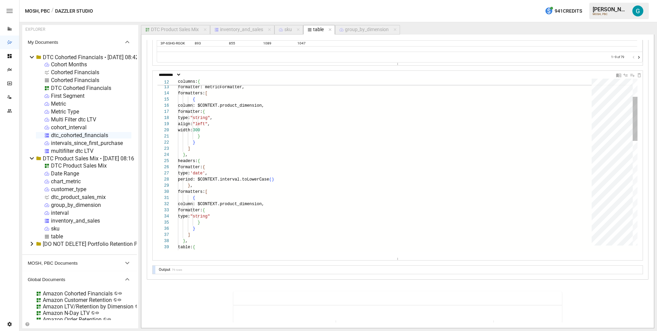
drag, startPoint x: 398, startPoint y: 209, endPoint x: 385, endPoint y: 274, distance: 66.9
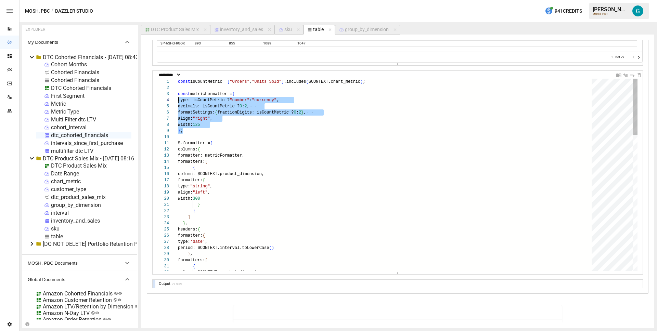
scroll to position [0, 0]
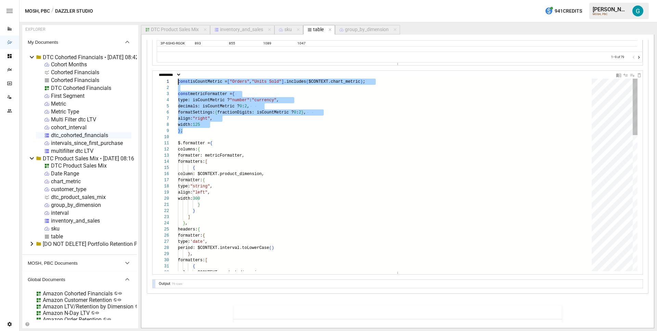
drag, startPoint x: 220, startPoint y: 131, endPoint x: 130, endPoint y: 80, distance: 103.0
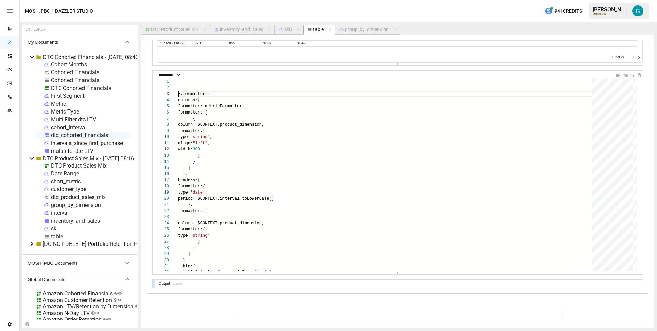
scroll to position [6, 0]
type textarea "**********"
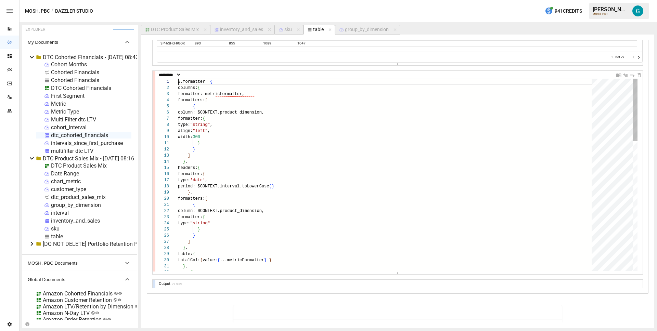
scroll to position [0, 0]
